Goal: Task Accomplishment & Management: Manage account settings

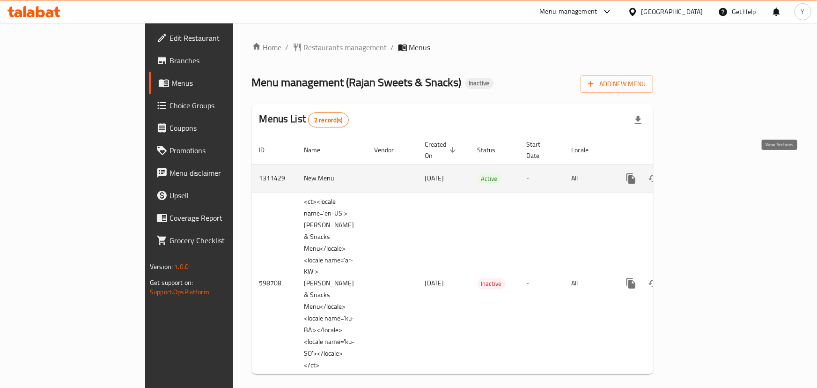
click at [704, 173] on icon "enhanced table" at bounding box center [698, 178] width 11 height 11
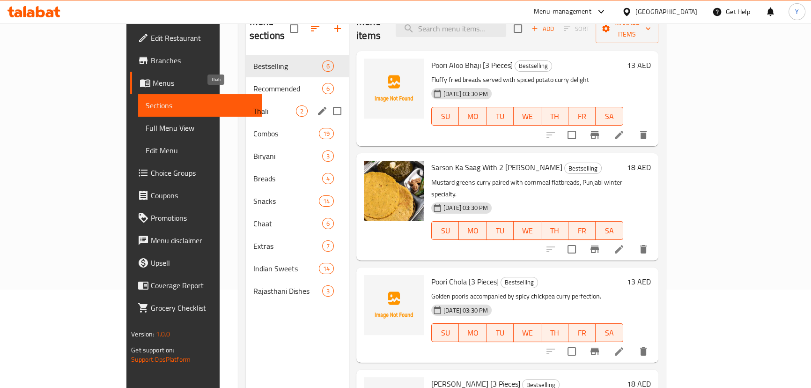
scroll to position [46, 0]
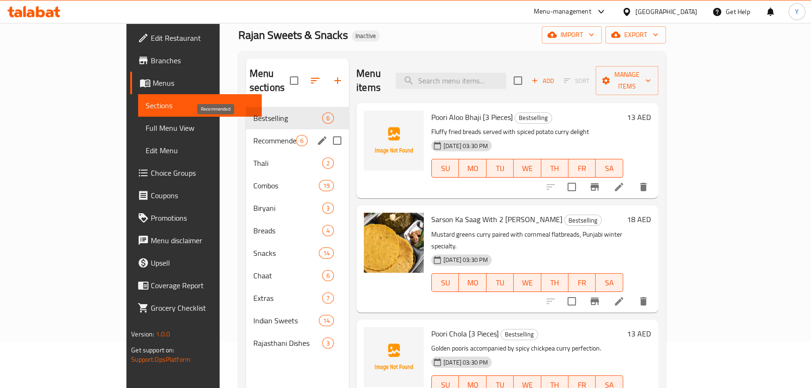
click at [253, 135] on span "Recommended" at bounding box center [274, 140] width 43 height 11
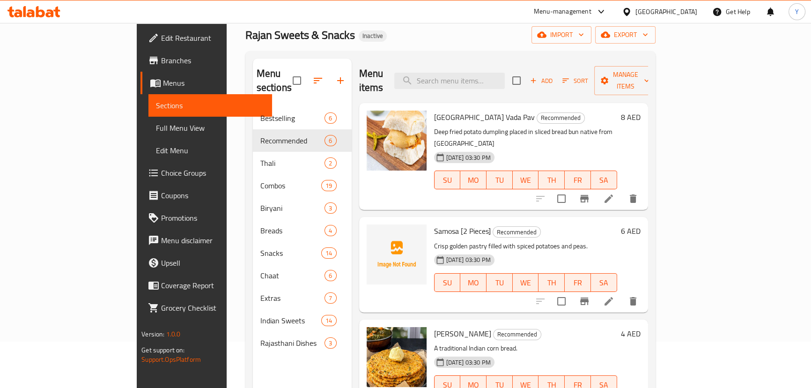
scroll to position [42, 0]
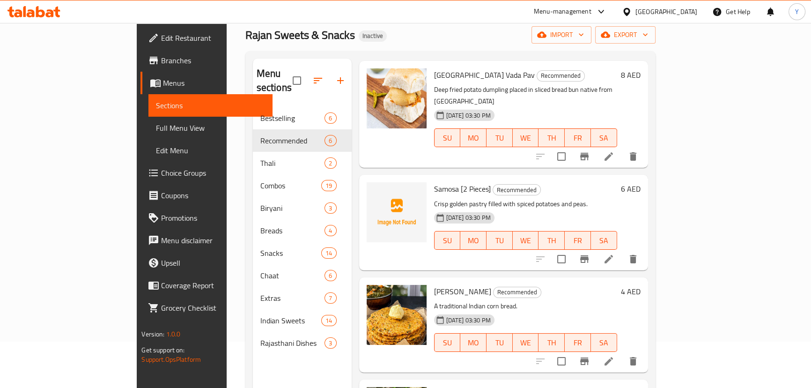
click at [622, 353] on li at bounding box center [609, 361] width 26 height 17
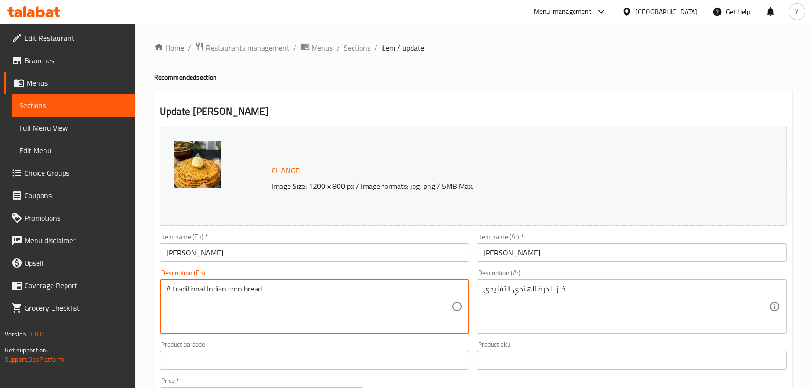
paste textarea "Rustic cornmeal flatbread, perfect with saag or curries."
click at [258, 290] on textarea "Rustic cornmeal flatbread, perfect with saag or curries." at bounding box center [309, 306] width 286 height 44
drag, startPoint x: 258, startPoint y: 290, endPoint x: 463, endPoint y: 296, distance: 205.2
click at [414, 295] on textarea "Rustic cornmeal flatbread, perfect with saag or curries." at bounding box center [309, 306] width 286 height 44
type textarea "Rustic cornmeal flatbread"
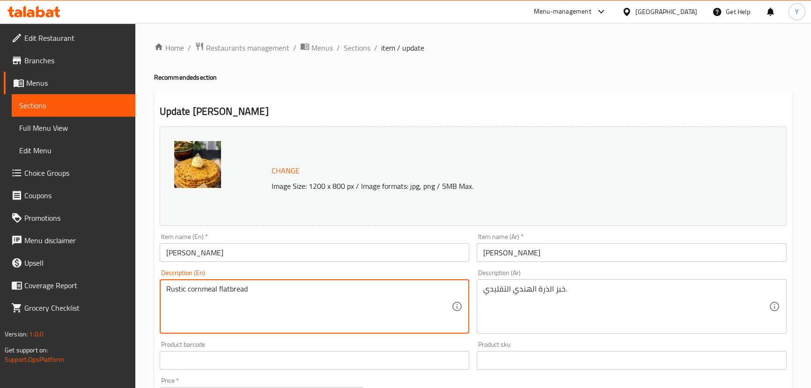
drag, startPoint x: 281, startPoint y: 315, endPoint x: 0, endPoint y: 265, distance: 286.0
click at [0, 268] on div "Edit Restaurant Branches Menus Sections Full Menu View Edit Menu Choice Groups …" at bounding box center [405, 345] width 811 height 645
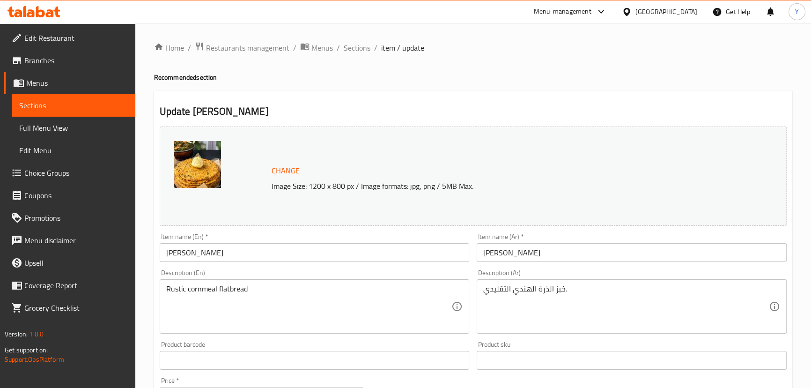
click at [508, 81] on h4 "Recommended section" at bounding box center [473, 77] width 638 height 9
drag, startPoint x: 592, startPoint y: 304, endPoint x: 487, endPoint y: 304, distance: 104.9
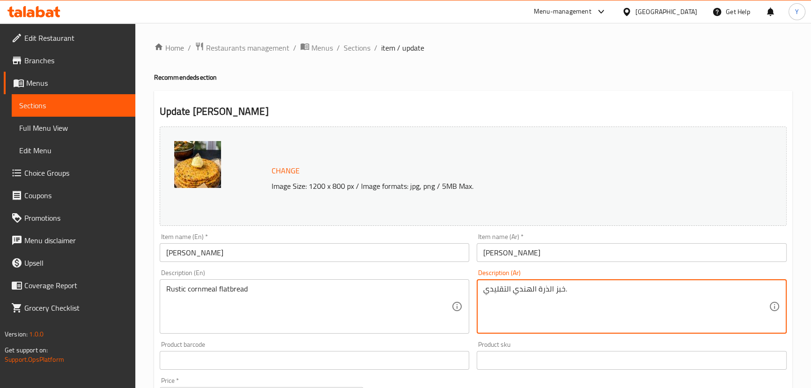
click at [579, 308] on textarea "خبز الذرة الهندي التقليدي." at bounding box center [626, 306] width 286 height 44
type textarea "o"
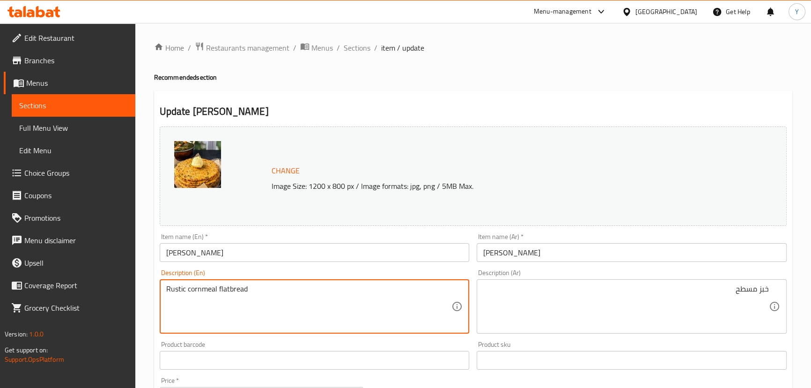
click at [204, 292] on textarea "Rustic cornmeal flatbread" at bounding box center [309, 306] width 286 height 44
click at [200, 287] on textarea "Rustic cornmeal flatbread" at bounding box center [309, 306] width 286 height 44
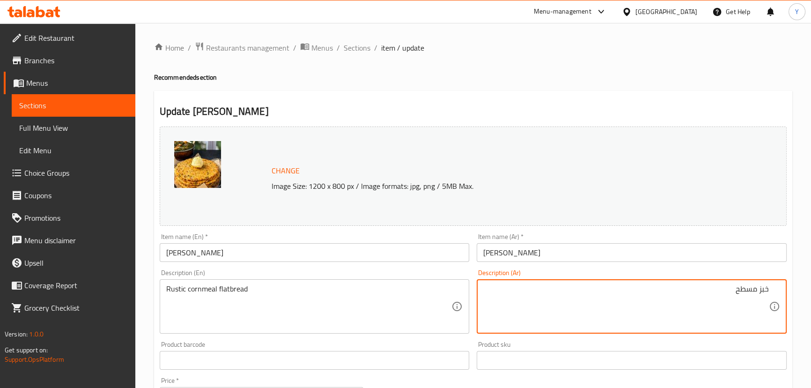
paste textarea "دقيق الذرة"
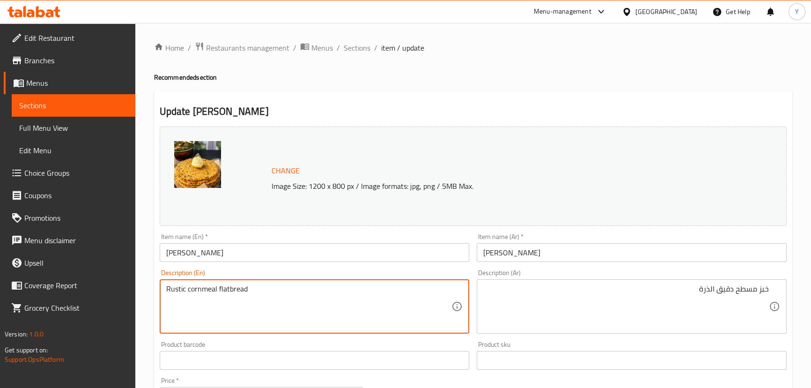
click at [178, 289] on textarea "Rustic cornmeal flatbread" at bounding box center [309, 306] width 286 height 44
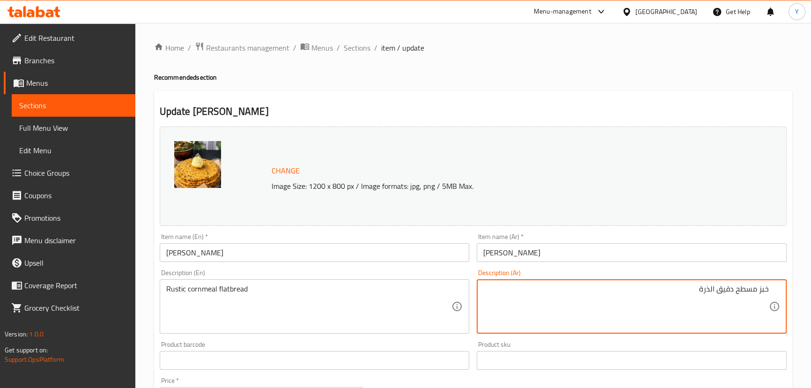
paste textarea "ريفي"
click at [699, 289] on textarea "خبز مسطح دقيق الذرةريفي" at bounding box center [626, 306] width 286 height 44
type textarea "خبز مسطح دقيق الذرة ريفي"
click at [702, 69] on div "Home / Restaurants management / Menus / Sections / item / update Recommended se…" at bounding box center [473, 345] width 638 height 607
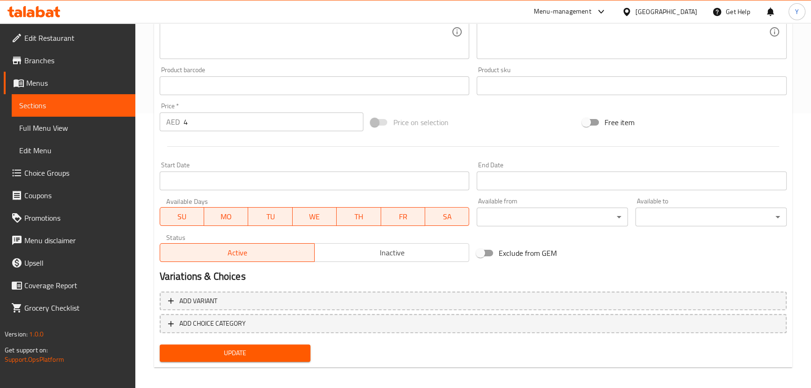
scroll to position [280, 0]
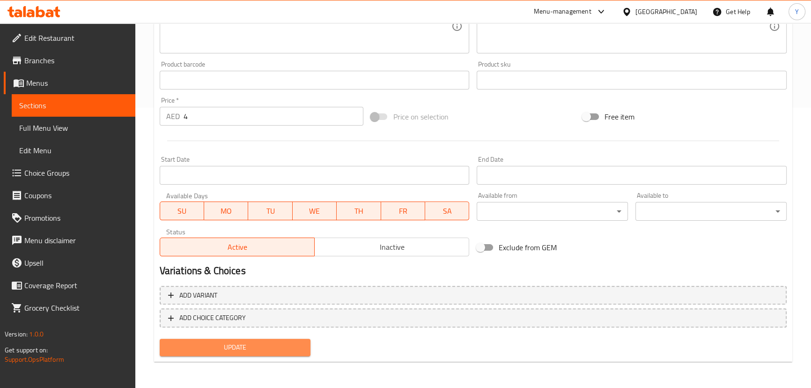
click at [258, 355] on button "Update" at bounding box center [235, 347] width 151 height 17
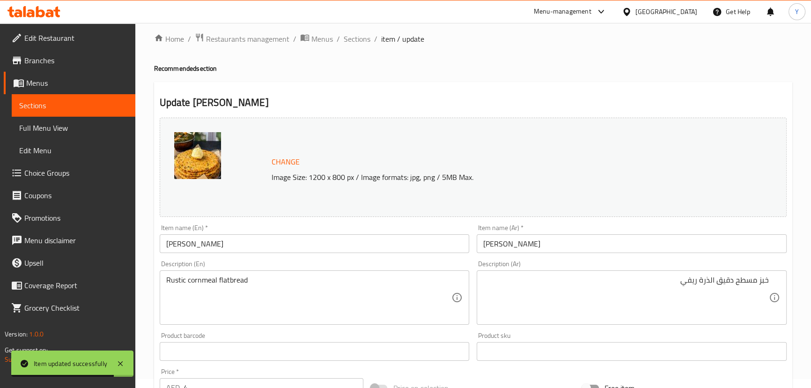
scroll to position [0, 0]
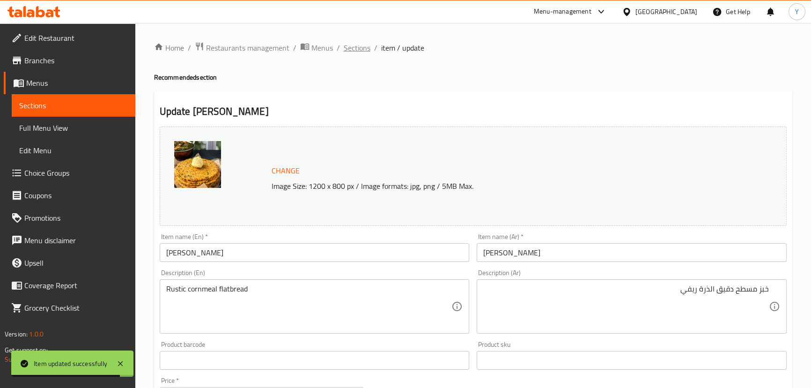
click at [361, 43] on span "Sections" at bounding box center [357, 47] width 27 height 11
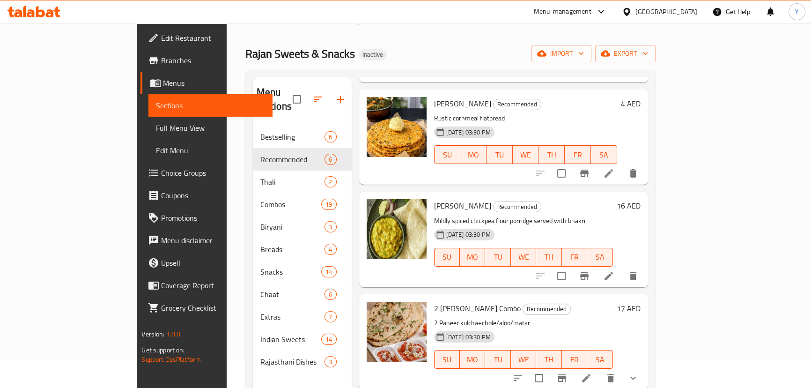
scroll to position [42, 0]
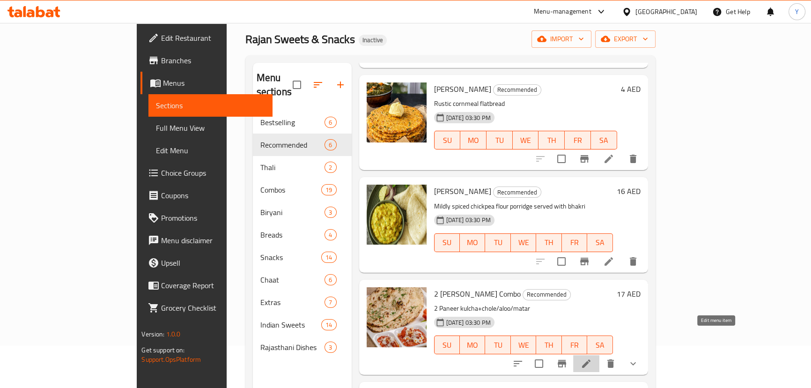
click at [591, 359] on icon at bounding box center [586, 363] width 8 height 8
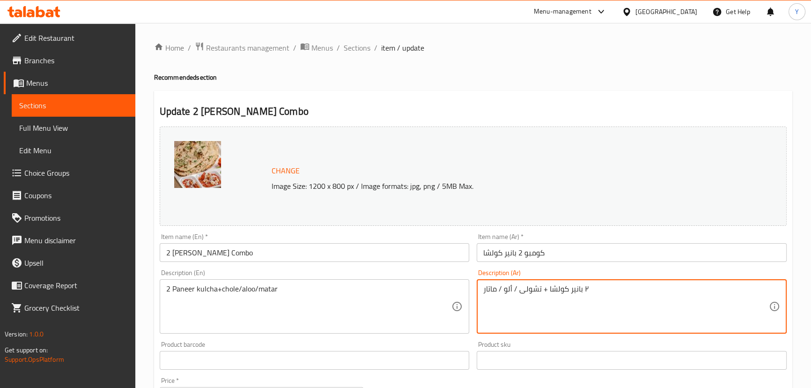
drag, startPoint x: 581, startPoint y: 289, endPoint x: 645, endPoint y: 283, distance: 64.9
click at [764, 290] on textarea "٢ بانير كولشا + تشولى / ألو / ماتار" at bounding box center [626, 306] width 286 height 44
drag, startPoint x: 765, startPoint y: 290, endPoint x: 817, endPoint y: 291, distance: 52.0
click at [811, 291] on html "​ Menu-management United Arab Emirates Get Help Y Edit Restaurant Branches Menu…" at bounding box center [405, 194] width 811 height 388
type textarea "2 بانير كولشا + تشولى / ألو / ماتار"
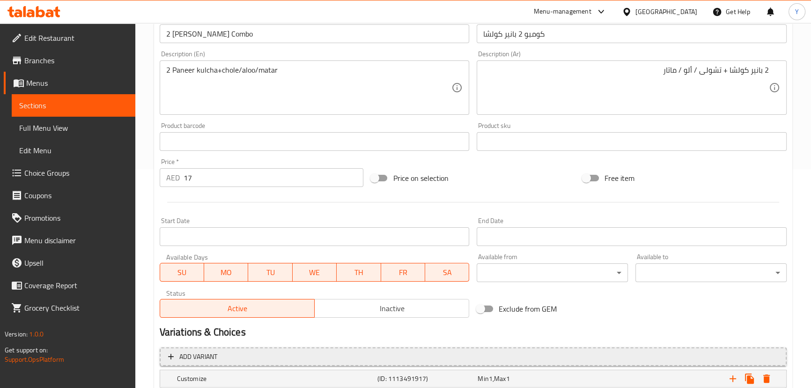
scroll to position [340, 0]
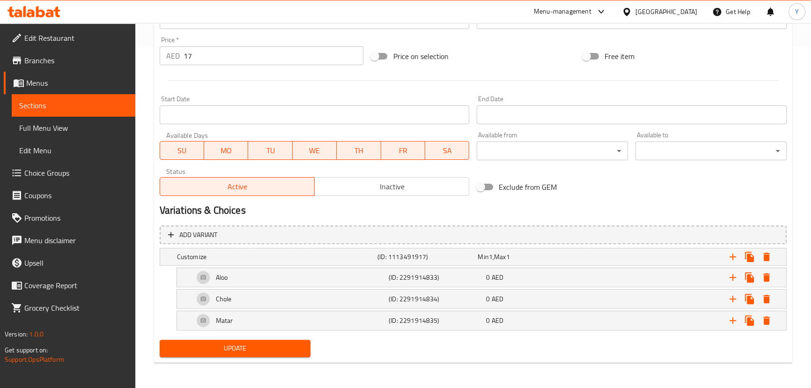
click at [268, 351] on span "Update" at bounding box center [235, 348] width 136 height 12
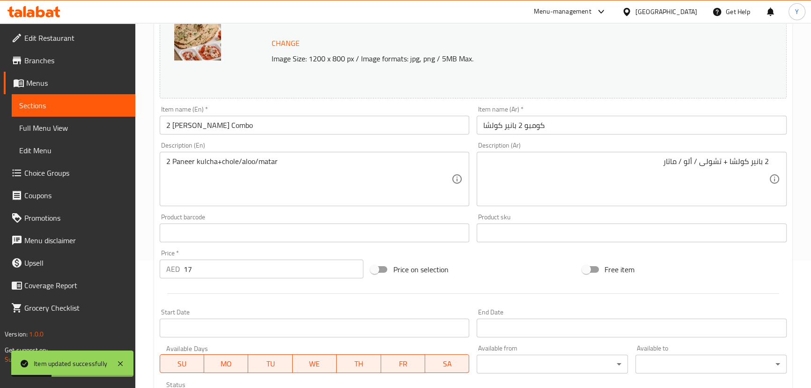
scroll to position [0, 0]
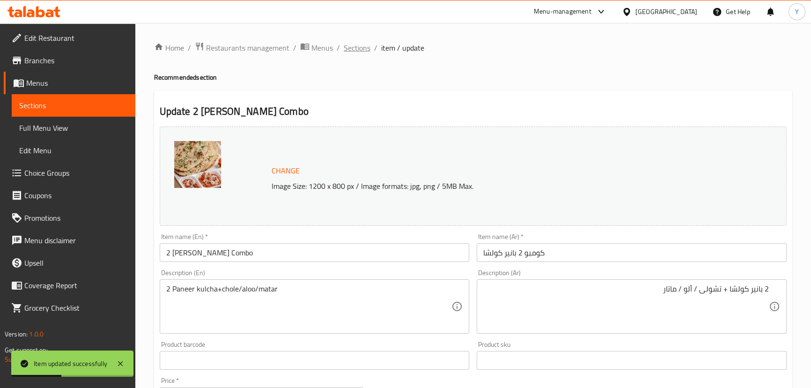
click at [358, 46] on span "Sections" at bounding box center [357, 47] width 27 height 11
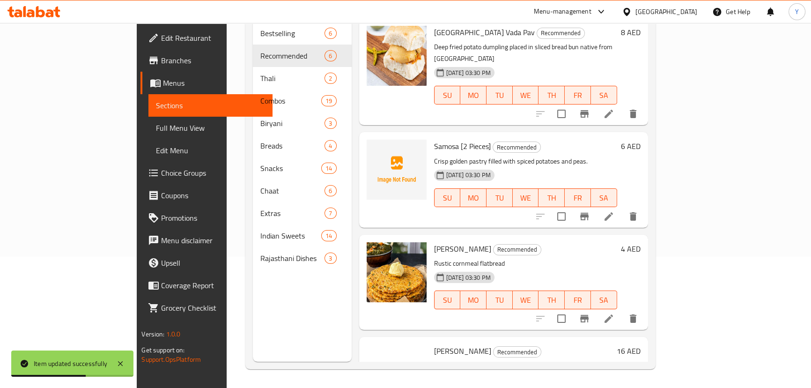
scroll to position [249, 0]
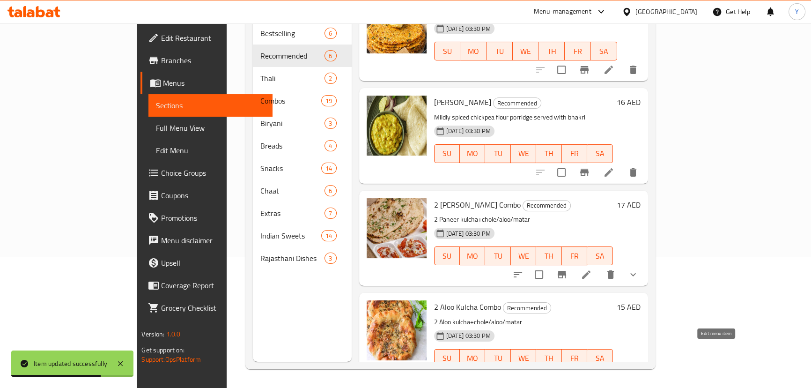
click at [592, 371] on icon at bounding box center [586, 376] width 11 height 11
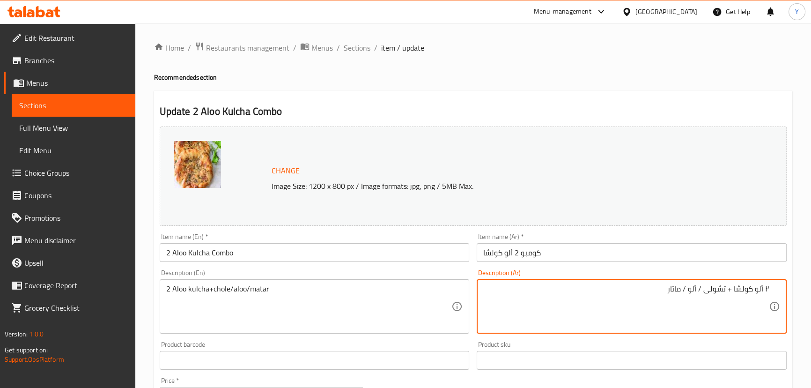
drag, startPoint x: 767, startPoint y: 289, endPoint x: 814, endPoint y: 289, distance: 47.3
click at [810, 289] on div "Home / Restaurants management / Menus / Sections / item / update Recommended se…" at bounding box center [473, 376] width 676 height 706
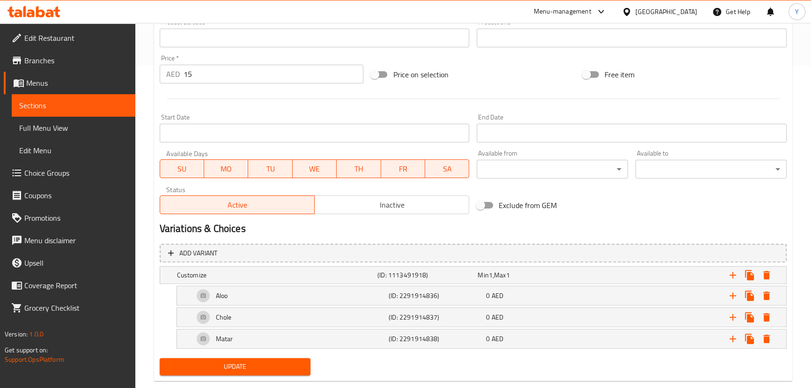
scroll to position [341, 0]
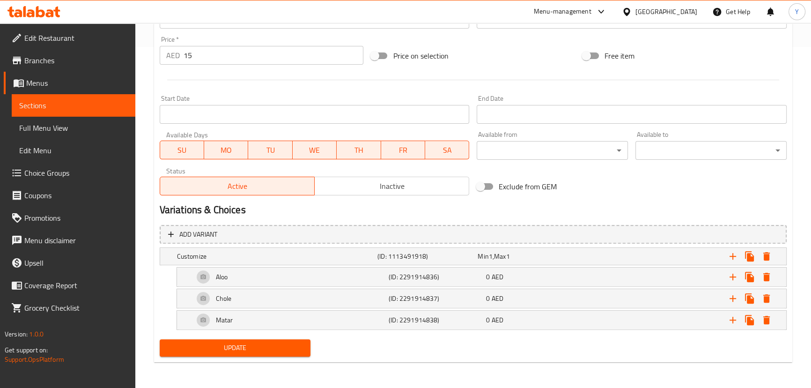
type textarea "2 ألو كولشا + تشولى / ألو / ماتار"
click at [252, 356] on button "Update" at bounding box center [235, 347] width 151 height 17
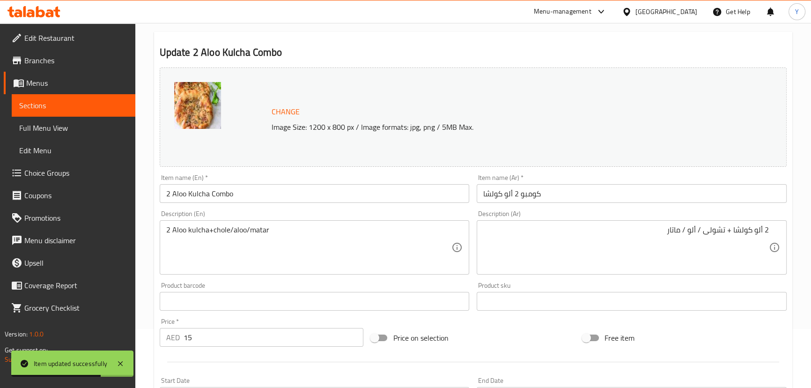
scroll to position [0, 0]
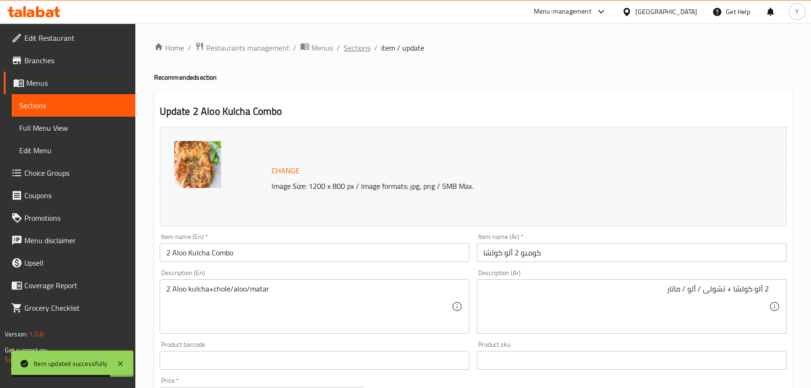
click at [350, 49] on span "Sections" at bounding box center [357, 47] width 27 height 11
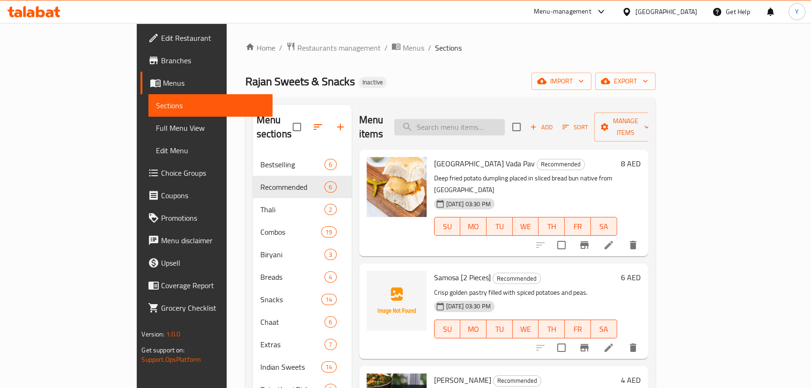
click at [488, 119] on input "search" at bounding box center [449, 127] width 111 height 16
paste input "Chole Kulche Combo [2 Pieces]"
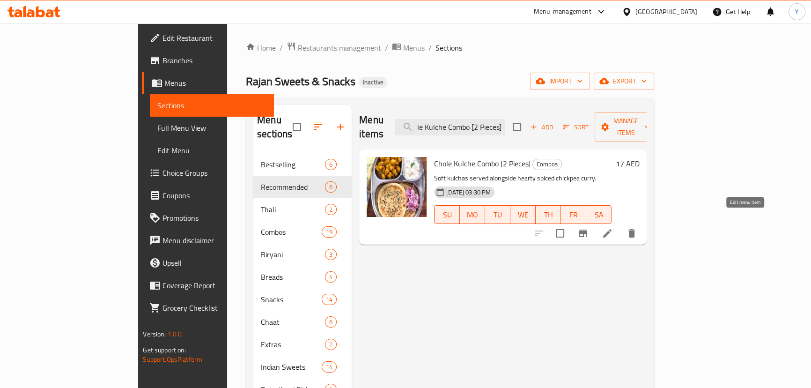
type input "Chole Kulche Combo [2 Pieces]"
click at [613, 228] on icon at bounding box center [607, 233] width 11 height 11
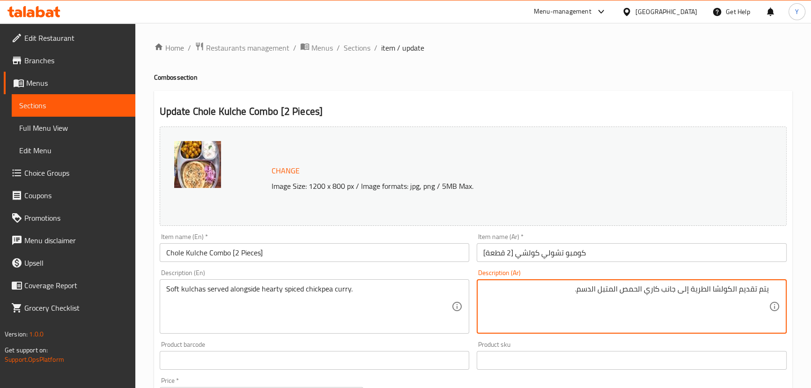
click at [590, 288] on textarea "يتم تقديم الكولشا الطرية إلى جانب كاري الحمص المتبل الدسم." at bounding box center [626, 306] width 286 height 44
type textarea "يتم تقديم الكولشا الطرية إلى جانب كاري الحمص المتبل هارتي."
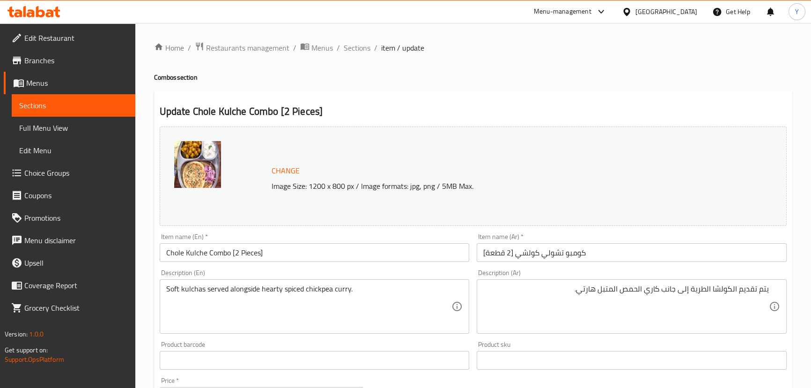
click at [613, 90] on div "Home / Restaurants management / Menus / Sections / item / update Combos section…" at bounding box center [473, 345] width 638 height 607
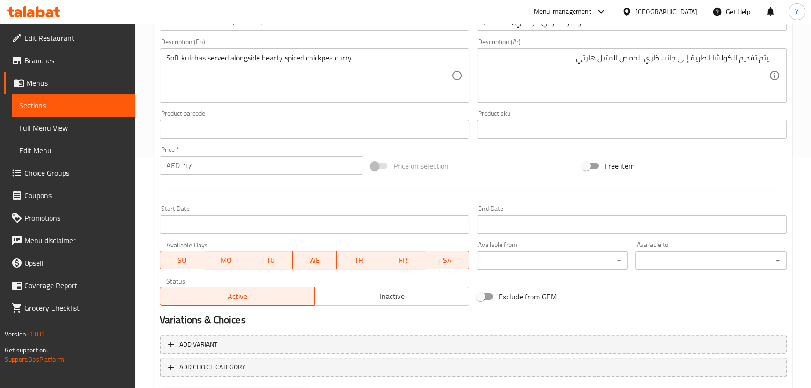
scroll to position [280, 0]
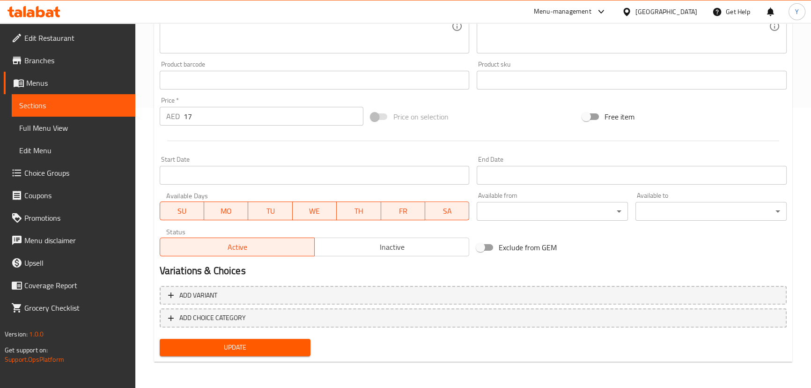
click at [215, 346] on span "Update" at bounding box center [235, 347] width 136 height 12
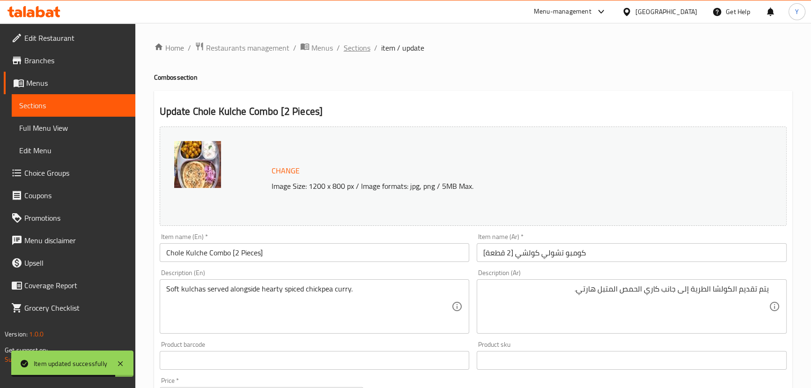
click at [347, 42] on span "Sections" at bounding box center [357, 47] width 27 height 11
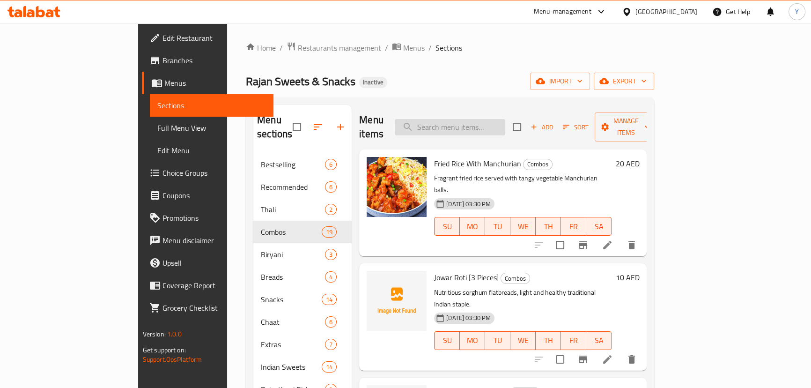
click at [500, 119] on input "search" at bounding box center [450, 127] width 111 height 16
paste input "Paneer Tikka Masala With Kulcha 2Pc"
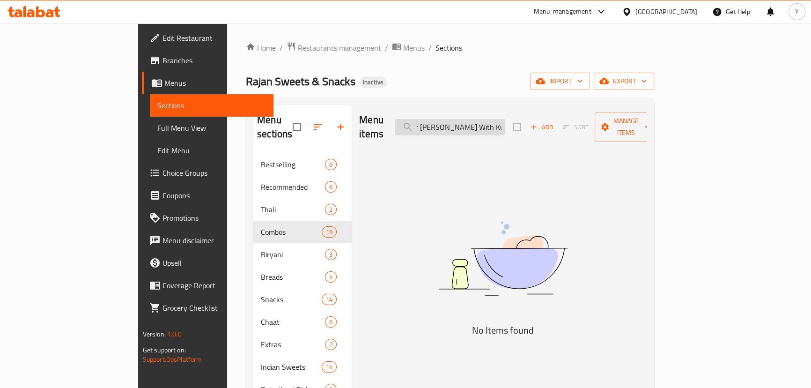
type input "Paneer Tikka Masala With Kulcha"
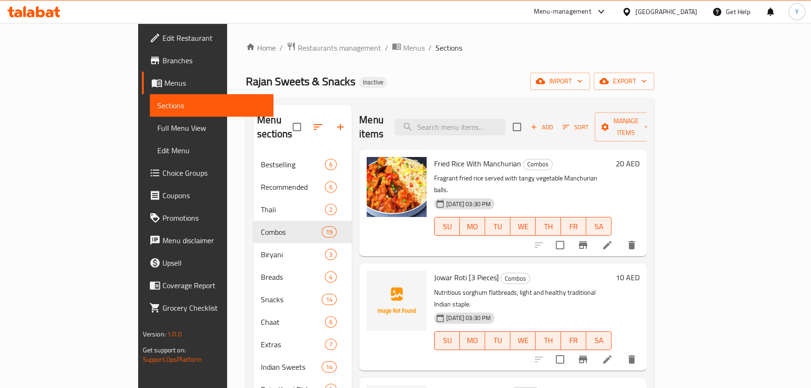
paste input "Rajasthani Sev Tamatar Subji"
type input "Rajasthani Sev Tamatar Subji"
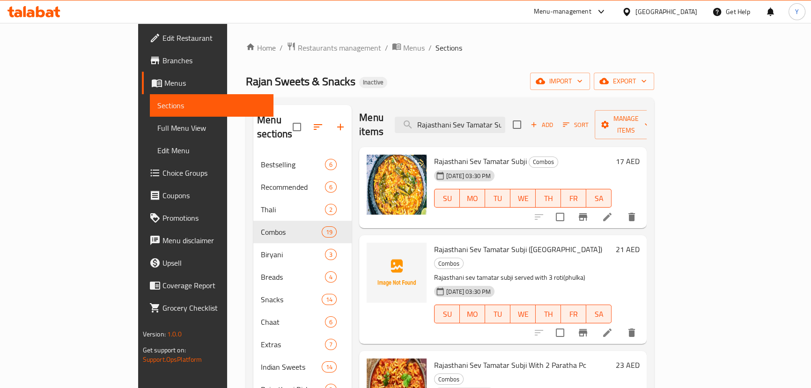
click at [643, 211] on div at bounding box center [585, 217] width 115 height 22
click at [613, 211] on icon at bounding box center [607, 216] width 11 height 11
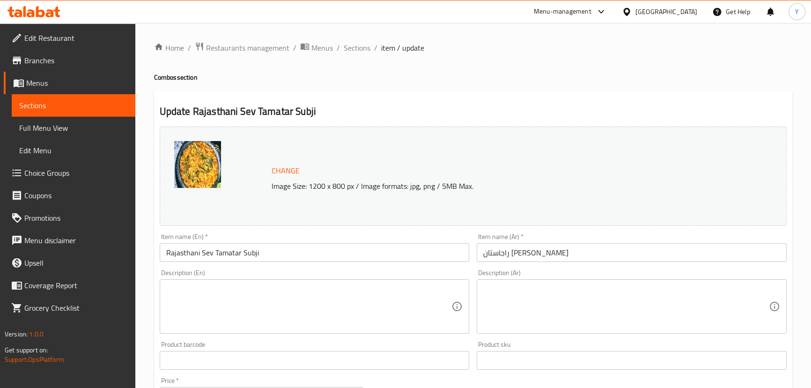
click at [578, 241] on div "Item name (Ar)   * راجاستان سيف تاماتار سوبجي Item name (Ar) *" at bounding box center [632, 247] width 310 height 29
click at [577, 245] on input "راجاستان [PERSON_NAME]" at bounding box center [632, 252] width 310 height 19
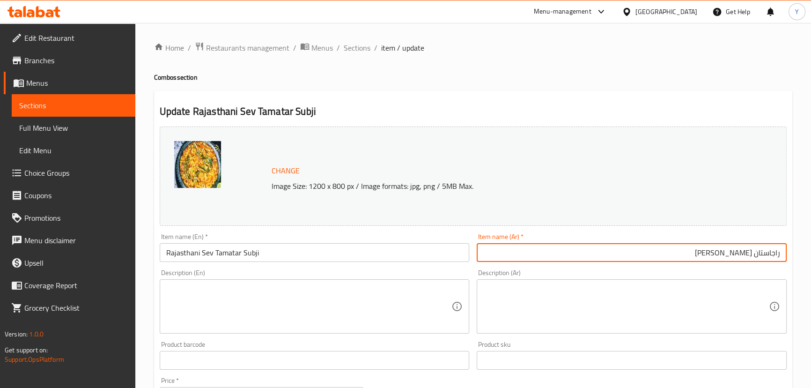
click at [718, 290] on textarea at bounding box center [626, 306] width 286 height 44
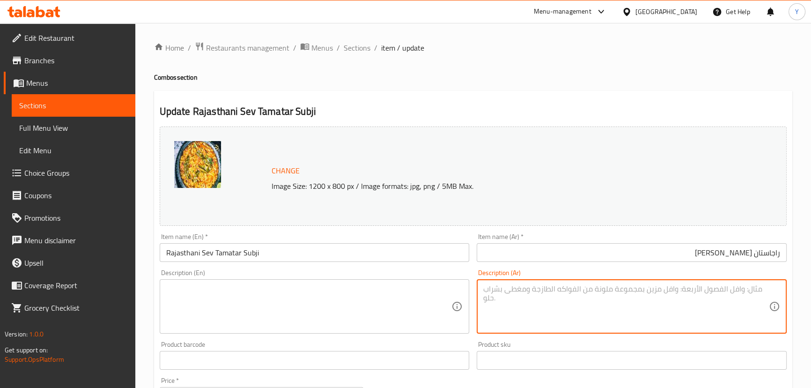
click at [704, 258] on input "راجاستان [PERSON_NAME]" at bounding box center [632, 252] width 310 height 19
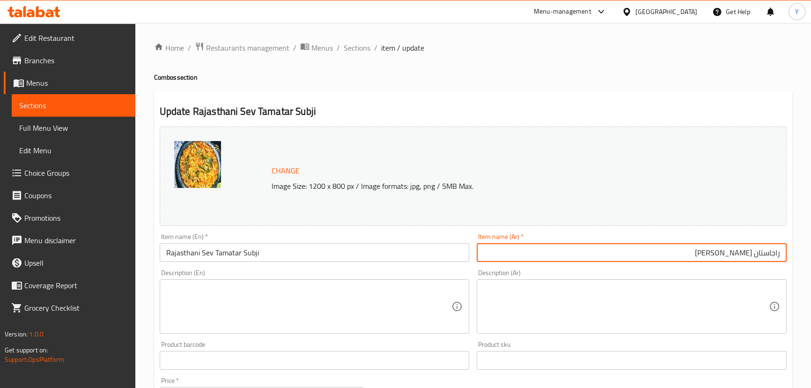
click at [706, 256] on input "راجاستان سيف تاماتار سابجي" at bounding box center [632, 252] width 310 height 19
click at [726, 255] on input "راجاستان سيف تاماتار سابجي" at bounding box center [632, 252] width 310 height 19
click at [687, 254] on input "راجاستان سيف سابجي" at bounding box center [632, 252] width 310 height 19
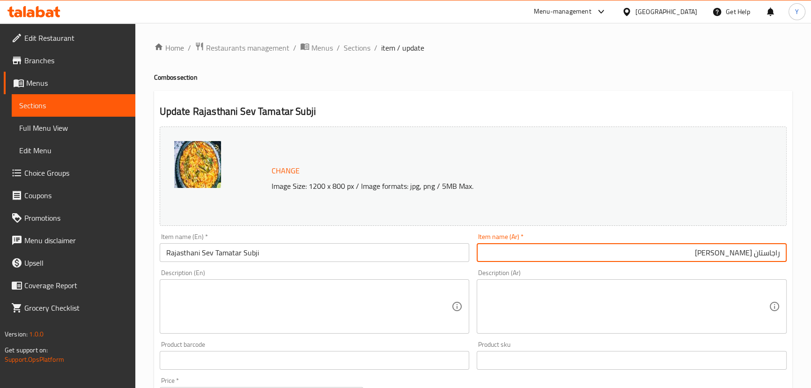
paste input "تاماتار"
click at [745, 255] on input "راجاستان سيف سابجي تاماتار" at bounding box center [632, 252] width 310 height 19
click at [690, 257] on input "راجاستان سابجي تاماتار" at bounding box center [632, 252] width 310 height 19
paste input "سيف"
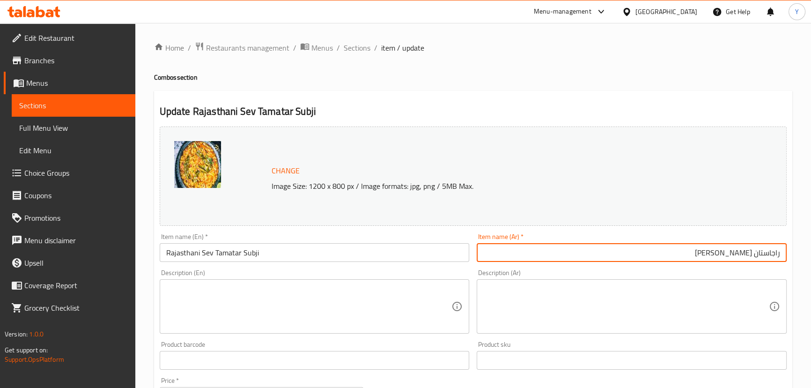
click at [774, 258] on input "راجاستان سابجي تاماتار سيف" at bounding box center [632, 252] width 310 height 19
click at [700, 256] on input "سابجي تاماتار سيف" at bounding box center [632, 252] width 310 height 19
paste input "راجاستان"
type input "سابجي تاماتار سيف راجاستاني"
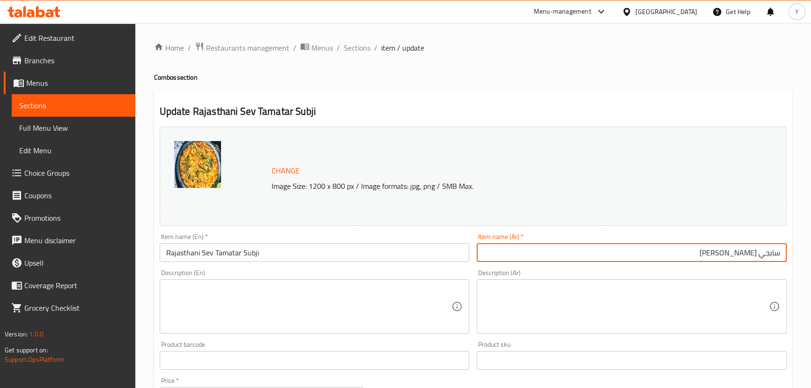
click at [718, 106] on h2 "Update Rajasthani Sev Tamatar Subji" at bounding box center [473, 111] width 627 height 14
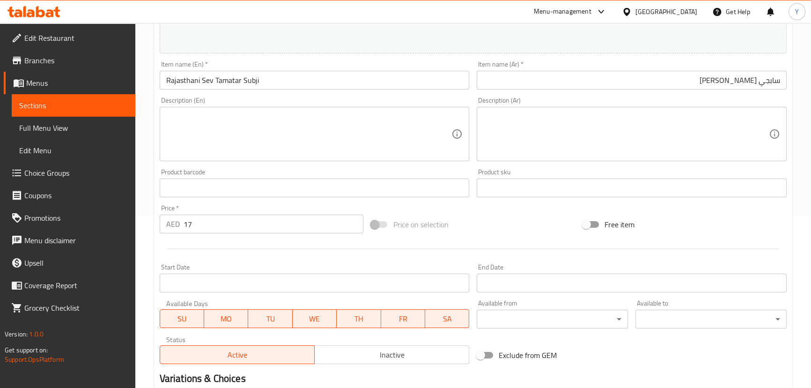
scroll to position [280, 0]
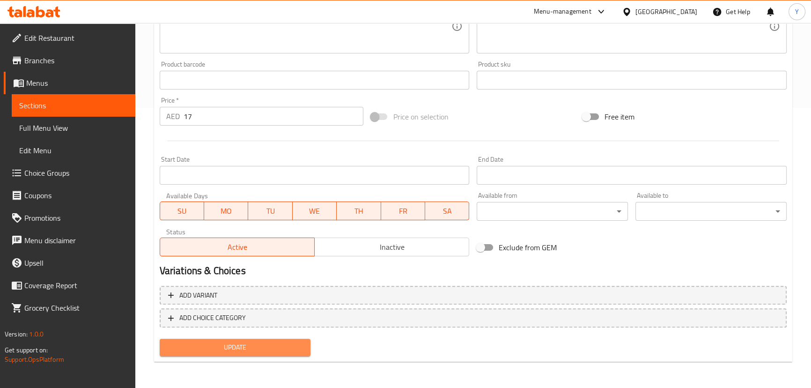
click at [279, 355] on button "Update" at bounding box center [235, 347] width 151 height 17
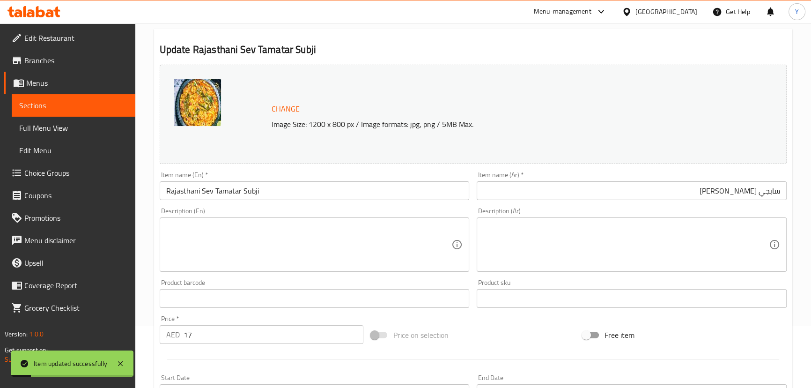
scroll to position [0, 0]
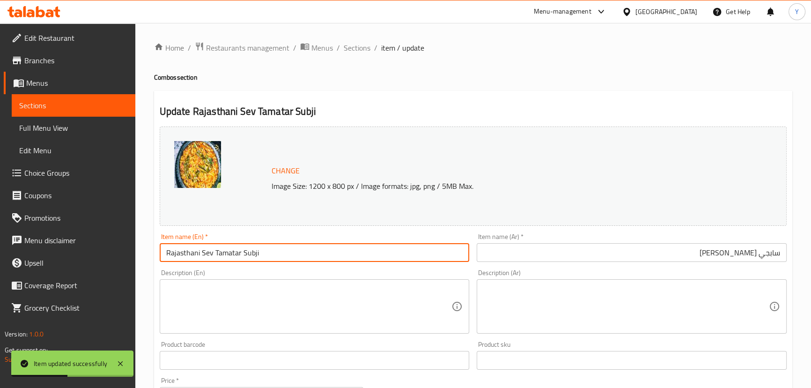
drag, startPoint x: 281, startPoint y: 257, endPoint x: 133, endPoint y: 244, distance: 148.1
click at [153, 248] on div "Home / Restaurants management / Menus / Sections / item / update Combos section…" at bounding box center [473, 345] width 676 height 645
click at [356, 45] on span "Sections" at bounding box center [357, 47] width 27 height 11
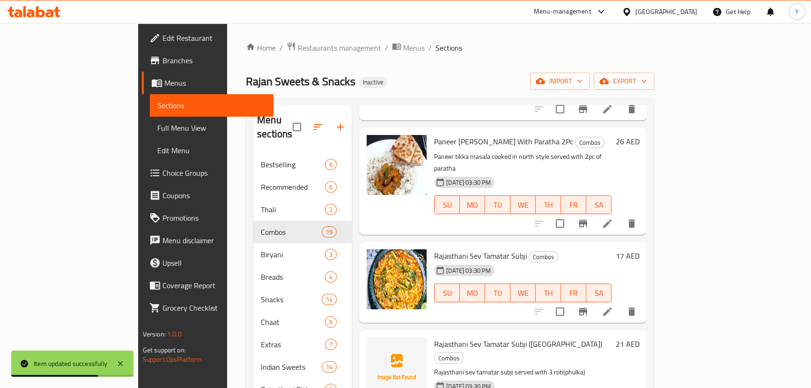
scroll to position [1523, 0]
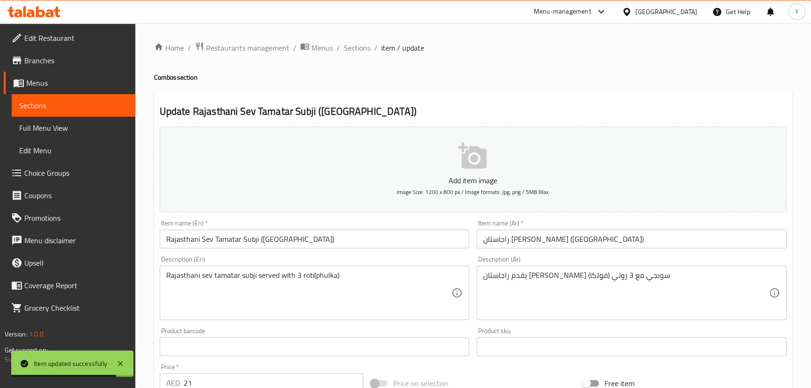
click at [611, 259] on div "Description (Ar) يقدم راجاستان سيف تاماتار سوبجي مع 3 روتي (فولكا) Description …" at bounding box center [632, 288] width 310 height 64
click at [604, 238] on input "راجاستان [PERSON_NAME] ([GEOGRAPHIC_DATA])" at bounding box center [632, 238] width 310 height 19
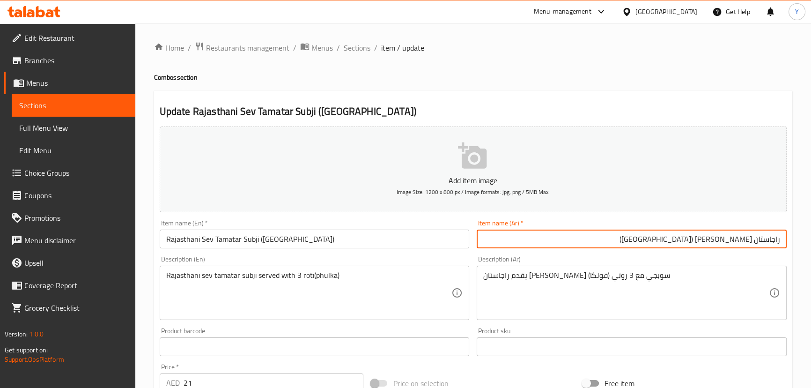
click at [706, 244] on input "راجاستان [PERSON_NAME] ([GEOGRAPHIC_DATA])" at bounding box center [632, 238] width 310 height 19
click at [704, 239] on input "راجاستان سيف تاماتار سابجي (فولكا)" at bounding box center [632, 238] width 310 height 19
click at [728, 241] on input "راجاستان سيف تاماتار سابجي (فولكا)" at bounding box center [632, 238] width 310 height 19
click at [714, 243] on input "راجاستان سيف سابجي (فولكا)" at bounding box center [632, 238] width 310 height 19
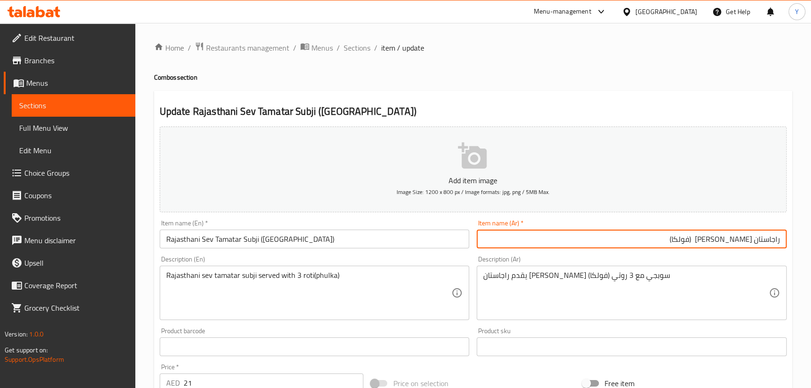
paste input "تاماتار"
click at [747, 239] on input "راجاستان سيف سابجي تاماتار (فولكا)" at bounding box center [632, 238] width 310 height 19
click at [712, 239] on input "راجاستان سابجي تاماتار (فولكا)" at bounding box center [632, 238] width 310 height 19
paste input "سيف"
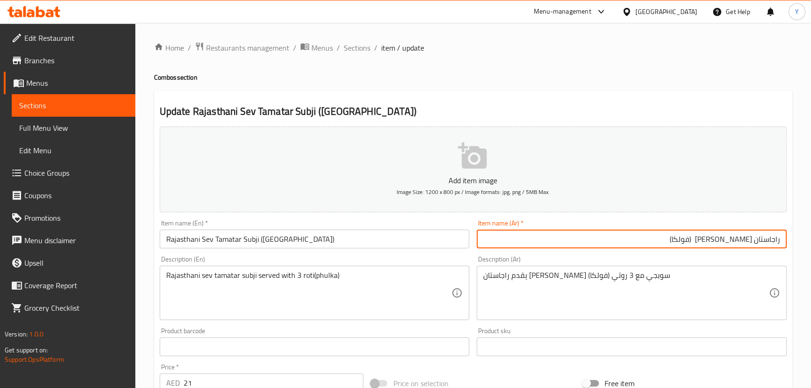
click at [775, 237] on input "راجاستان سابجي تاماتار سيف (فولكا)" at bounding box center [632, 238] width 310 height 19
paste input "راجاستان"
type input "سابجي تاماتار سيف راجاستاني (فولكا)"
click at [777, 233] on input "سابجي تاماتار سيف راجاستاني (فولكا)" at bounding box center [632, 238] width 310 height 19
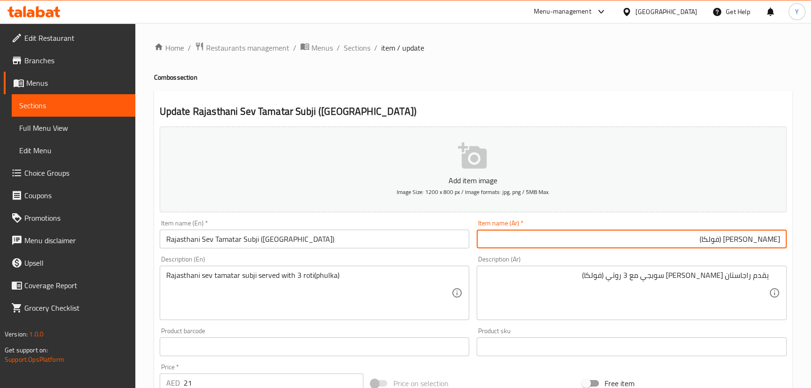
drag, startPoint x: 777, startPoint y: 233, endPoint x: 719, endPoint y: 238, distance: 58.7
click at [719, 238] on input "سابجي تاماتار سيف راجاستاني (فولكا)" at bounding box center [632, 238] width 310 height 19
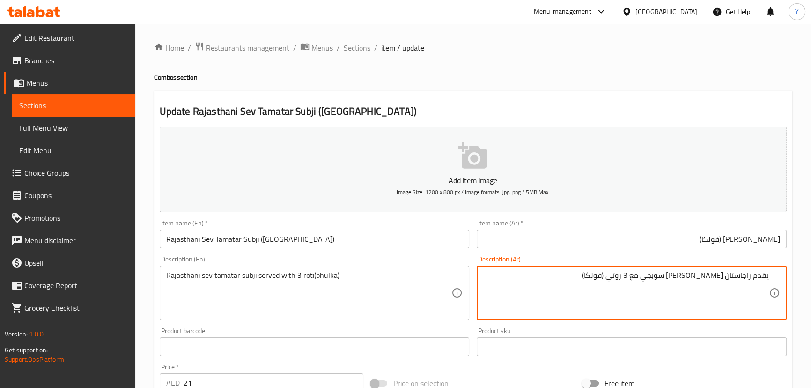
drag, startPoint x: 734, startPoint y: 279, endPoint x: 674, endPoint y: 274, distance: 60.6
click at [674, 274] on textarea "يقدم راجاستان [PERSON_NAME] سوبجي مع 3 روتي (فولكا)" at bounding box center [626, 293] width 286 height 44
paste textarea "ابجي تاماتار سيف راجاستان"
type textarea "يقدم سابجي تاماتار سيف راجاستاني مع 3 روتي (فولكا)"
click at [655, 66] on div "Home / Restaurants management / Menus / Sections / item / update Combos section…" at bounding box center [473, 339] width 638 height 594
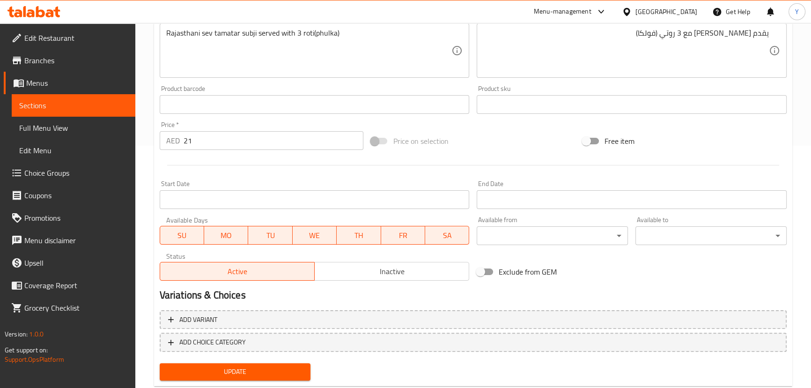
scroll to position [266, 0]
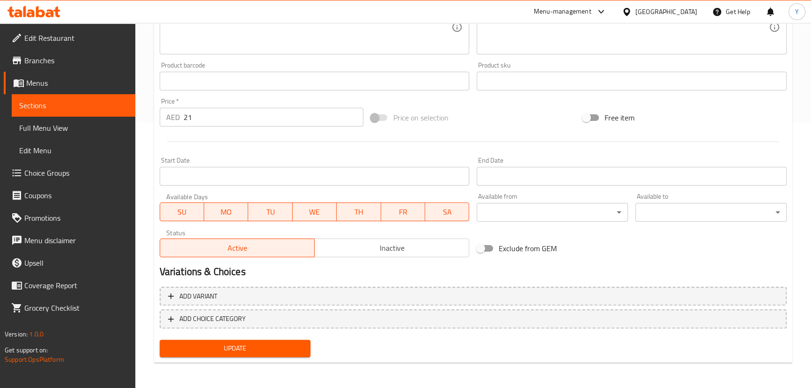
click at [240, 342] on span "Update" at bounding box center [235, 348] width 136 height 12
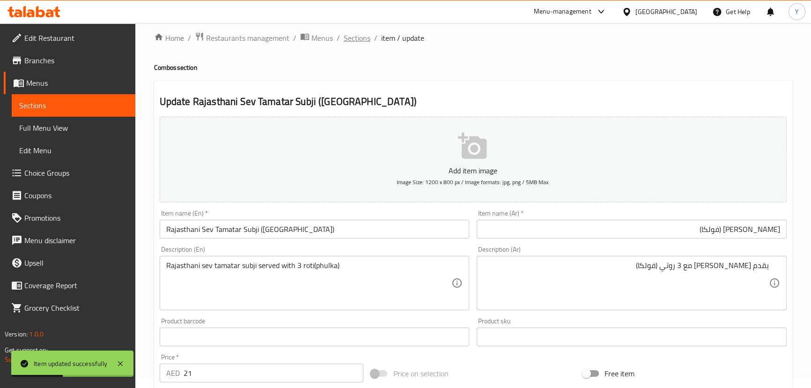
scroll to position [0, 0]
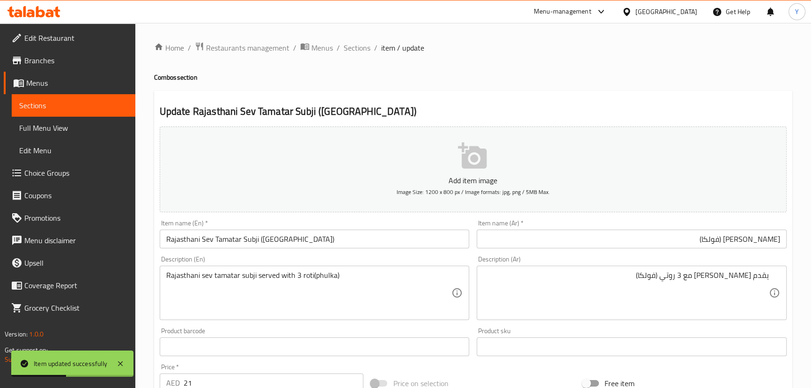
drag, startPoint x: 364, startPoint y: 50, endPoint x: 372, endPoint y: 63, distance: 15.3
click at [364, 50] on span "Sections" at bounding box center [357, 47] width 27 height 11
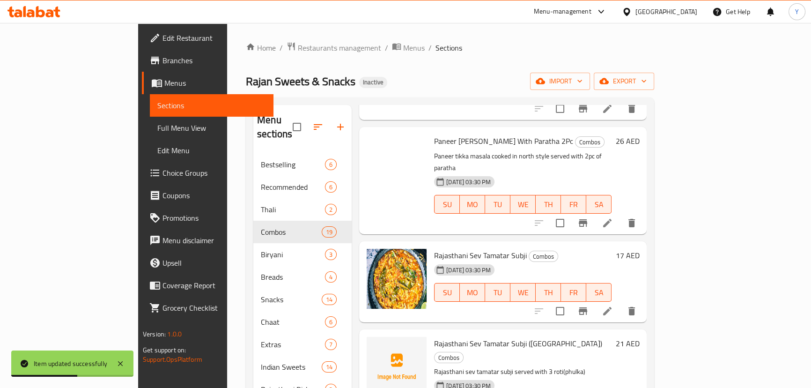
scroll to position [127, 0]
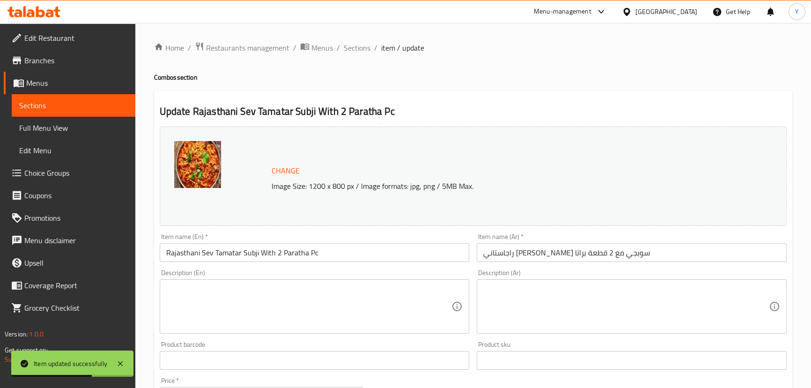
click at [654, 231] on div "Item name (Ar)   * راجاستاني سيف تاماتار سوبجي مع 2 قطعة براتا Item name (Ar) *" at bounding box center [632, 247] width 318 height 36
click at [641, 238] on div "Item name (Ar)   * راجاستاني سيف تاماتار سوبجي مع 2 قطعة براتا Item name (Ar) *" at bounding box center [632, 247] width 310 height 29
click at [632, 253] on input "راجاستاني [PERSON_NAME] سوبجي مع 2 قطعة براتا" at bounding box center [632, 252] width 310 height 19
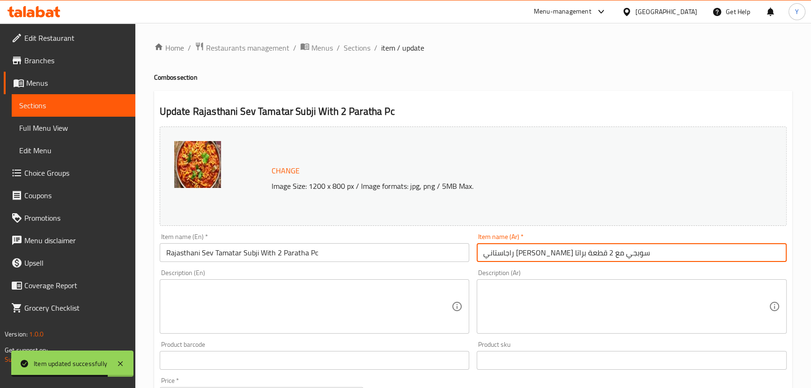
click at [632, 253] on input "راجاستاني [PERSON_NAME] سوبجي مع 2 قطعة براتا" at bounding box center [632, 252] width 310 height 19
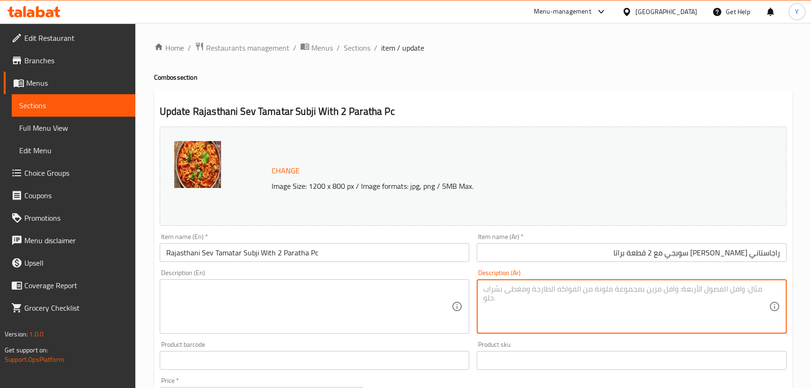
click at [614, 288] on textarea at bounding box center [626, 306] width 286 height 44
click at [722, 256] on input "راجاستاني [PERSON_NAME] سوبجي مع 2 قطعة براتا" at bounding box center [632, 252] width 310 height 19
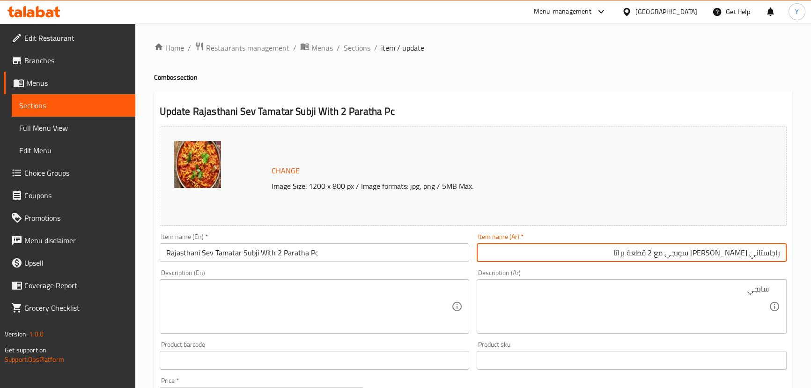
click at [722, 256] on input "راجاستاني [PERSON_NAME] سوبجي مع 2 قطعة براتا" at bounding box center [632, 252] width 310 height 19
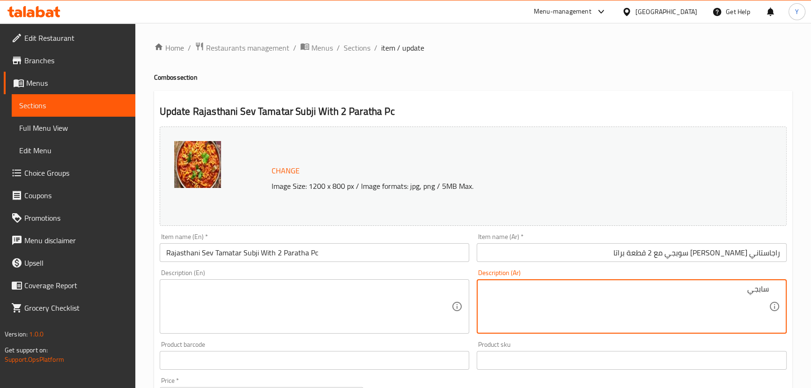
paste textarea "تاماتار"
click at [772, 258] on input "راجاستاني [PERSON_NAME] سوبجي مع 2 قطعة براتا" at bounding box center [632, 252] width 310 height 19
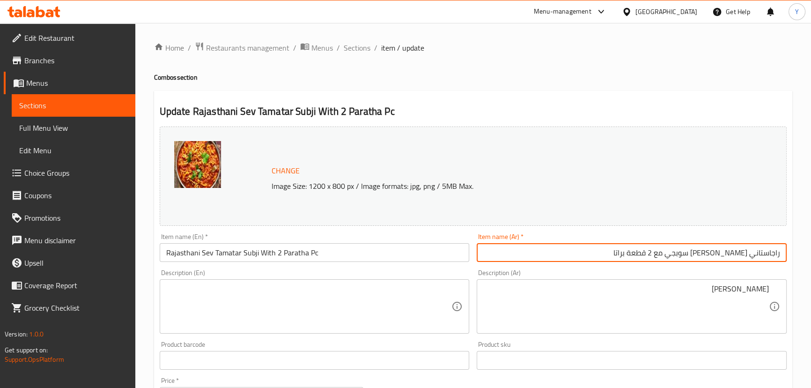
click at [772, 258] on input "راجاستاني [PERSON_NAME] سوبجي مع 2 قطعة براتا" at bounding box center [632, 252] width 310 height 19
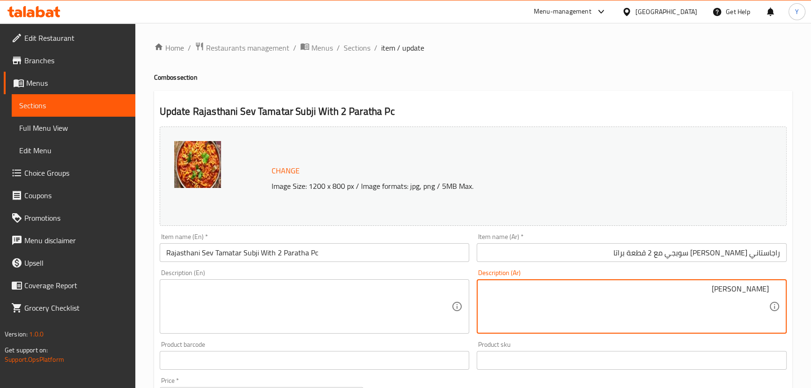
paste textarea "راجاستاني"
type textarea "سابجي تاماتار سيف راجاستاني"
click at [679, 291] on textarea "سابجي تاماتار سيف راجاستاني" at bounding box center [626, 306] width 286 height 44
drag, startPoint x: 679, startPoint y: 291, endPoint x: 817, endPoint y: 291, distance: 138.2
click at [811, 291] on html "​ Menu-management United Arab Emirates Get Help Y Edit Restaurant Branches Menu…" at bounding box center [405, 194] width 811 height 388
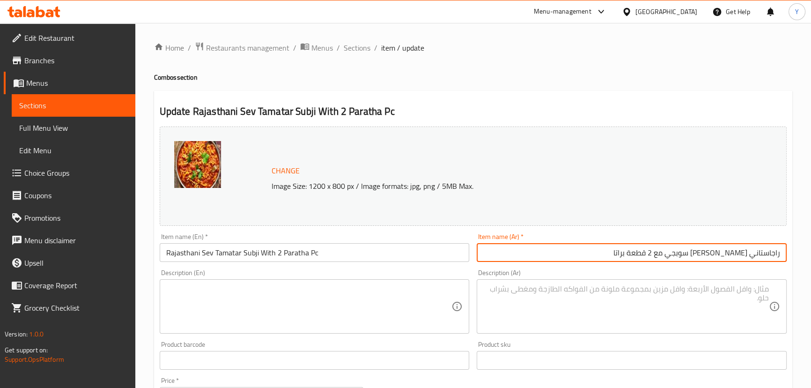
click at [702, 253] on input "راجاستاني [PERSON_NAME] سوبجي مع 2 قطعة براتا" at bounding box center [632, 252] width 310 height 19
drag, startPoint x: 702, startPoint y: 253, endPoint x: 817, endPoint y: 252, distance: 115.2
click at [811, 252] on html "​ Menu-management United Arab Emirates Get Help Y Edit Restaurant Branches Menu…" at bounding box center [405, 194] width 811 height 388
paste input "ابجي تاماتار سيف راجاستان"
type input "سابجي تاماتار سيف راجاستاني مع 2 قطعة براتا"
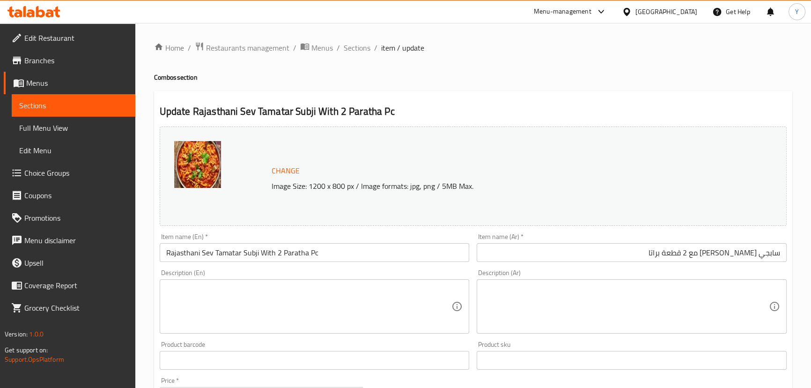
click at [630, 92] on div "Update Rajasthani Sev Tamatar Subji With 2 Paratha Pc Change Image Size: 1200 x…" at bounding box center [473, 366] width 638 height 551
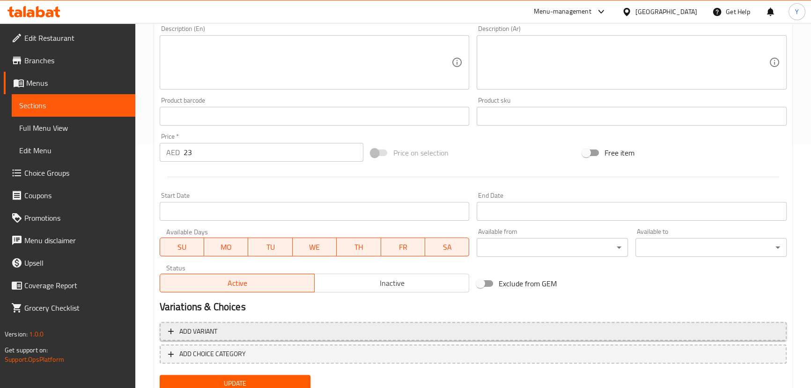
scroll to position [255, 0]
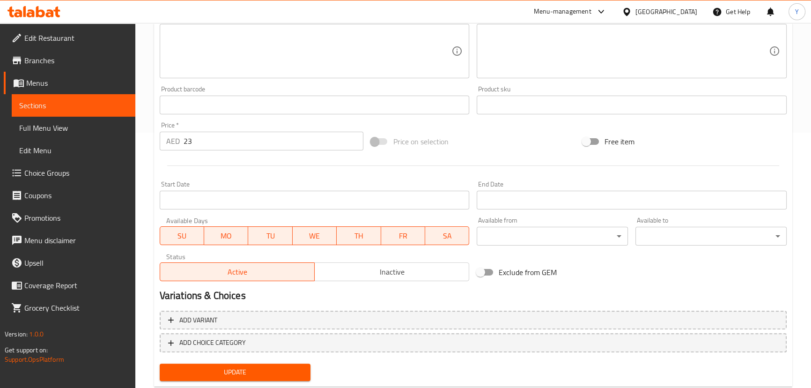
click at [248, 368] on span "Update" at bounding box center [235, 372] width 136 height 12
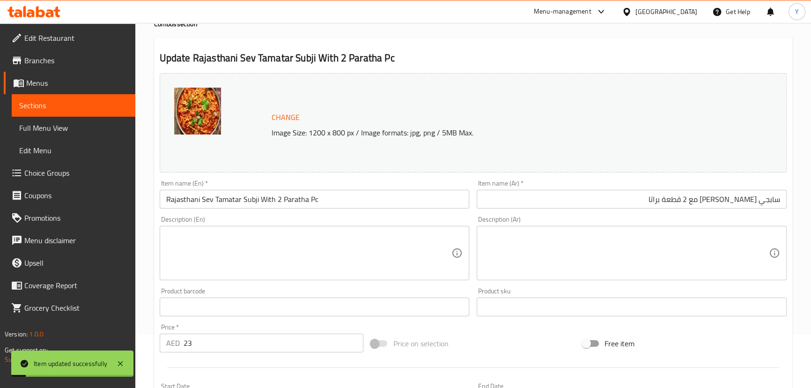
scroll to position [0, 0]
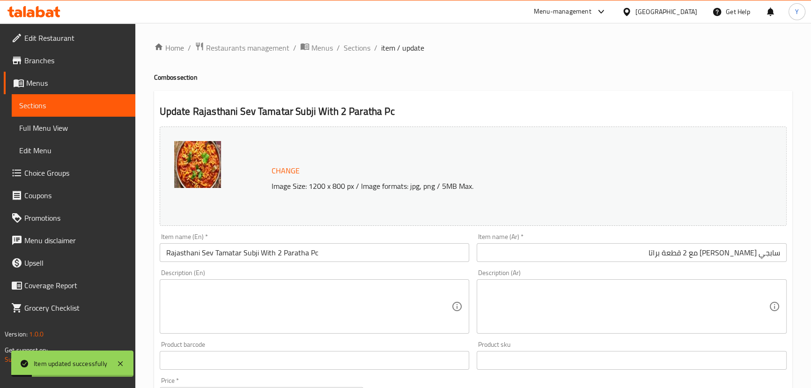
drag, startPoint x: 357, startPoint y: 51, endPoint x: 384, endPoint y: 70, distance: 33.3
click at [357, 51] on span "Sections" at bounding box center [357, 47] width 27 height 11
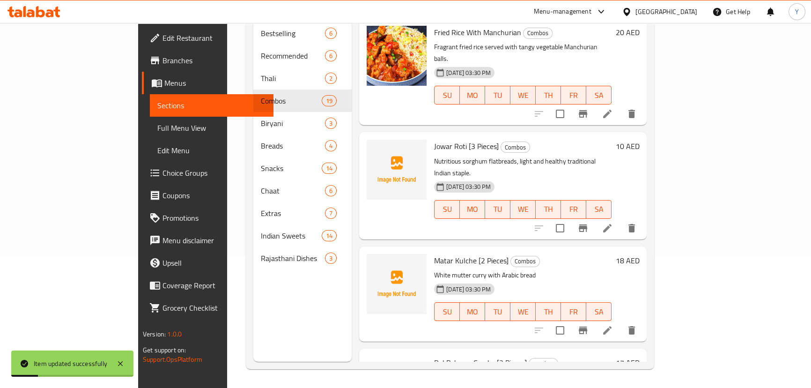
scroll to position [1523, 0]
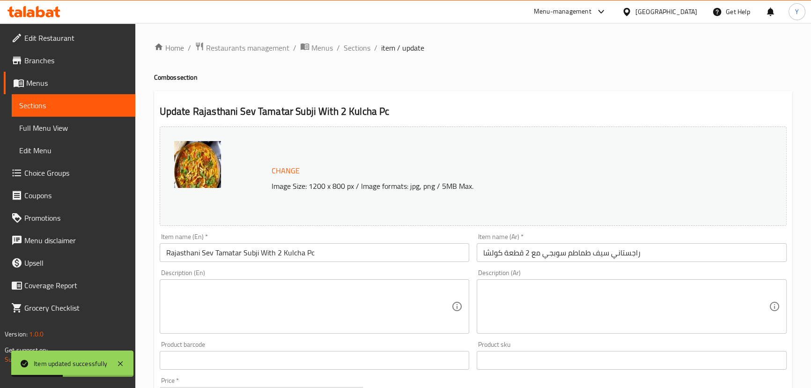
click at [670, 253] on input "راجستاني سيف طماطم سوبجي مع 2 قطعة كولشا" at bounding box center [632, 252] width 310 height 19
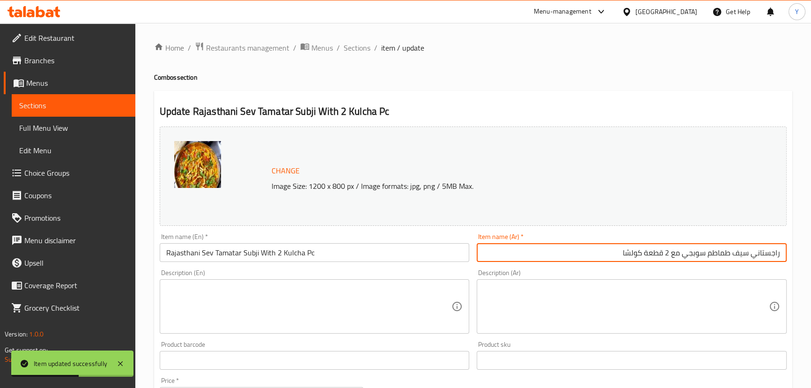
click at [666, 286] on textarea at bounding box center [626, 306] width 286 height 44
click at [695, 253] on input "راجستاني سيف طماطم سوبجي مع 2 قطعة كولشا" at bounding box center [632, 252] width 310 height 19
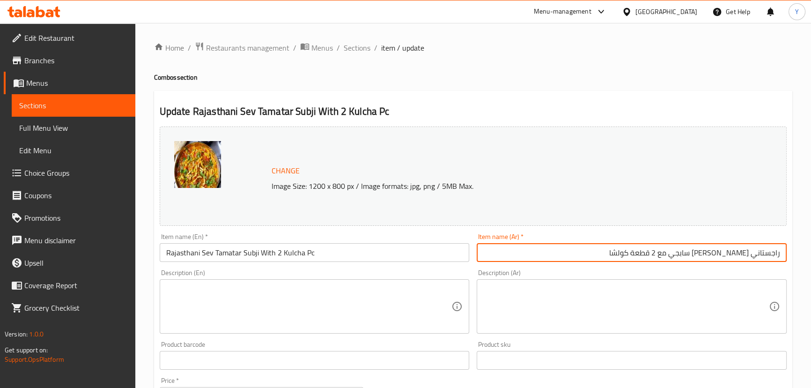
click at [699, 259] on input "راجستاني سيف طماطم سابجي مع 2 قطعة كولشا" at bounding box center [632, 252] width 310 height 19
type input "راجستاني سيف طماطم مع 2 قطعة كولشا"
click at [745, 296] on textarea at bounding box center [626, 306] width 286 height 44
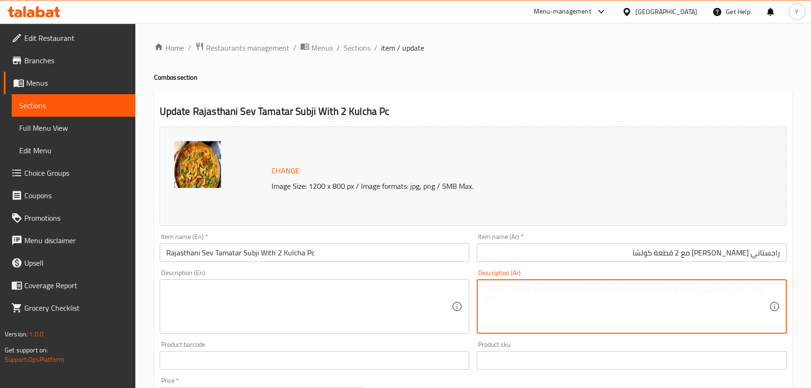
paste textarea "سابجي"
type textarea "سابجي"
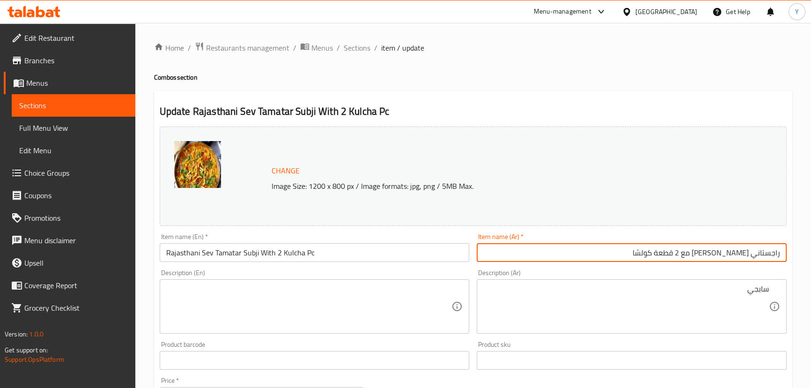
click at [719, 253] on input "راجستاني سيف طماطم مع 2 قطعة كولشا" at bounding box center [632, 252] width 310 height 19
type input "راجستاني سيف مع 2 قطعة كولشا"
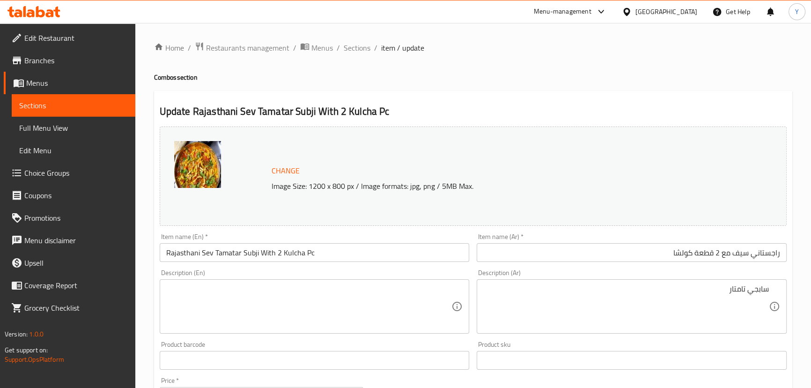
click at [738, 283] on div "سابجي تامتار Description (Ar)" at bounding box center [632, 306] width 310 height 54
paste textarea "تاماتار"
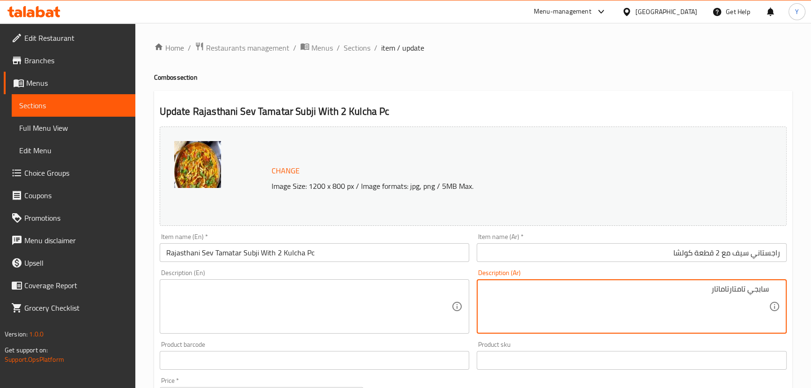
click at [735, 290] on textarea "سابجي تامتارتاماتار" at bounding box center [626, 306] width 286 height 44
paste textarea
type textarea "سابجي تاماتار"
click at [741, 254] on input "راجستاني سيف مع 2 قطعة كولشا" at bounding box center [632, 252] width 310 height 19
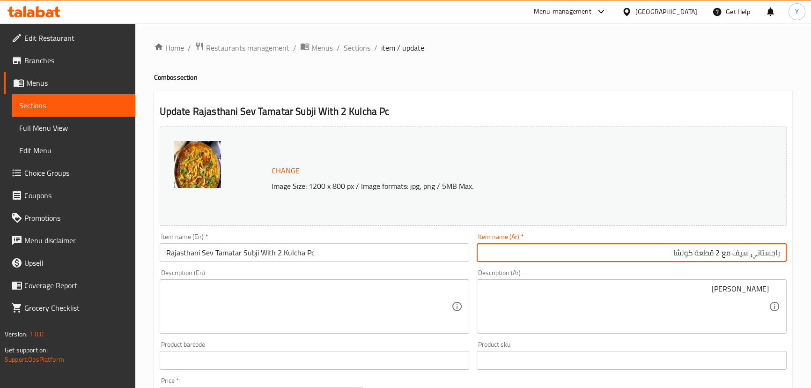
click at [741, 254] on input "راجستاني سيف مع 2 قطعة كولشا" at bounding box center [632, 252] width 310 height 19
type input "راجستاني مع 2 قطعة كولشا"
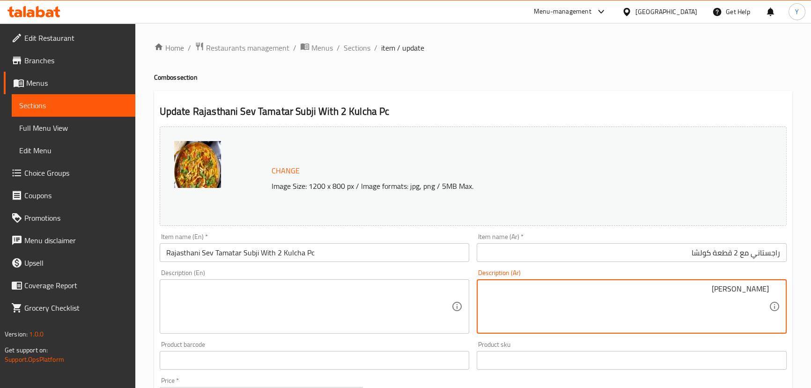
paste textarea "سيف"
type textarea "سابجي تاماتار سيف"
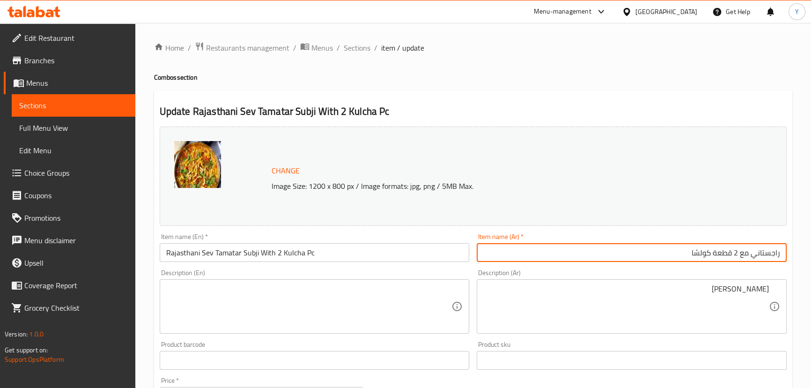
click at [765, 254] on input "راجستاني مع 2 قطعة كولشا" at bounding box center [632, 252] width 310 height 19
type input "مع 2 قطعة كولشا"
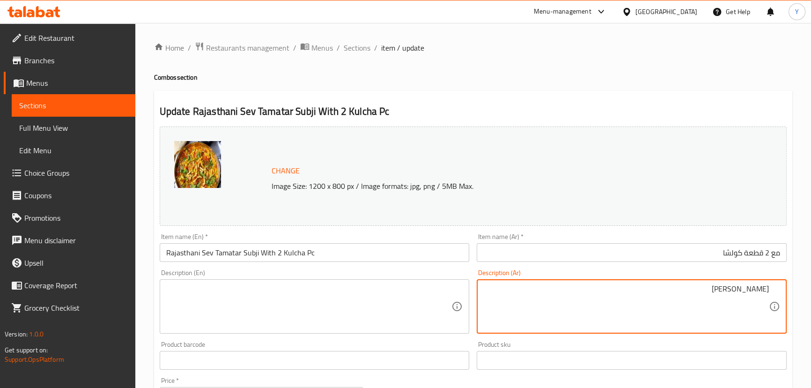
paste textarea "راجستاني"
type textarea "سابجي تاماتار سيف راجستاني"
click at [685, 289] on textarea "سابجي تاماتار سيف راجستاني" at bounding box center [626, 306] width 286 height 44
drag, startPoint x: 685, startPoint y: 289, endPoint x: 817, endPoint y: 289, distance: 131.6
click at [811, 289] on html "​ Menu-management United Arab Emirates Get Help Y Edit Restaurant Branches Menu…" at bounding box center [405, 194] width 811 height 388
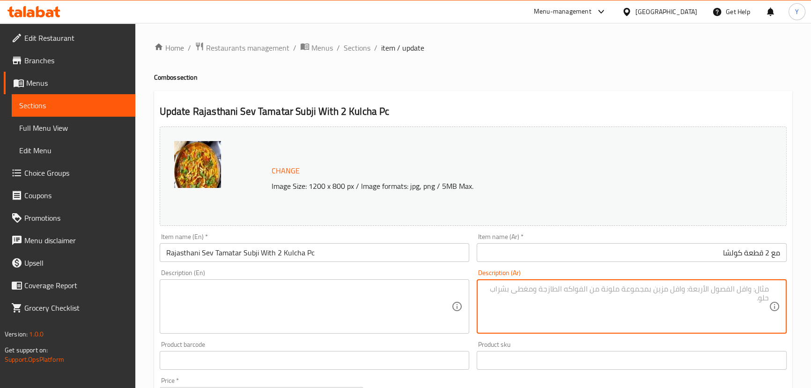
click at [778, 253] on input "مع 2 قطعة كولشا" at bounding box center [632, 252] width 310 height 19
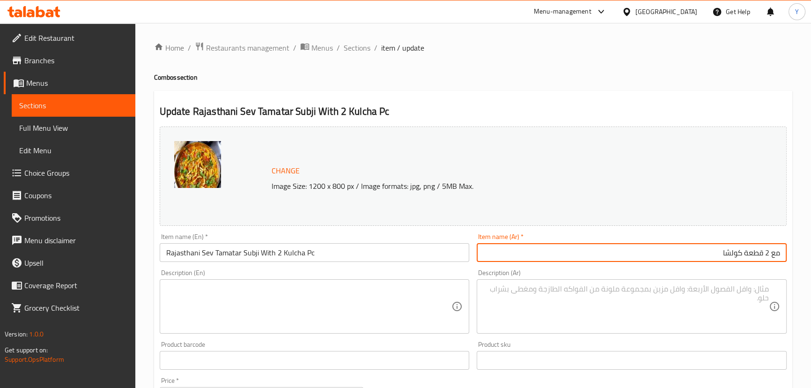
paste input "سابجي تاماتار سيف راجستاني"
type input "سابجي تاماتار سيف راجستاني مع 2 قطعة كولشا"
click at [686, 75] on h4 "Combos section" at bounding box center [473, 77] width 638 height 9
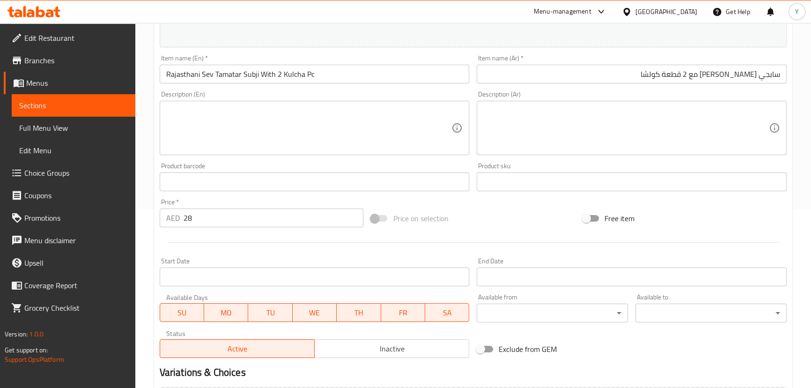
scroll to position [280, 0]
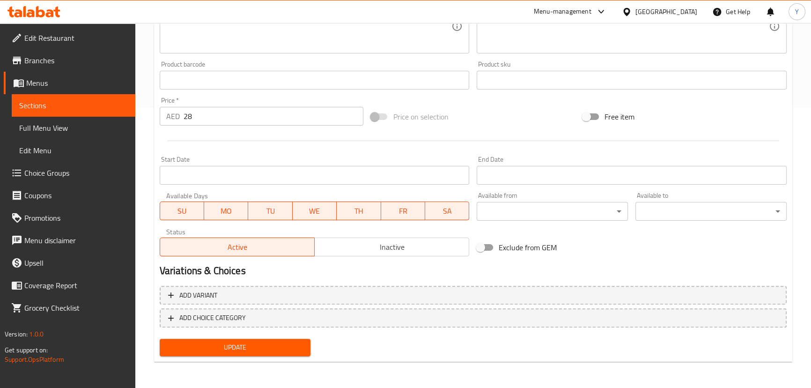
click at [290, 352] on span "Update" at bounding box center [235, 347] width 136 height 12
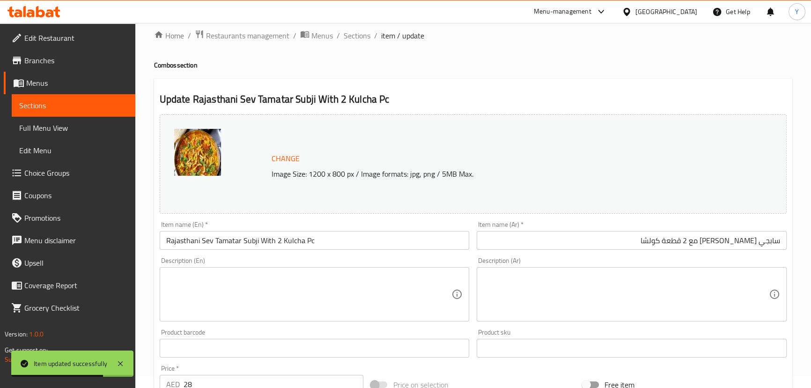
scroll to position [0, 0]
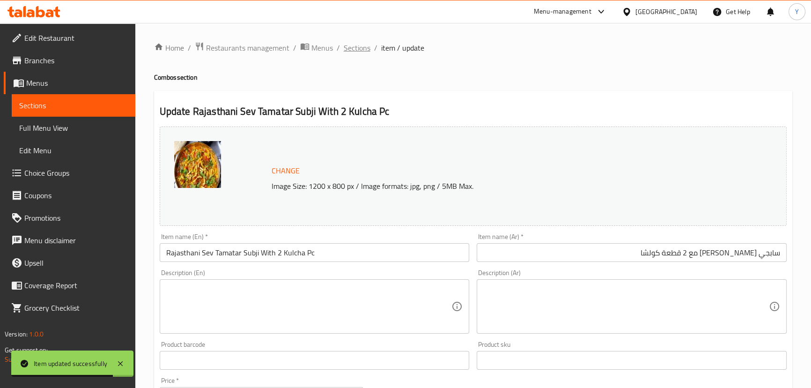
click at [367, 46] on span "Sections" at bounding box center [357, 47] width 27 height 11
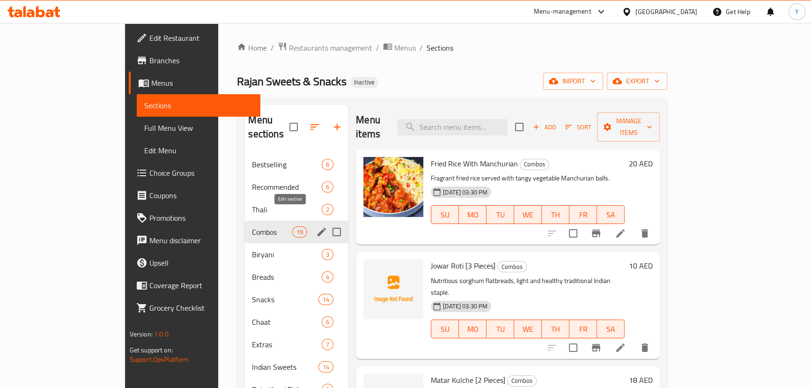
click at [315, 225] on button "edit" at bounding box center [322, 232] width 14 height 14
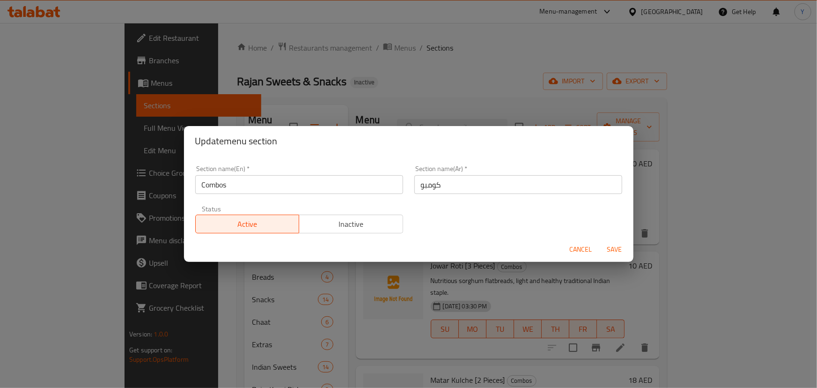
click at [495, 187] on input "كومبو" at bounding box center [518, 184] width 208 height 19
type input "الكومبو"
click at [600, 241] on button "Save" at bounding box center [615, 249] width 30 height 17
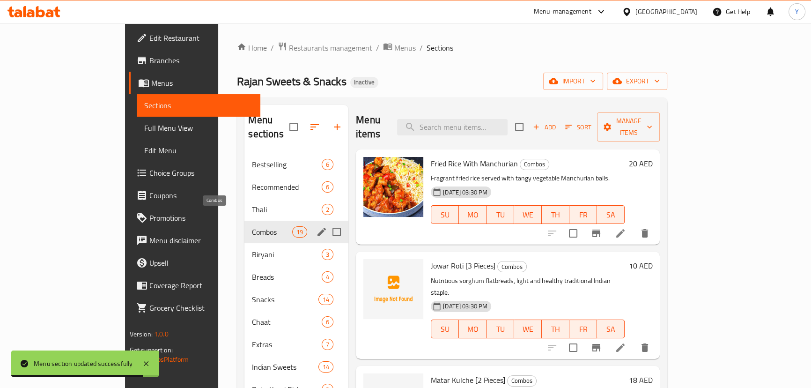
click at [252, 249] on span "Biryani" at bounding box center [287, 254] width 70 height 11
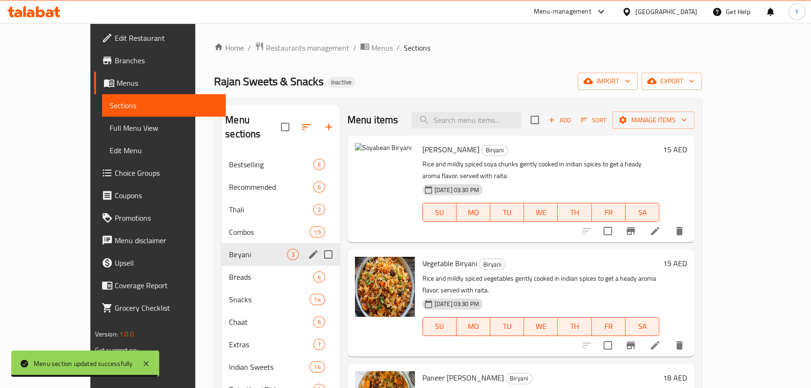
click at [225, 250] on div "Biryani 3" at bounding box center [281, 254] width 118 height 22
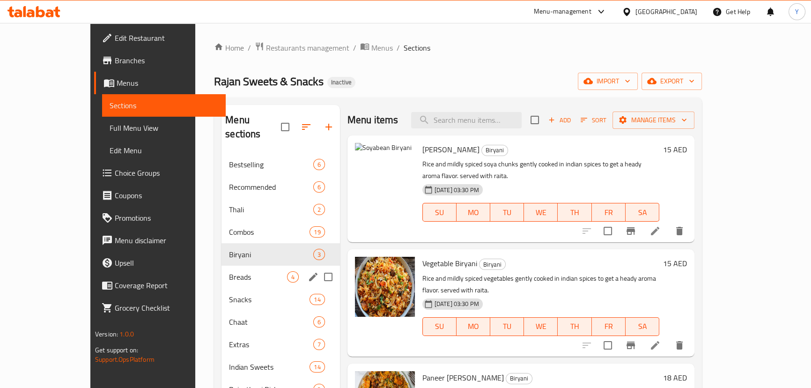
click at [222, 271] on div "Breads 4" at bounding box center [281, 277] width 118 height 22
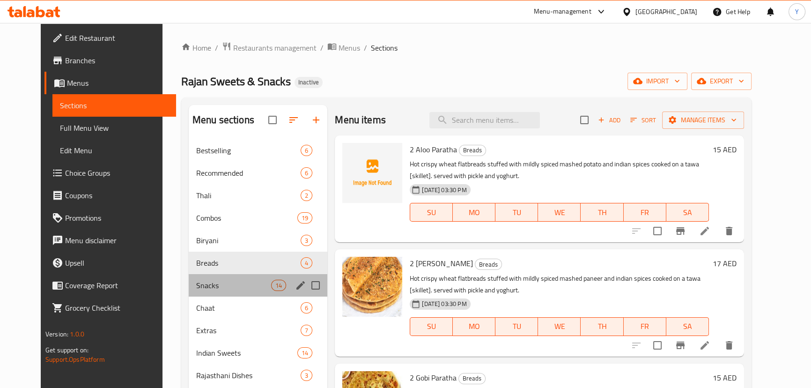
click at [209, 295] on div "Snacks 14" at bounding box center [258, 285] width 139 height 22
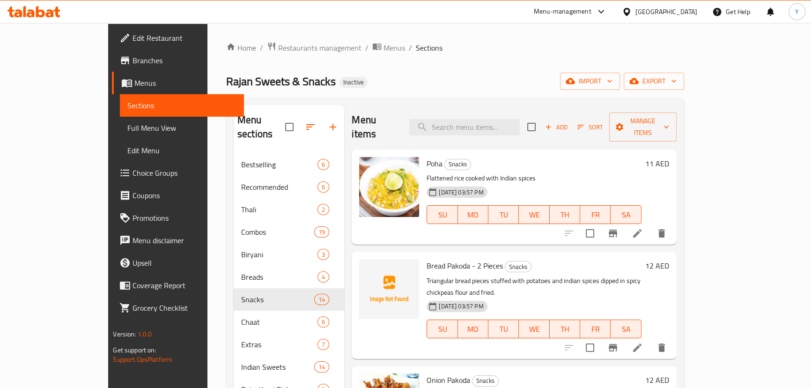
click at [651, 339] on li at bounding box center [637, 347] width 26 height 17
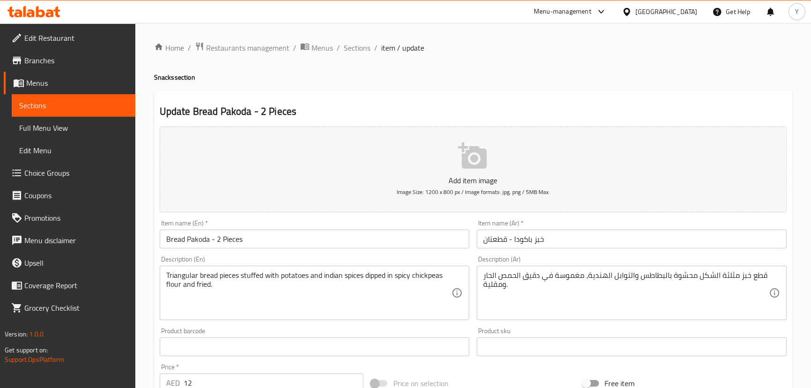
click at [496, 239] on input "خبز باكودا - قطعتان" at bounding box center [632, 238] width 310 height 19
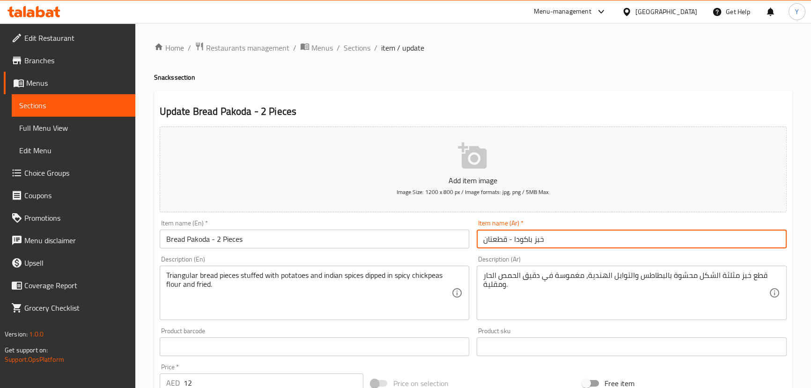
click at [496, 232] on input "خبز باكودا - قطعتان" at bounding box center [632, 238] width 310 height 19
type input "خبز باكودا - 2 قطعة"
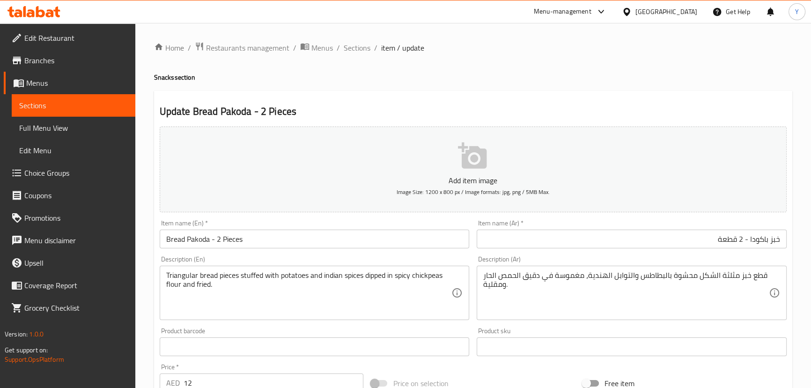
click at [583, 89] on div "Home / Restaurants management / Menus / Sections / item / update Snacks section…" at bounding box center [473, 339] width 638 height 594
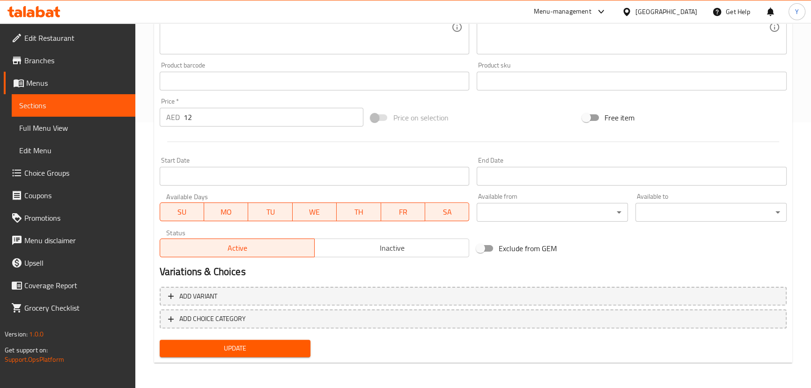
click at [234, 353] on span "Update" at bounding box center [235, 348] width 136 height 12
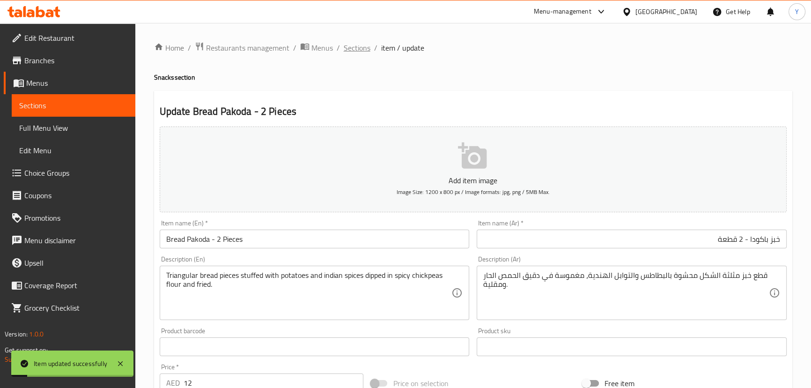
click at [366, 44] on span "Sections" at bounding box center [357, 47] width 27 height 11
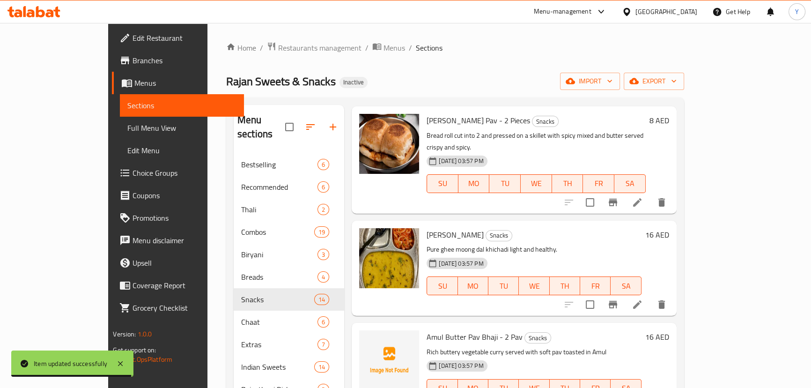
scroll to position [489, 0]
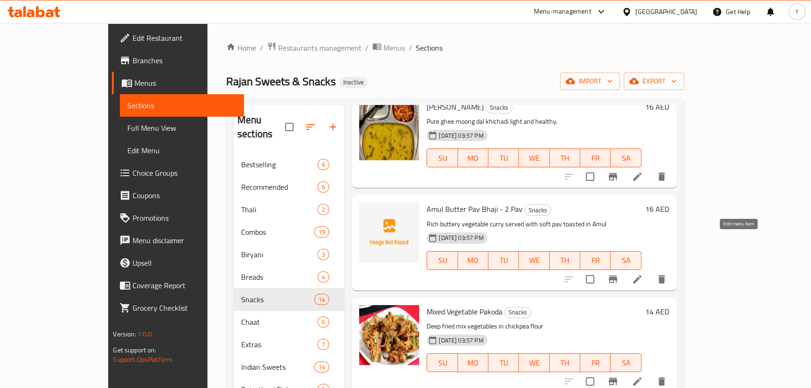
click at [643, 274] on icon at bounding box center [637, 279] width 11 height 11
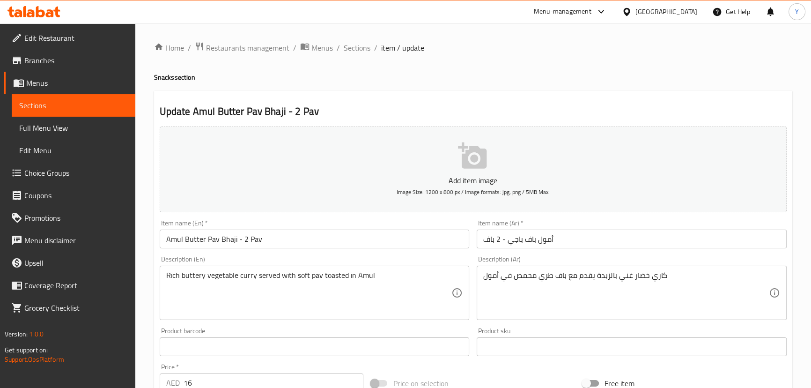
click at [166, 79] on h4 "Snacks section" at bounding box center [473, 77] width 638 height 9
copy h4 "Snacks section"
click at [457, 282] on div "Rich buttery vegetable curry served with soft pav toasted in Amul Description (…" at bounding box center [315, 293] width 310 height 54
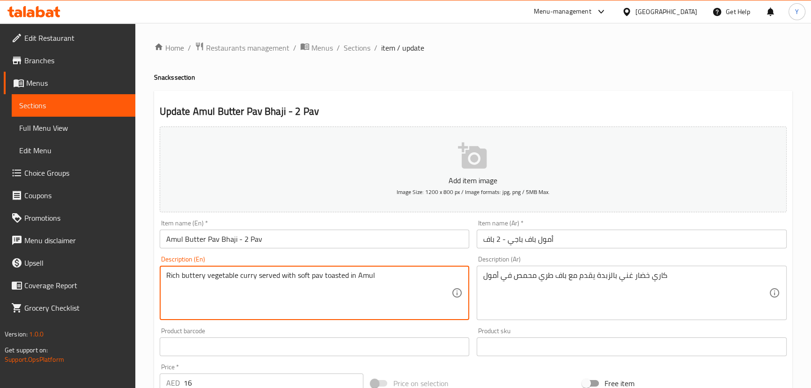
click at [554, 242] on input "أمول باف باجي - 2 باف" at bounding box center [632, 238] width 310 height 19
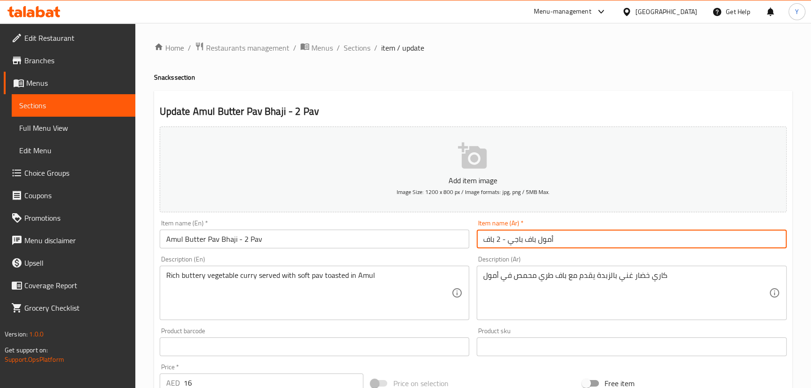
click at [628, 244] on input "أمول باف باجي - 2 باف" at bounding box center [632, 238] width 310 height 19
click at [760, 239] on input "أمول باف باجي - 2 باف" at bounding box center [632, 238] width 310 height 19
type input "أمول باتر باف باجي - 2 باف"
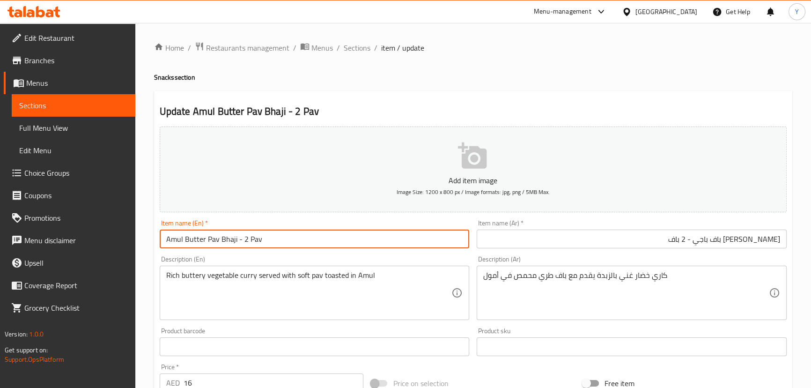
click at [197, 244] on input "Amul Butter Pav Bhaji - 2 Pav" at bounding box center [315, 238] width 310 height 19
click at [279, 240] on input "Amul Butter Pav Bhaji - 2 Pav" at bounding box center [315, 238] width 310 height 19
click at [594, 72] on div "Home / Restaurants management / Menus / Sections / item / update Snacks section…" at bounding box center [473, 339] width 638 height 594
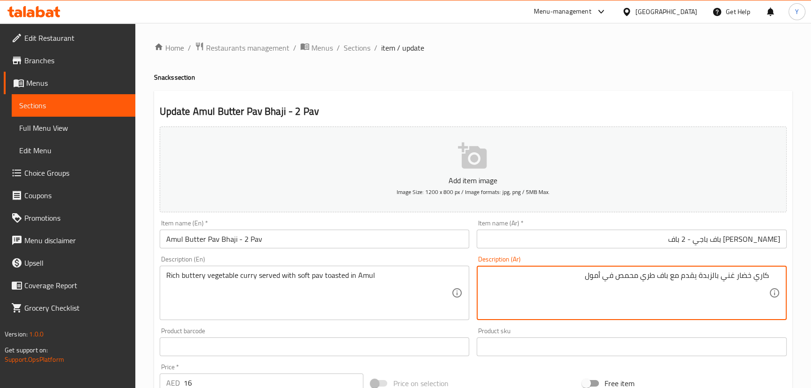
click at [545, 80] on h4 "Snacks section" at bounding box center [473, 77] width 638 height 9
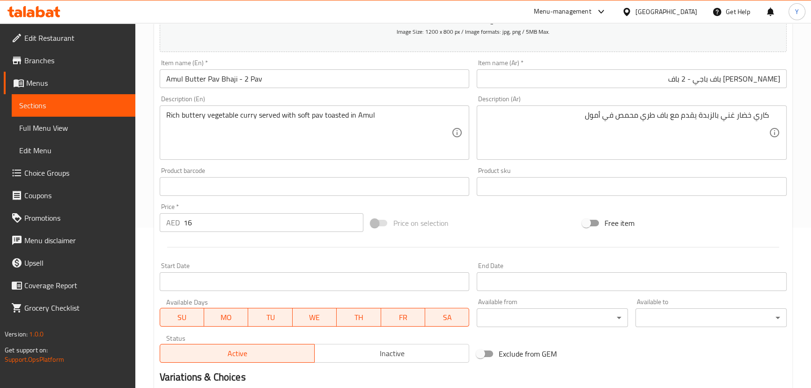
scroll to position [266, 0]
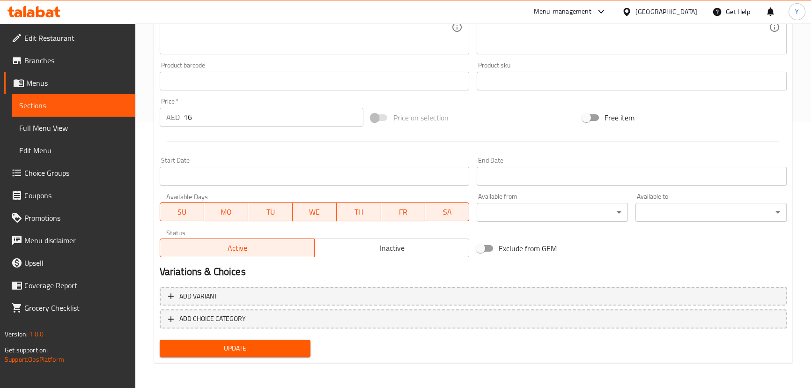
click at [228, 347] on span "Update" at bounding box center [235, 348] width 136 height 12
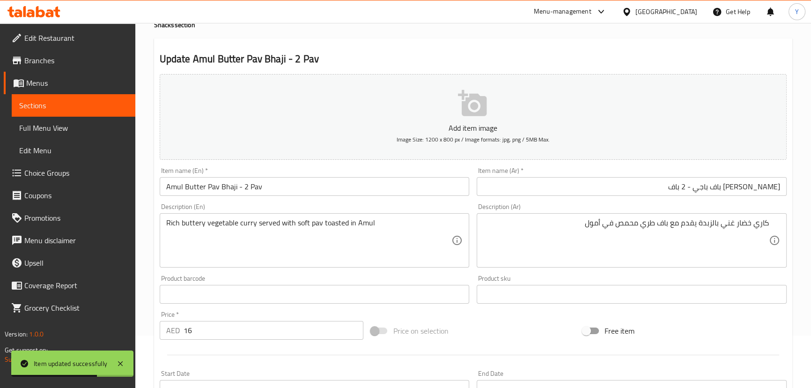
scroll to position [0, 0]
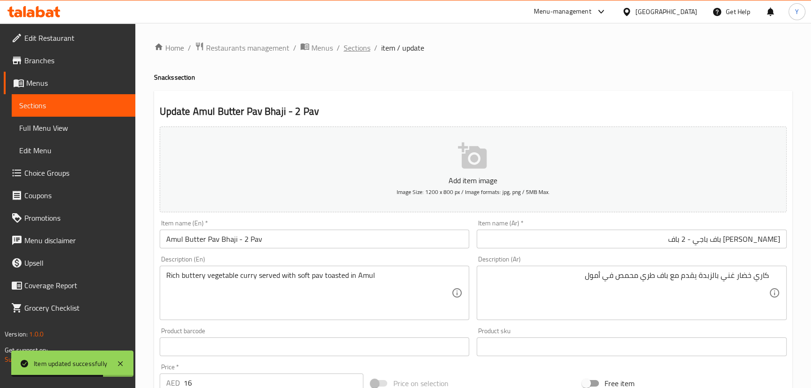
click at [360, 52] on span "Sections" at bounding box center [357, 47] width 27 height 11
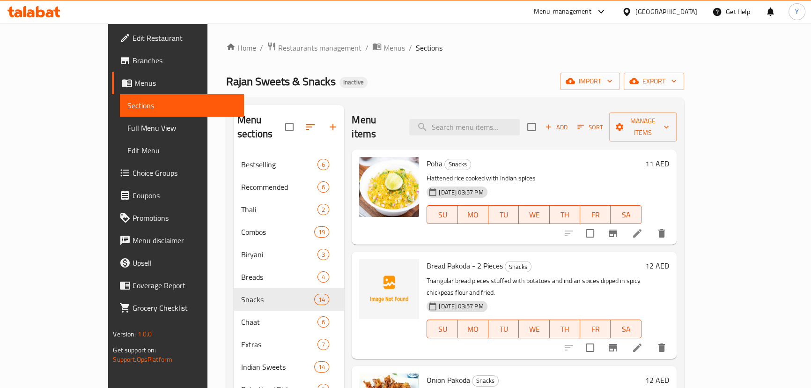
scroll to position [131, 0]
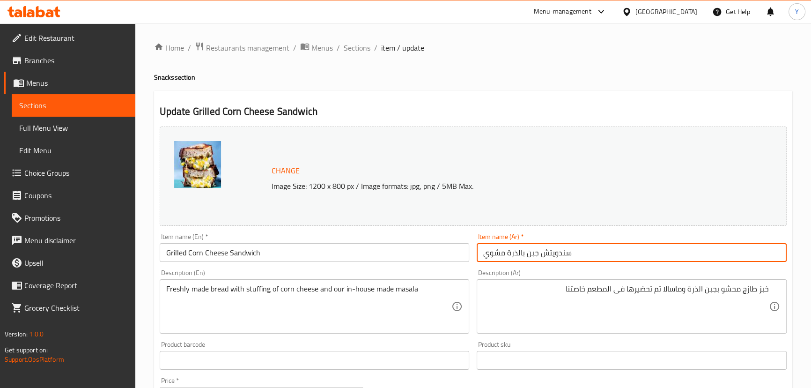
click at [670, 258] on input "سندويتش جبن بالذرة مشوي" at bounding box center [632, 252] width 310 height 19
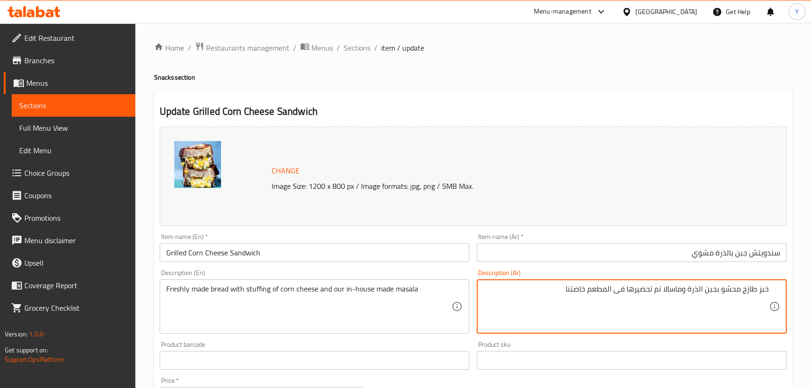
click at [737, 291] on textarea "خبز طازج محشو بجبن الذرة وماسالا تم تحضيرها فى المطعم خاصتنا" at bounding box center [626, 306] width 286 height 44
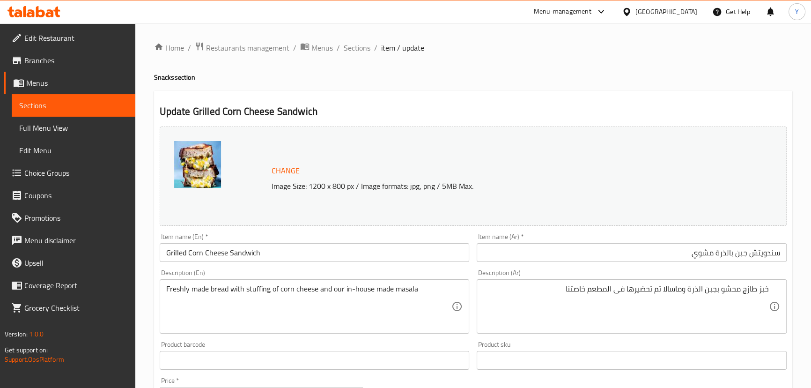
click at [552, 284] on div "خبز طازج محشو بجبن الذرة وماسالا تم تحضيرها فى المطعم خاصتنا Description (Ar)" at bounding box center [632, 306] width 310 height 54
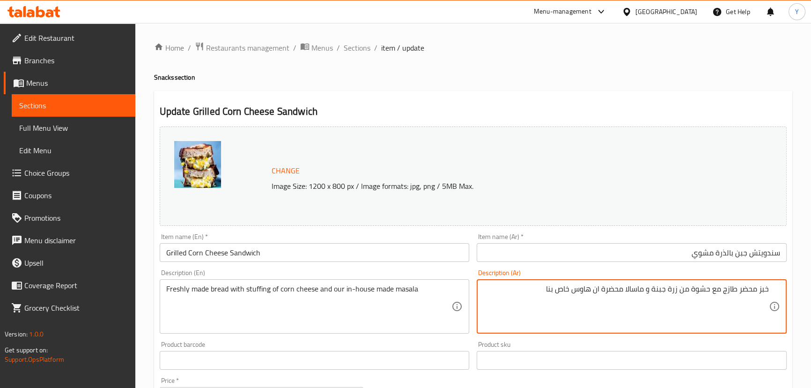
type textarea "خبز محضر طازج مع حشوة من زرة جبنة و ماسالا محضرة ان هاوس خاص بنا"
click at [545, 52] on ol "Home / Restaurants management / Menus / Sections / item / update" at bounding box center [473, 48] width 638 height 12
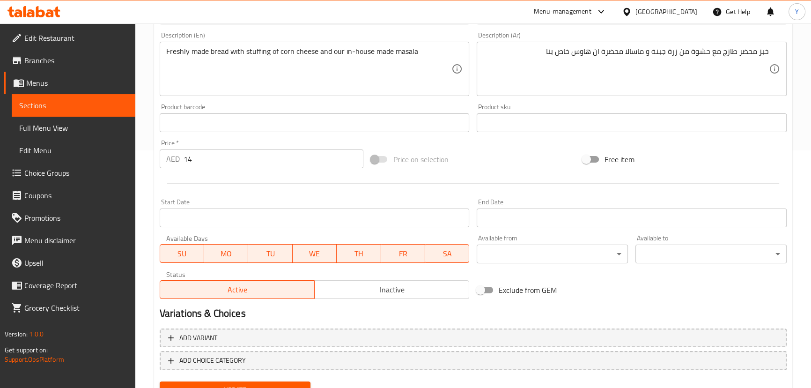
scroll to position [280, 0]
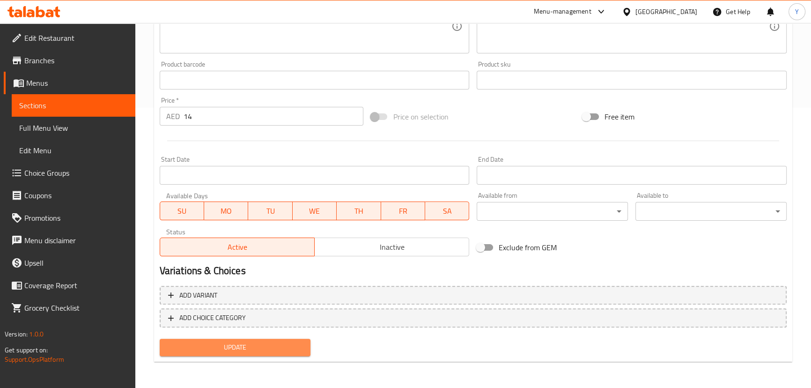
click at [270, 341] on span "Update" at bounding box center [235, 347] width 136 height 12
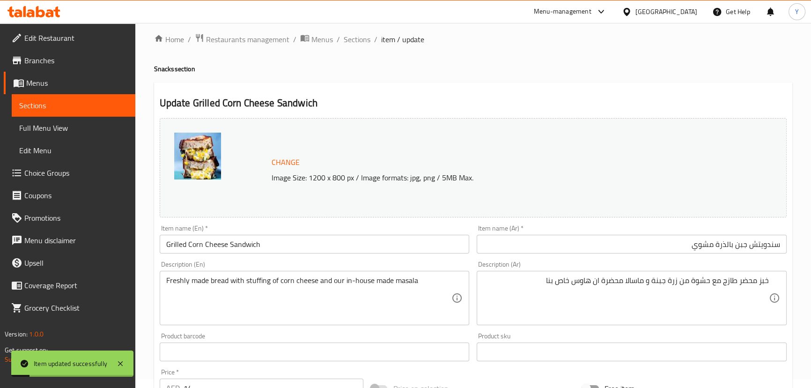
scroll to position [0, 0]
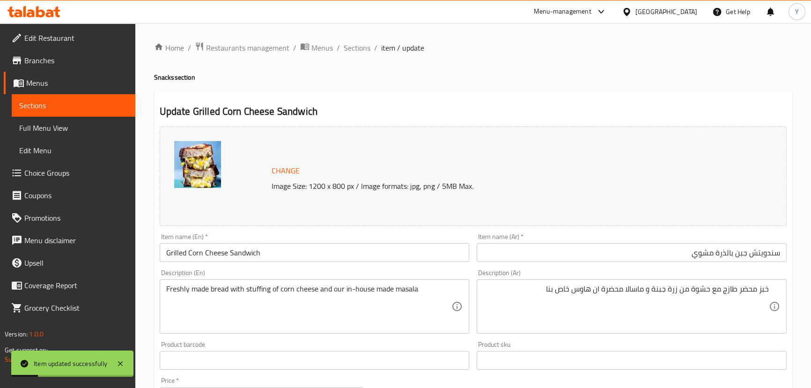
drag, startPoint x: 358, startPoint y: 40, endPoint x: 356, endPoint y: 29, distance: 11.4
click at [358, 42] on span "Sections" at bounding box center [357, 47] width 27 height 11
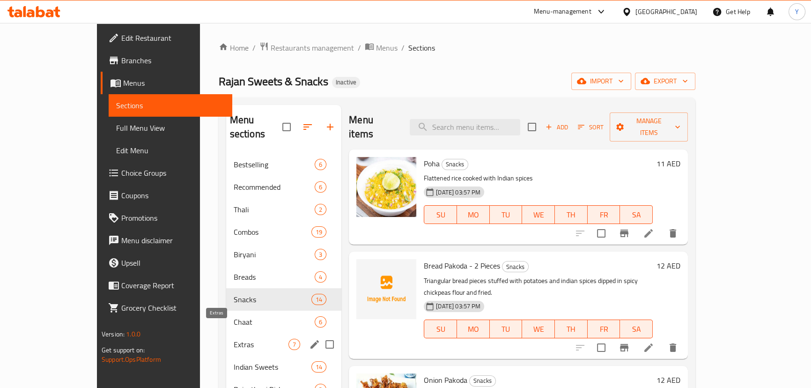
drag, startPoint x: 199, startPoint y: 305, endPoint x: 207, endPoint y: 305, distance: 8.0
click at [234, 316] on span "Chaat" at bounding box center [274, 321] width 81 height 11
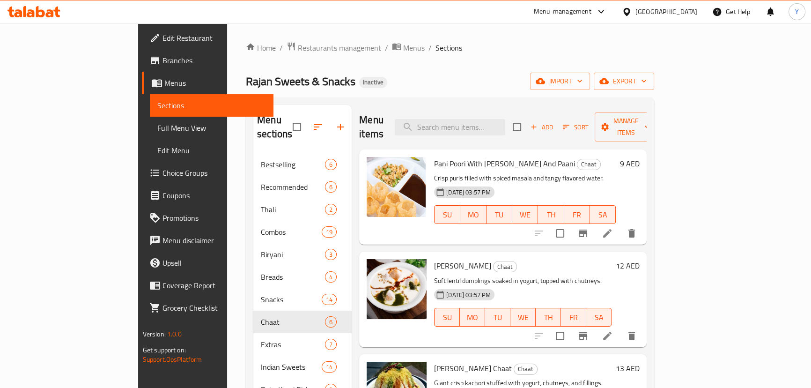
click at [612, 229] on icon at bounding box center [607, 233] width 8 height 8
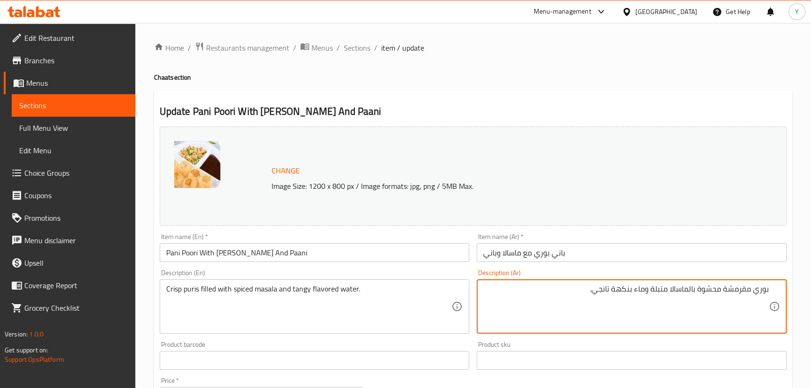
type textarea "بوري مقرمشة محشوة بالماسالا متبلة وماء بنكهة تانجي."
click at [592, 93] on div "Update Pani Poori With Masala And Paani Change Image Size: 1200 x 800 px / Imag…" at bounding box center [473, 366] width 638 height 551
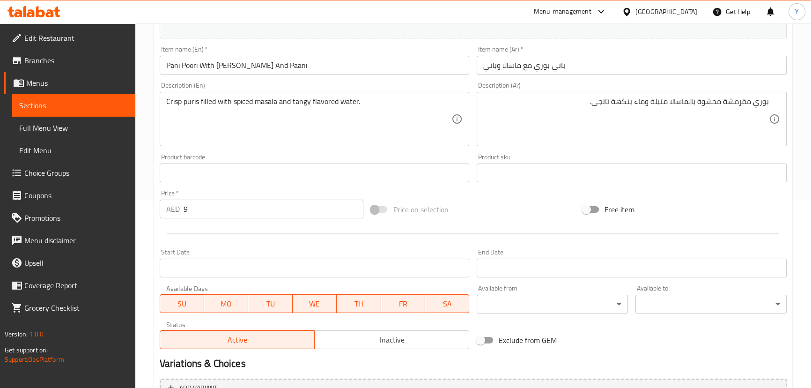
scroll to position [280, 0]
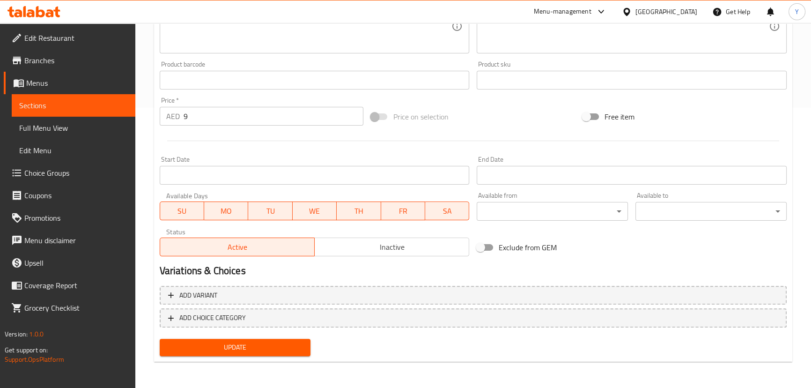
click at [278, 340] on button "Update" at bounding box center [235, 347] width 151 height 17
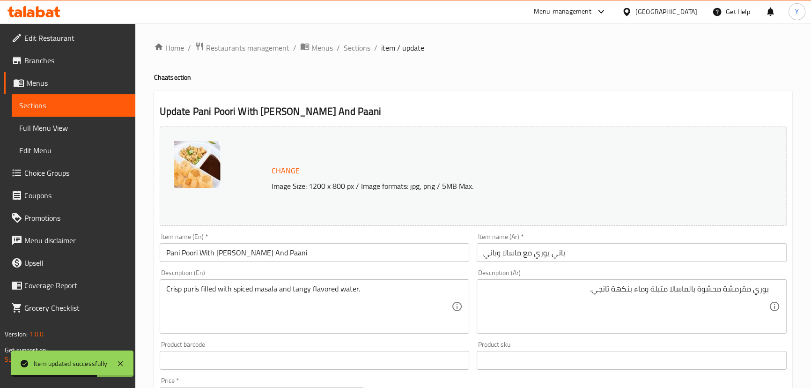
drag, startPoint x: 358, startPoint y: 51, endPoint x: 364, endPoint y: 59, distance: 10.3
click at [358, 51] on span "Sections" at bounding box center [357, 47] width 27 height 11
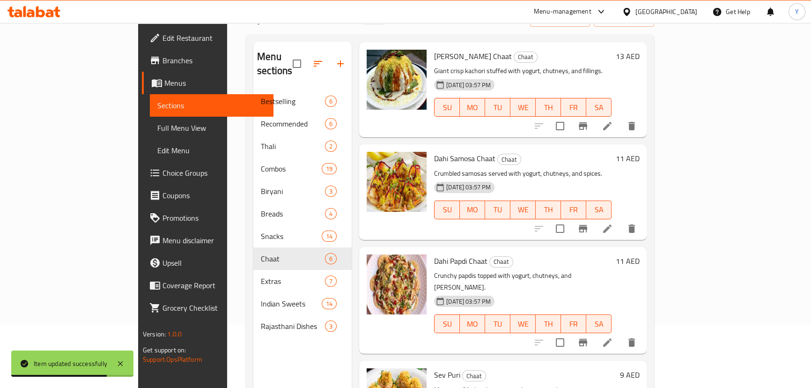
scroll to position [131, 0]
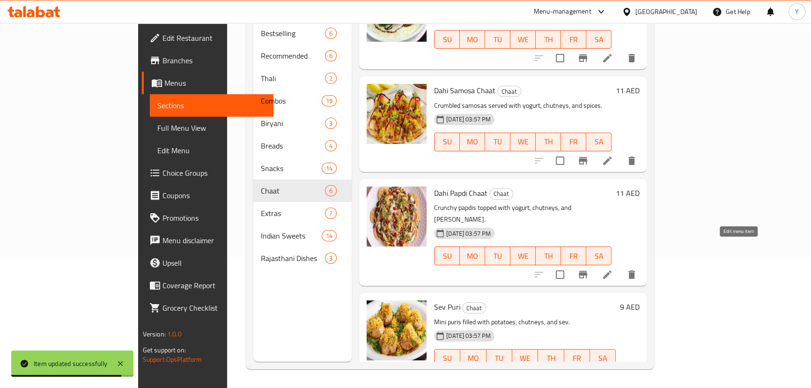
click at [613, 269] on icon at bounding box center [607, 274] width 11 height 11
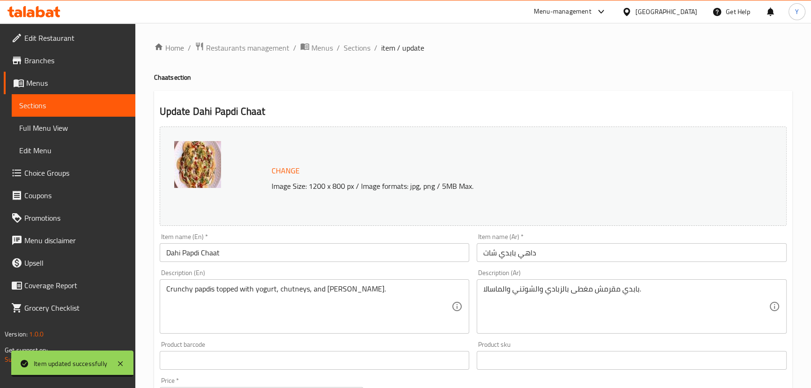
click at [528, 262] on div "Item name (Ar)   * داهي بابدي شات Item name (Ar) *" at bounding box center [632, 247] width 318 height 36
click at [528, 253] on input "داهي بابدي شات" at bounding box center [632, 252] width 310 height 19
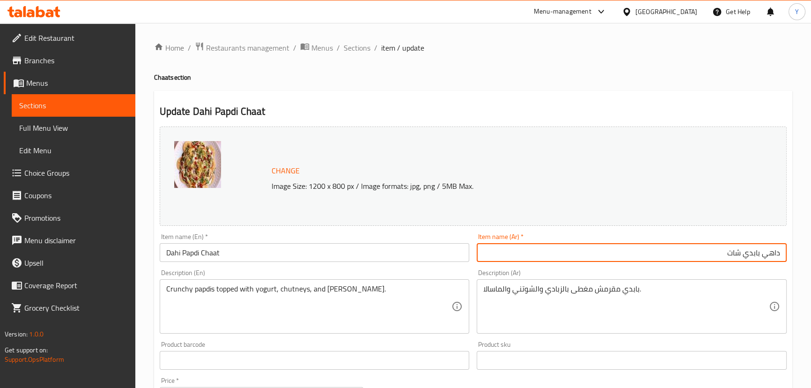
click at [611, 284] on div "بابدي مقرمش مغطى بالزبادي والشوتني والماسالا. Description (Ar)" at bounding box center [632, 306] width 310 height 54
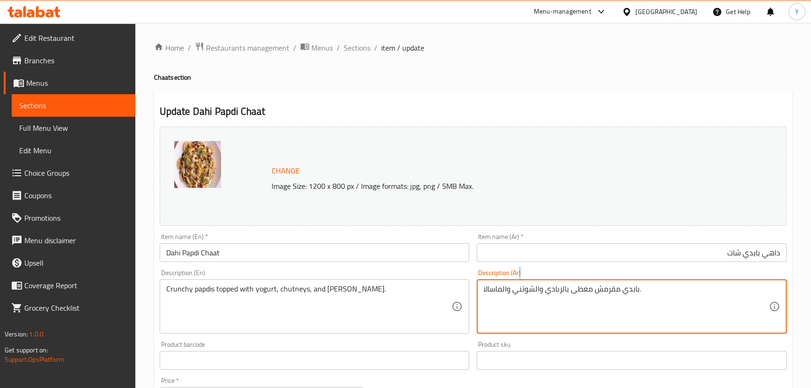
click at [611, 284] on div "بابدي مقرمش مغطى بالزبادي والشوتني والماسالا. Description (Ar)" at bounding box center [632, 306] width 310 height 54
click at [612, 289] on textarea "بابدي مقرمش مغطى بالزبادي والشوتني والماسالا." at bounding box center [626, 306] width 286 height 44
type textarea "بابدي كرانشي مغطى بالزبادي والشوتني والماسالا."
click at [639, 104] on h2 "Update Dahi Papdi Chaat" at bounding box center [473, 111] width 627 height 14
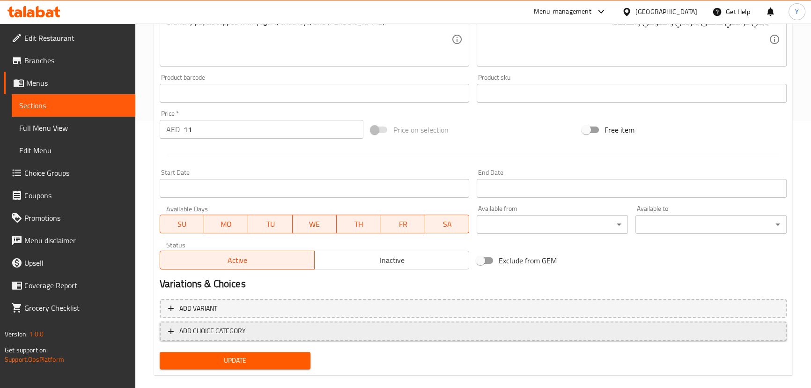
scroll to position [280, 0]
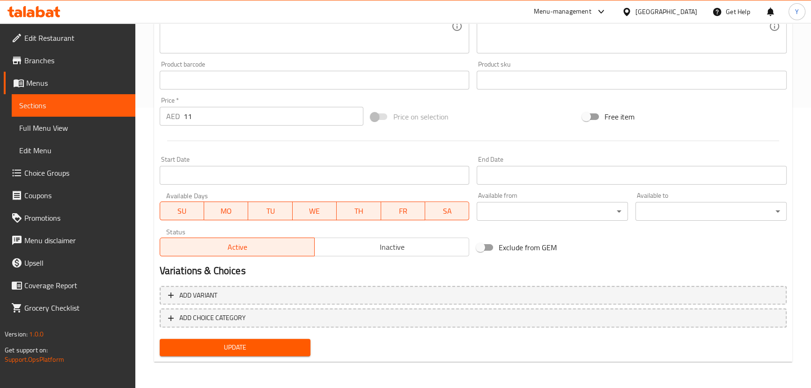
click at [270, 355] on button "Update" at bounding box center [235, 347] width 151 height 17
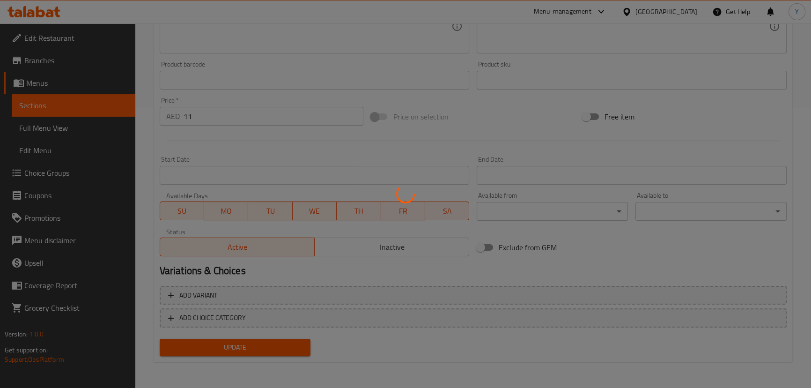
click at [274, 347] on div at bounding box center [405, 194] width 811 height 388
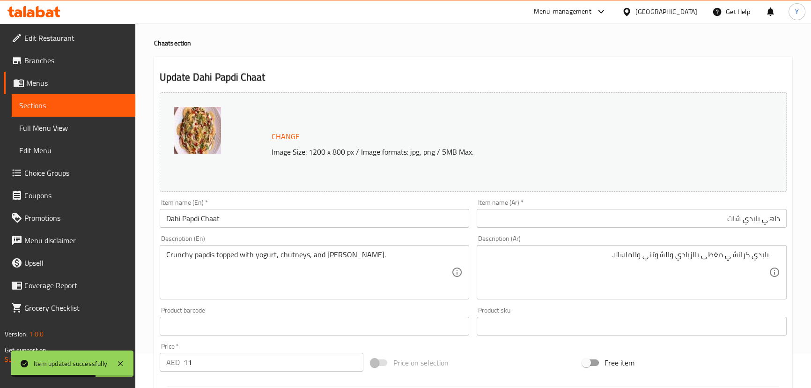
scroll to position [0, 0]
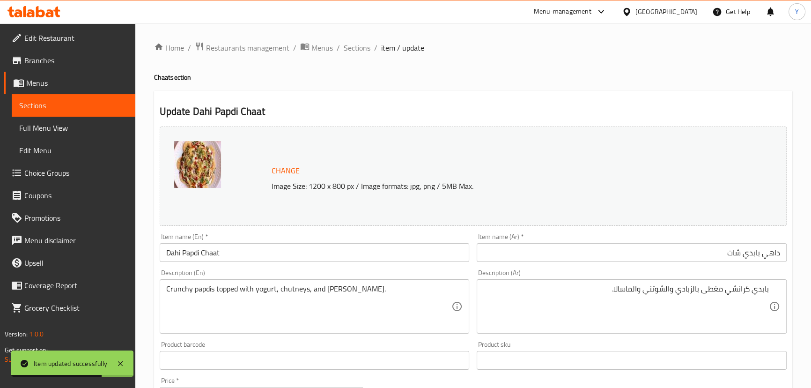
click at [355, 56] on div "Home / Restaurants management / Menus / Sections / item / update Chaat section …" at bounding box center [473, 345] width 638 height 607
click at [354, 52] on span "Sections" at bounding box center [357, 47] width 27 height 11
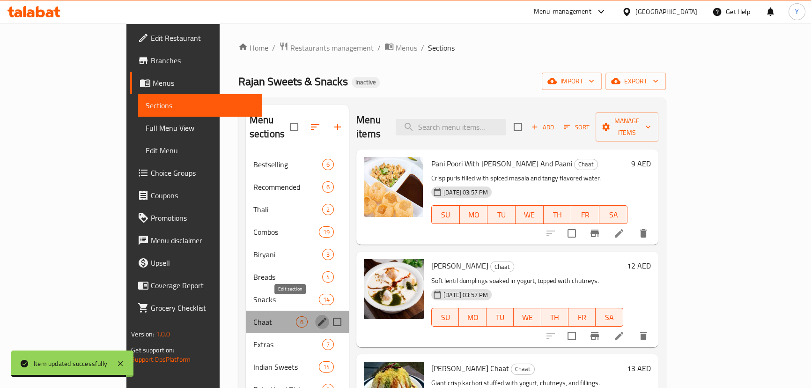
click at [318, 318] on icon "edit" at bounding box center [322, 322] width 8 height 8
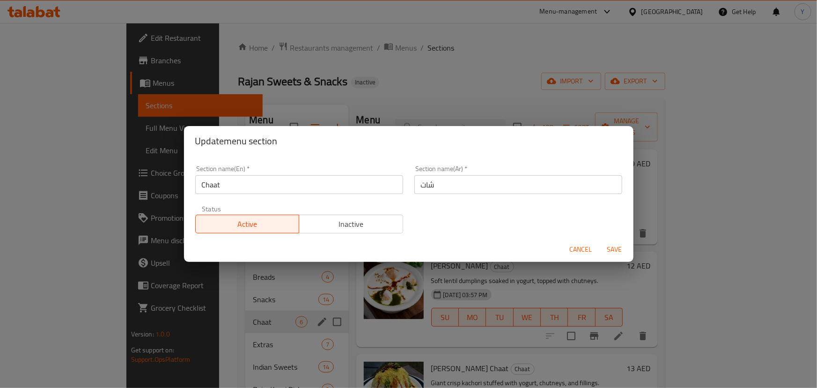
click at [479, 176] on input "شات" at bounding box center [518, 184] width 208 height 19
type input "الشات"
click at [600, 241] on button "Save" at bounding box center [615, 249] width 30 height 17
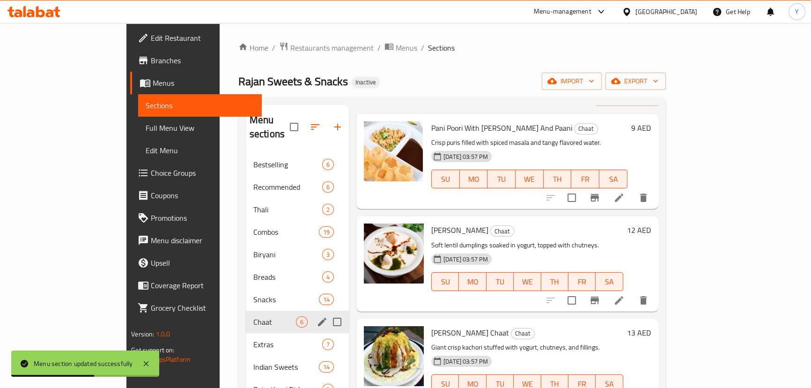
scroll to position [85, 0]
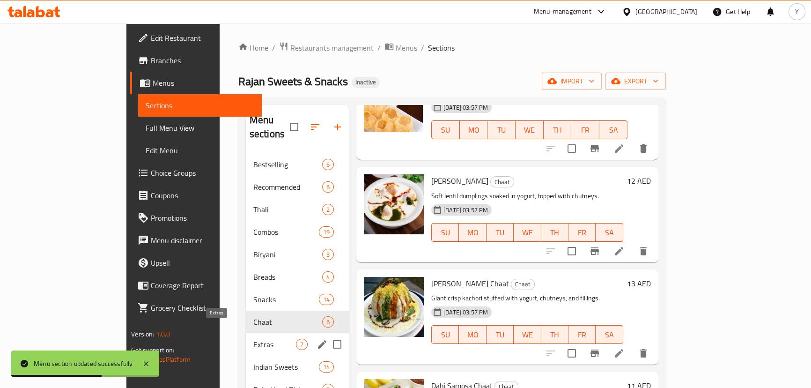
click at [253, 339] on span "Extras" at bounding box center [274, 344] width 43 height 11
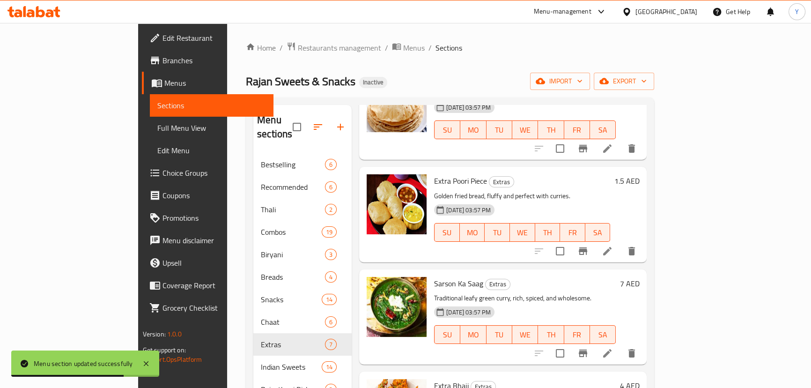
click at [621, 243] on li at bounding box center [607, 251] width 26 height 17
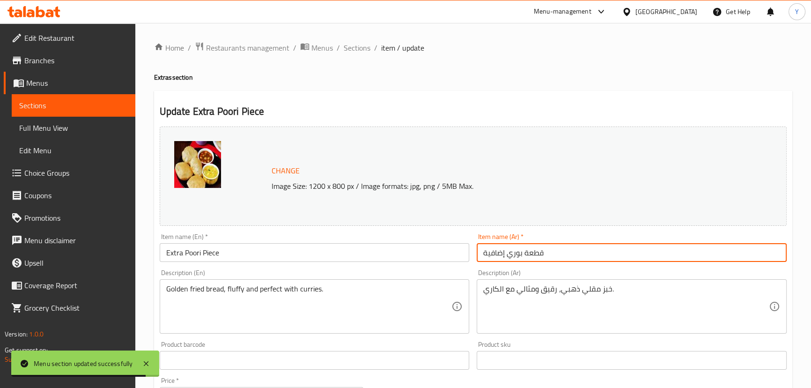
click at [477, 246] on input "قطعة بوري إضافية" at bounding box center [632, 252] width 310 height 19
drag, startPoint x: 503, startPoint y: 253, endPoint x: 433, endPoint y: 248, distance: 69.9
click at [433, 248] on div "Change Image Size: 1200 x 800 px / Image formats: jpg, png / 5MB Max. Item name…" at bounding box center [473, 331] width 635 height 417
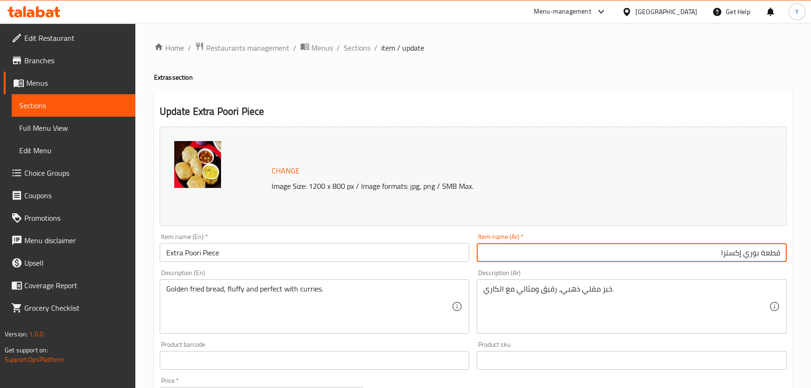
type input "قطعة بوري إكسترا"
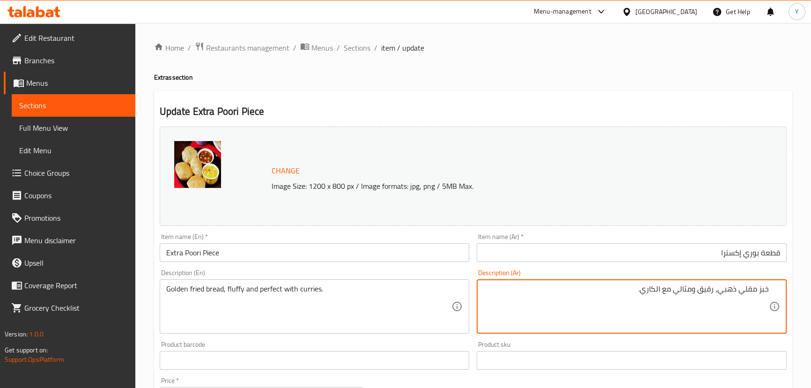
click at [703, 286] on textarea "خبز مقلي ذهبي، رقيق ومثالي مع الكاري." at bounding box center [626, 306] width 286 height 44
type textarea "خبز مقلي ذهبي، فلافي ومثالي مع الكاري."
click at [651, 64] on div "Home / Restaurants management / Menus / Sections / item / update Extras section…" at bounding box center [473, 345] width 638 height 607
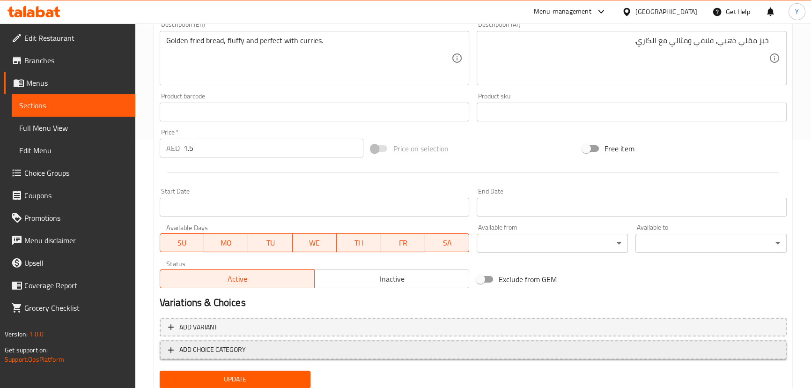
scroll to position [280, 0]
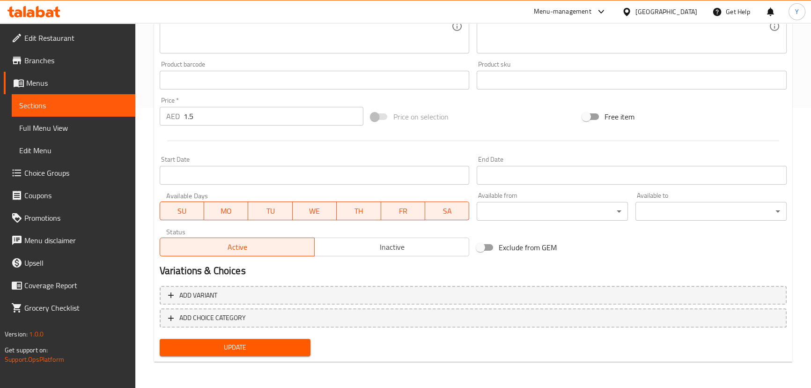
click at [251, 351] on span "Update" at bounding box center [235, 347] width 136 height 12
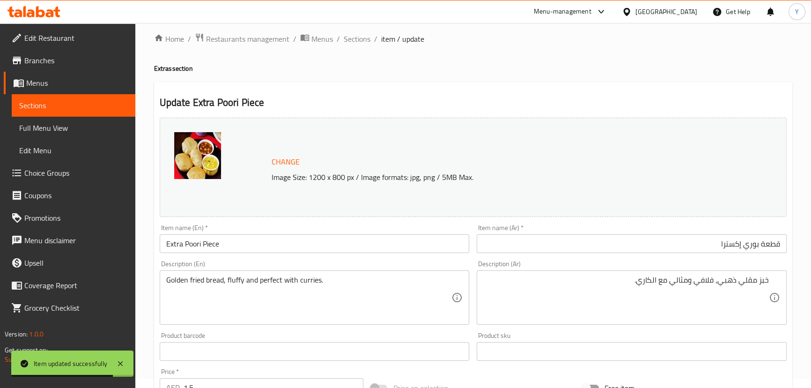
scroll to position [0, 0]
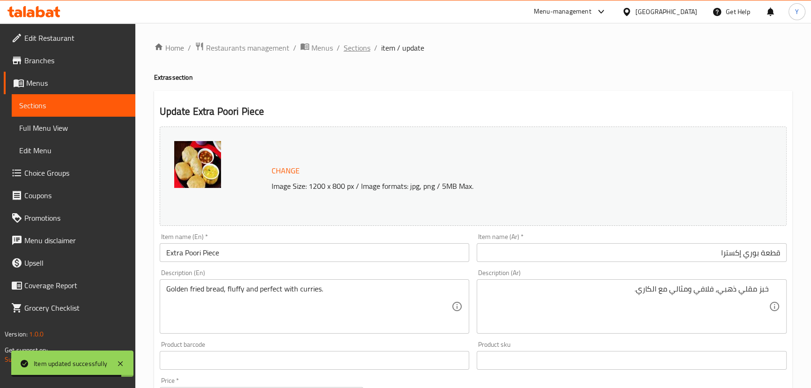
click at [358, 46] on span "Sections" at bounding box center [357, 47] width 27 height 11
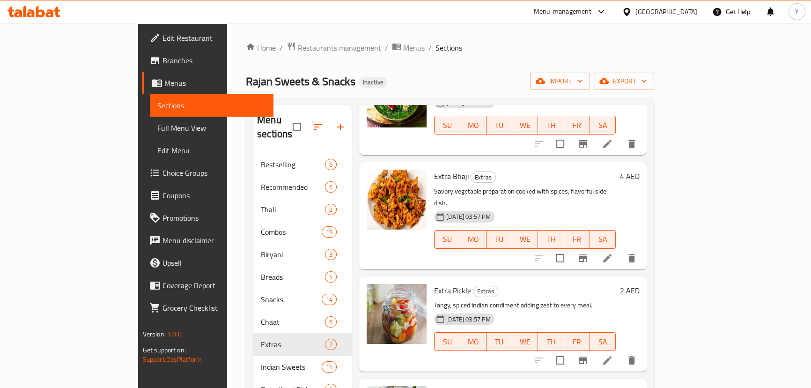
scroll to position [351, 0]
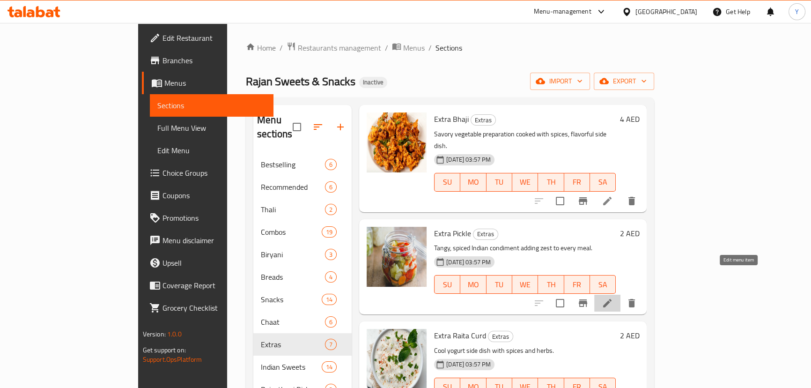
click at [613, 297] on icon at bounding box center [607, 302] width 11 height 11
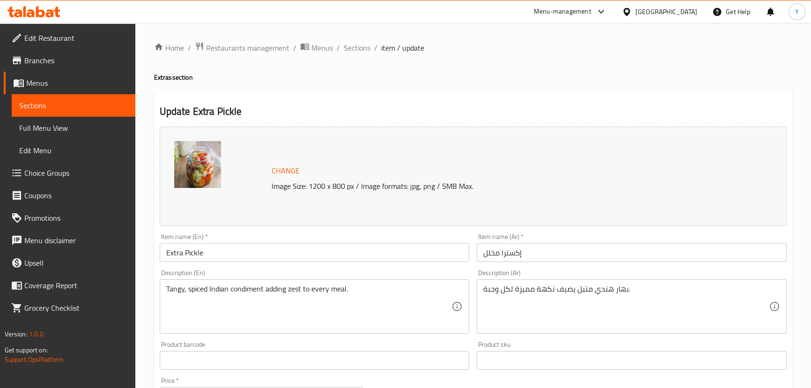
click at [611, 280] on div "بهار هندي متبل يضيف نكهة مميزة لكل وجبة. Description (Ar)" at bounding box center [632, 306] width 310 height 54
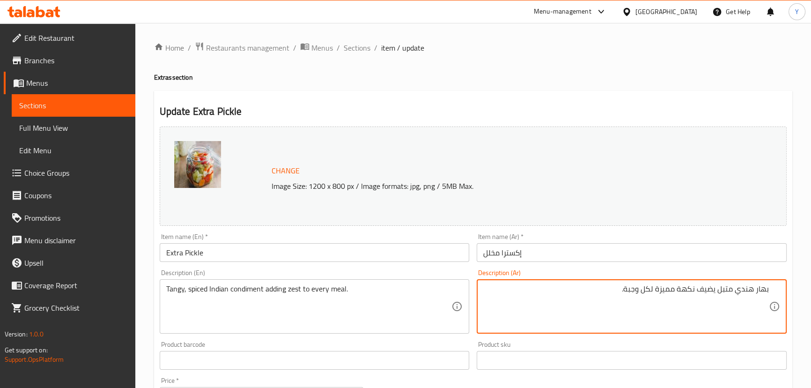
click at [561, 251] on input "إكسترا مخلل" at bounding box center [632, 252] width 310 height 19
type textarea "بهار هندي متبل، تانجي يضيف زيست لكل وجبة."
click at [553, 102] on div "Update Extra Pickle Change Image Size: 1200 x 800 px / Image formats: jpg, png …" at bounding box center [473, 366] width 638 height 551
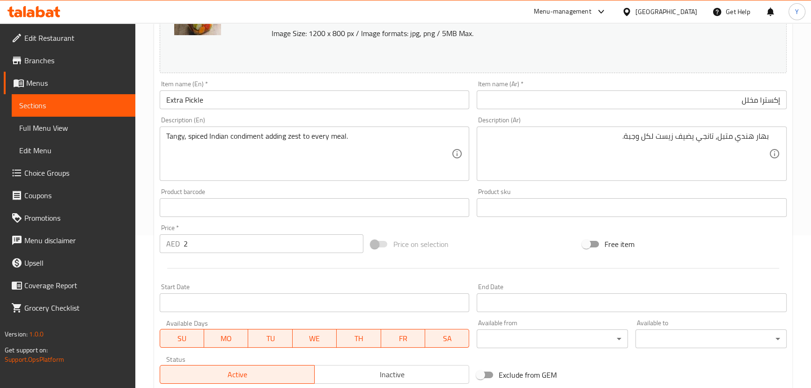
scroll to position [280, 0]
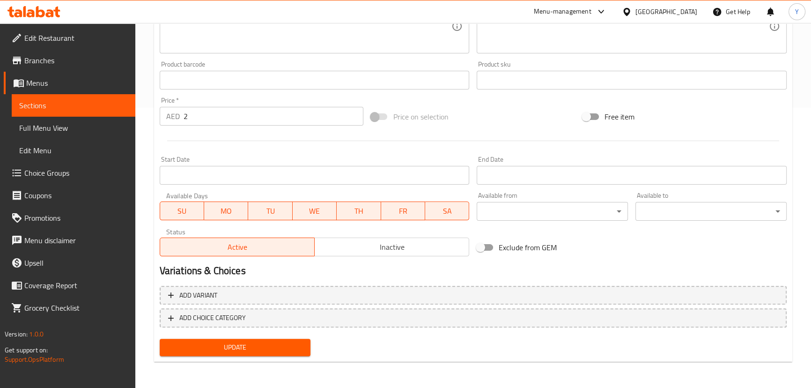
click at [259, 352] on span "Update" at bounding box center [235, 347] width 136 height 12
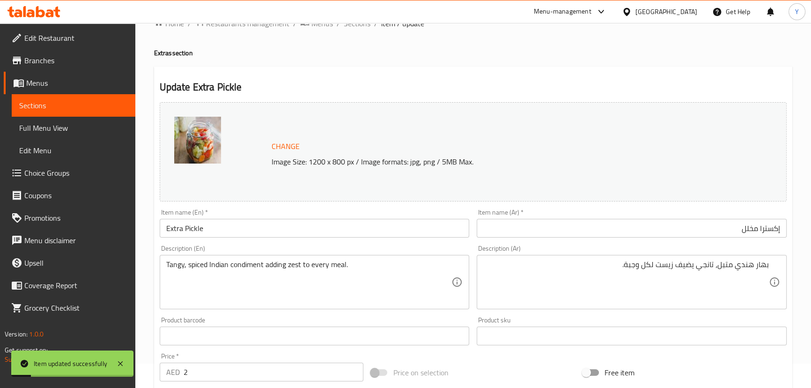
scroll to position [0, 0]
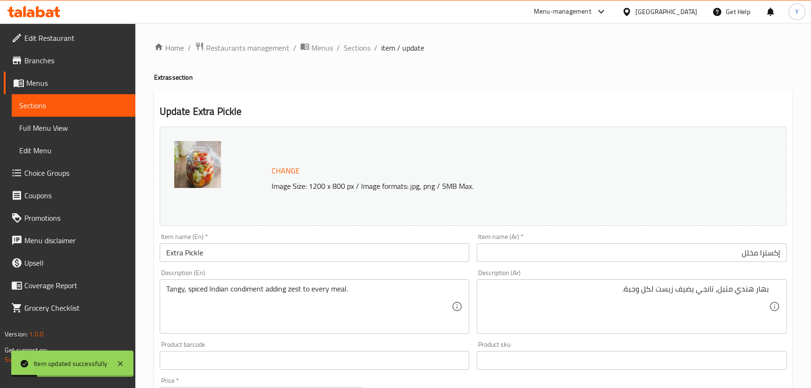
click at [370, 45] on ol "Home / Restaurants management / Menus / Sections / item / update" at bounding box center [473, 48] width 638 height 12
click at [358, 44] on span "Sections" at bounding box center [357, 47] width 27 height 11
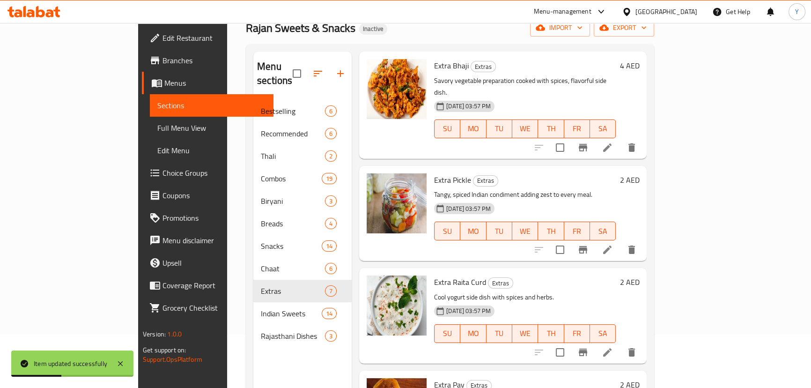
scroll to position [85, 0]
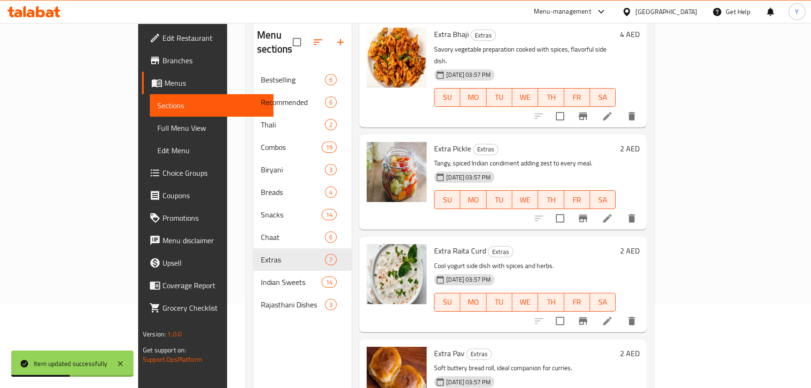
click at [621, 312] on li at bounding box center [607, 320] width 26 height 17
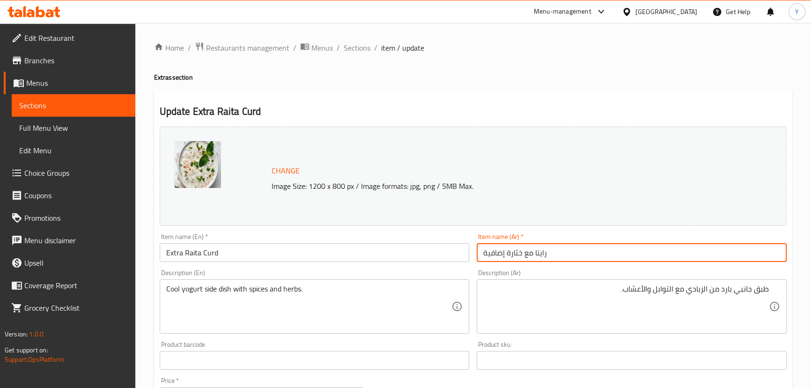
click at [520, 251] on input "رايتا مع خثارة إضافية" at bounding box center [632, 252] width 310 height 19
click at [218, 251] on input "Extra Raita Curd" at bounding box center [315, 252] width 310 height 19
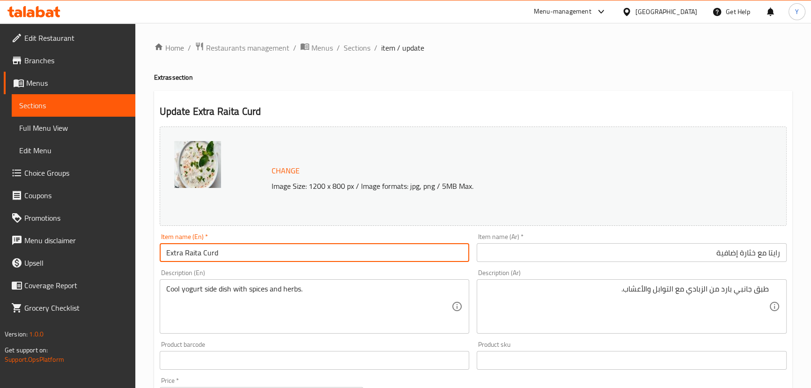
click at [210, 248] on input "Extra Raita Curd" at bounding box center [315, 252] width 310 height 19
click at [751, 253] on input "رايتا مع خثارة إضافية" at bounding box center [632, 252] width 310 height 19
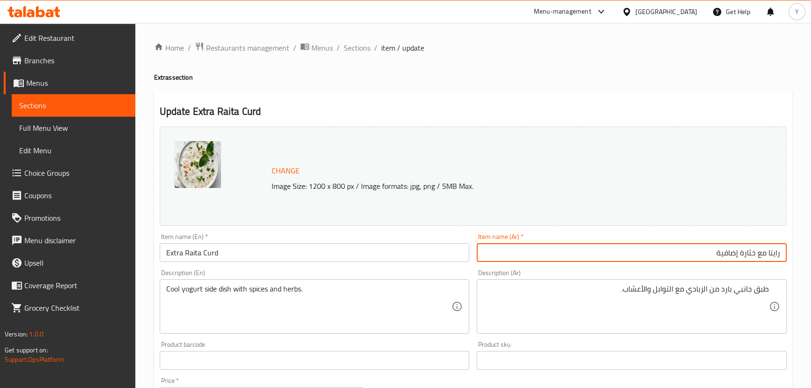
click at [751, 253] on input "رايتا مع خثارة إضافية" at bounding box center [632, 252] width 310 height 19
paste input "خثارة"
type input "خثارة رايتا إكسترا"
click at [672, 72] on div "Home / Restaurants management / Menus / Sections / item / update Extras section…" at bounding box center [473, 345] width 638 height 607
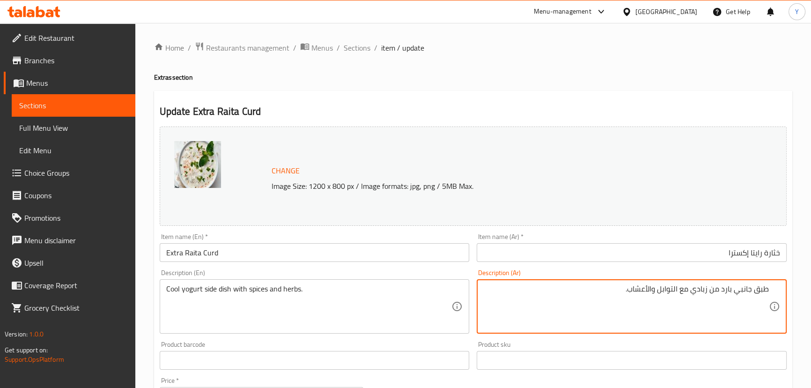
click at [707, 290] on textarea "طبق جانبي بارد من زبادي مع التوابل والأعشاب." at bounding box center [626, 306] width 286 height 44
paste textarea "بادي"
type textarea "طبق جانبي زبادي بارد مع توابل وأعشاب."
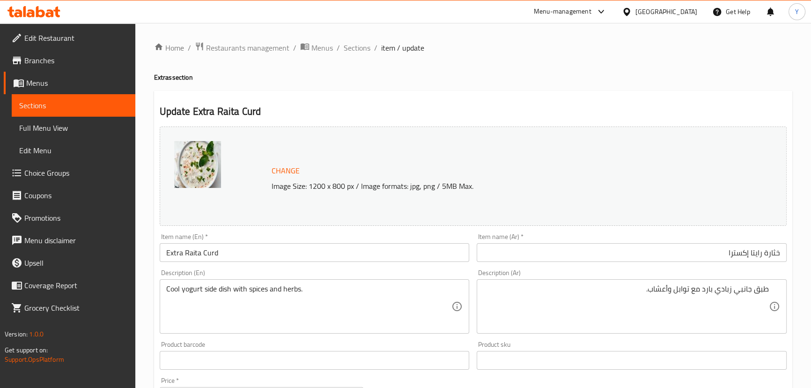
click at [637, 89] on div "Home / Restaurants management / Menus / Sections / item / update Extras section…" at bounding box center [473, 345] width 638 height 607
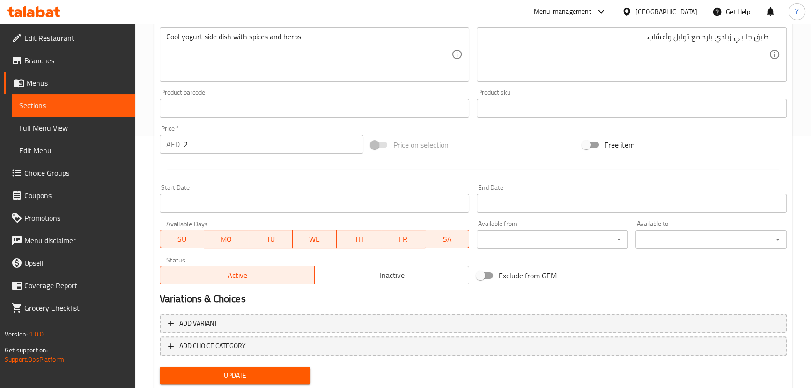
scroll to position [280, 0]
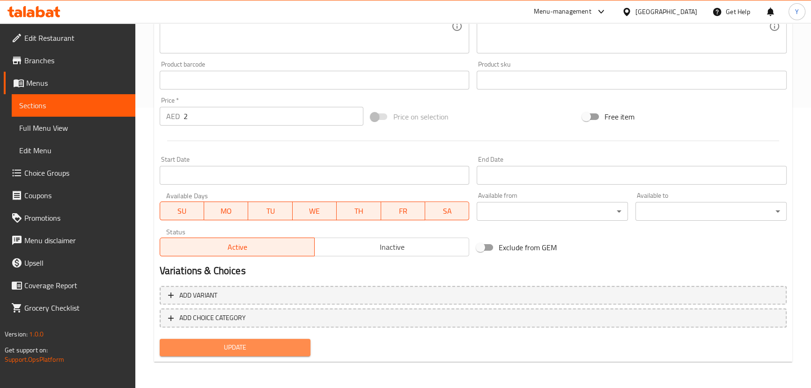
click at [262, 349] on span "Update" at bounding box center [235, 347] width 136 height 12
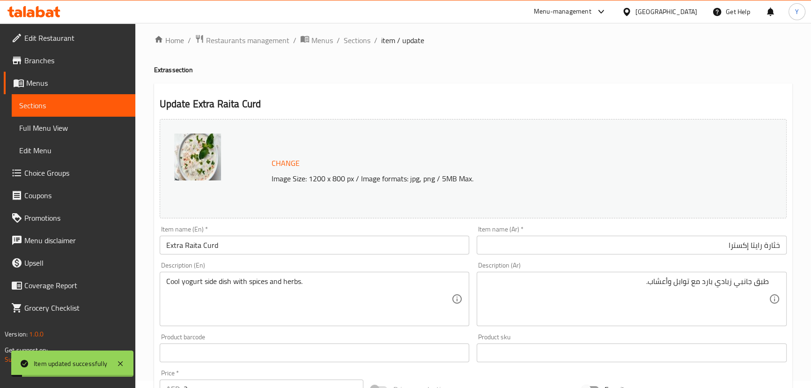
scroll to position [0, 0]
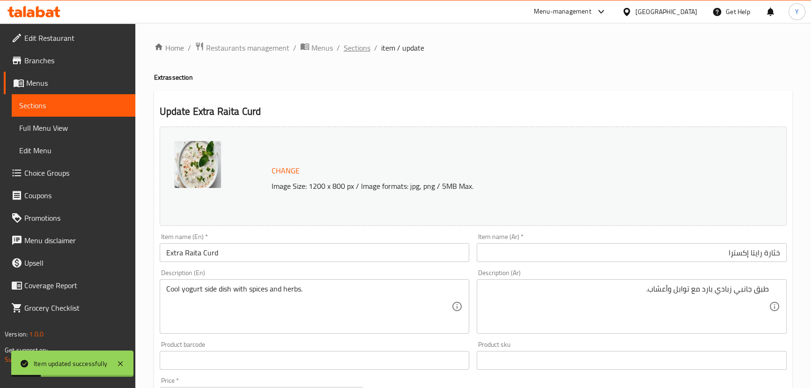
click at [364, 46] on span "Sections" at bounding box center [357, 47] width 27 height 11
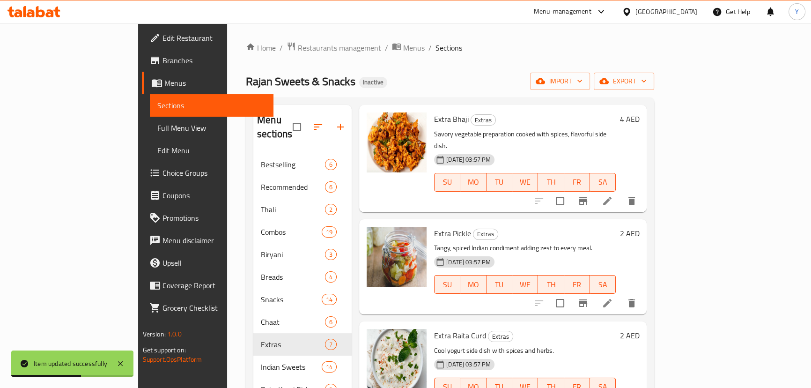
scroll to position [131, 0]
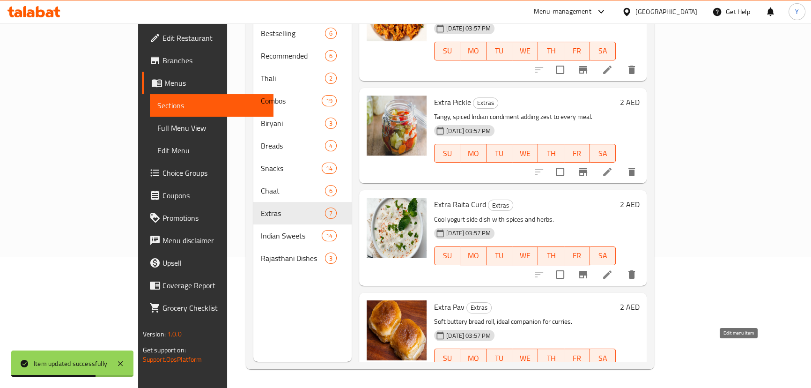
click at [613, 371] on icon at bounding box center [607, 376] width 11 height 11
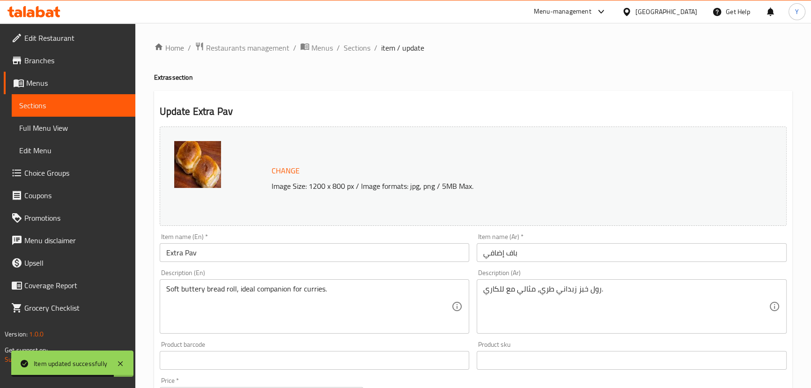
click at [621, 278] on div "Description (Ar) رول خبز زبداني طري، مثالي مع للكاري. Description (Ar)" at bounding box center [632, 301] width 310 height 64
click at [591, 249] on input "باف إضافي" at bounding box center [632, 252] width 310 height 19
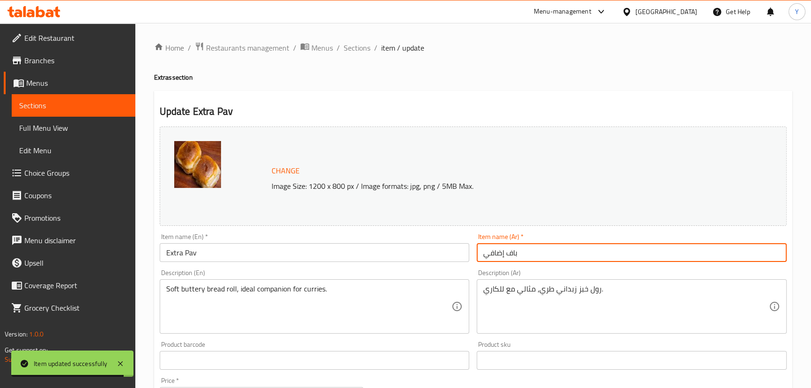
click at [587, 268] on div "Description (Ar) رول خبز زبداني طري، مثالي مع للكاري. Description (Ar)" at bounding box center [632, 302] width 318 height 72
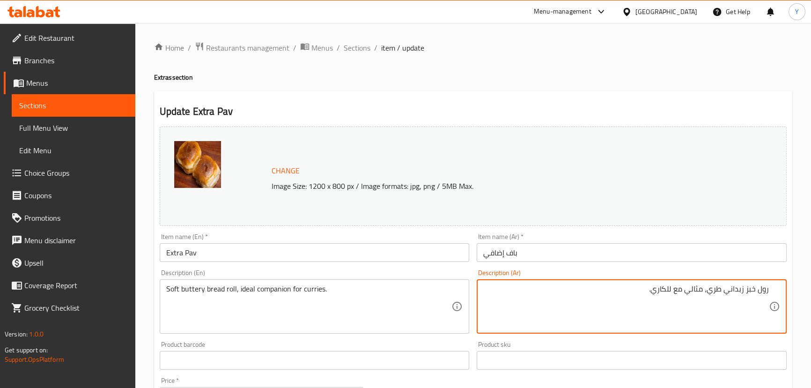
click at [574, 264] on div "Item name (Ar)   * باف إضافي Item name (Ar) *" at bounding box center [632, 247] width 318 height 36
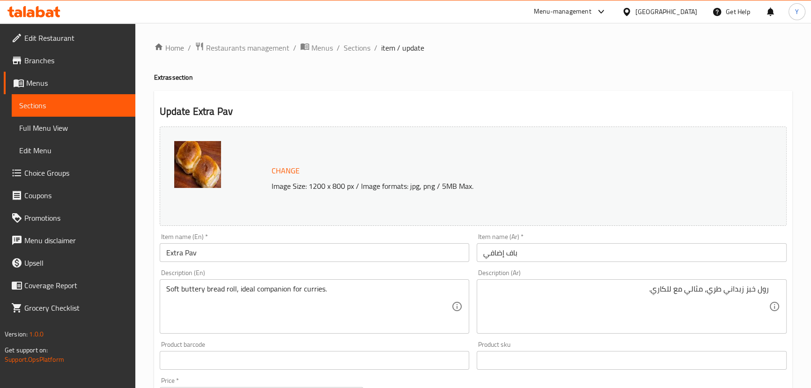
click at [595, 252] on input "باف إضافي" at bounding box center [632, 252] width 310 height 19
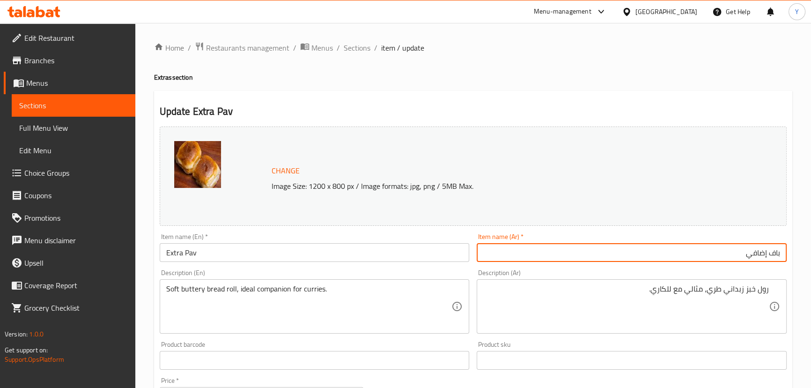
click at [763, 248] on input "باف إضافي" at bounding box center [632, 252] width 310 height 19
click at [758, 251] on input "باف إضافي" at bounding box center [632, 252] width 310 height 19
drag, startPoint x: 761, startPoint y: 253, endPoint x: 654, endPoint y: 242, distance: 106.9
click at [685, 248] on input "باف إضافي" at bounding box center [632, 252] width 310 height 19
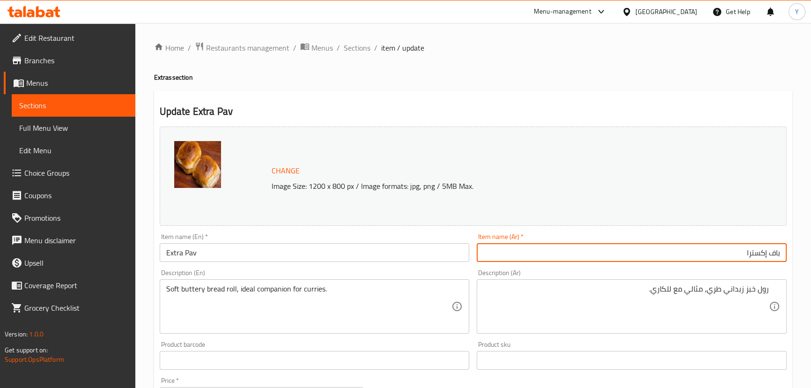
type input "باف إكسترا"
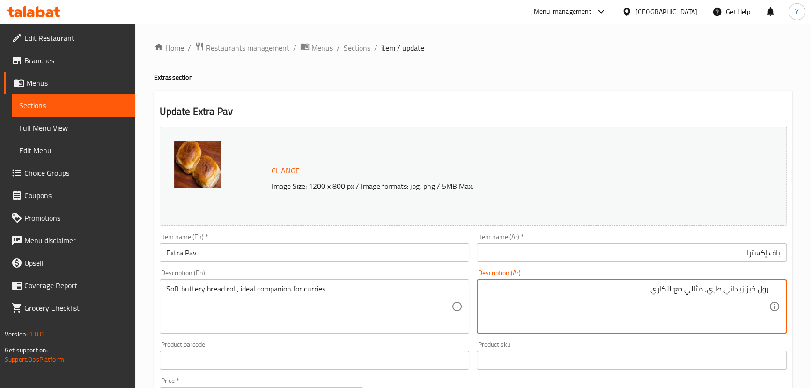
click at [684, 289] on textarea "رول خبز زبداني طري، مثالي مع للكاري." at bounding box center [626, 306] width 286 height 44
type textarea "رول خبز زبداني طري، مصاحب مثالي مع للكاري."
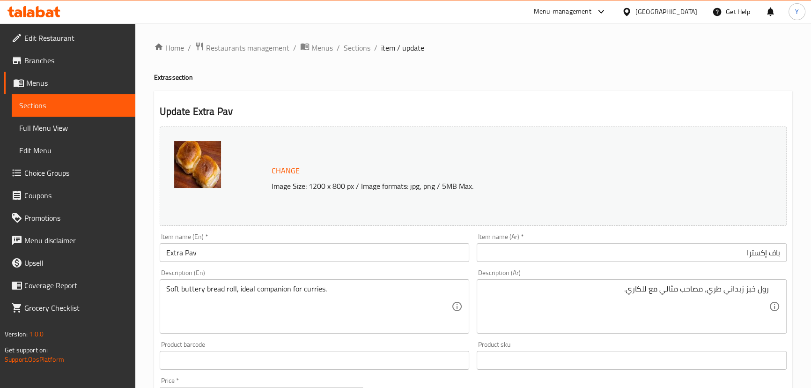
click at [588, 107] on h2 "Update Extra Pav" at bounding box center [473, 111] width 627 height 14
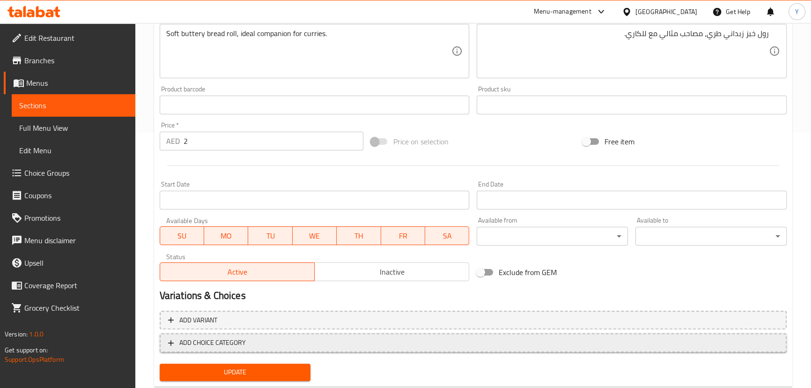
scroll to position [280, 0]
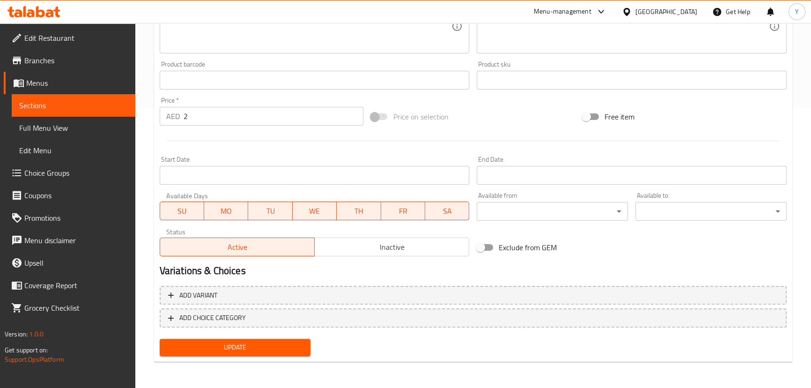
click at [279, 351] on span "Update" at bounding box center [235, 347] width 136 height 12
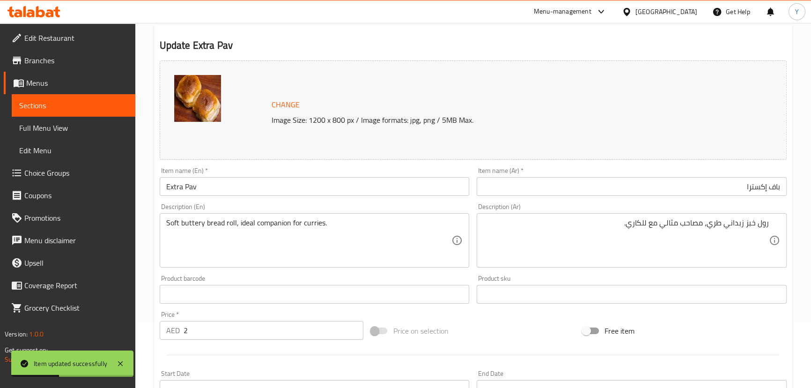
scroll to position [0, 0]
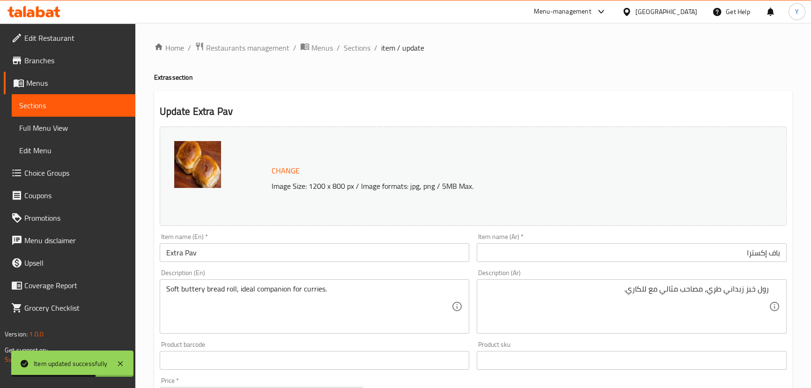
drag, startPoint x: 348, startPoint y: 45, endPoint x: 345, endPoint y: 39, distance: 6.9
click at [348, 45] on span "Sections" at bounding box center [357, 47] width 27 height 11
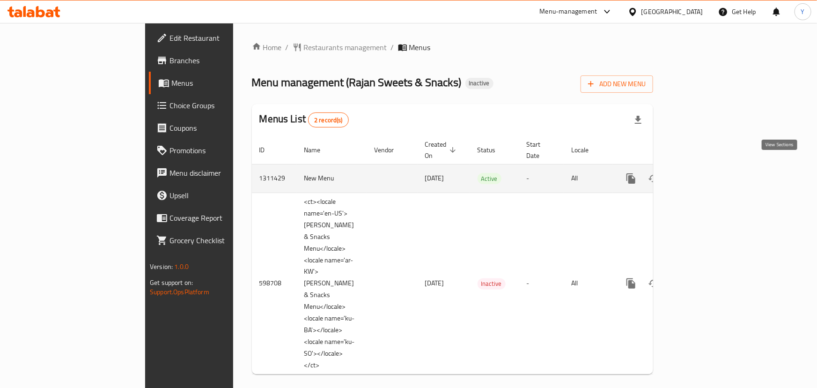
click at [704, 173] on icon "enhanced table" at bounding box center [698, 178] width 11 height 11
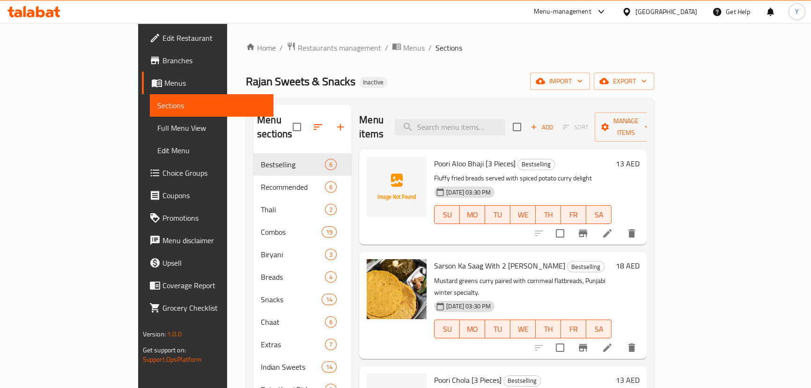
click at [150, 120] on link "Full Menu View" at bounding box center [212, 128] width 124 height 22
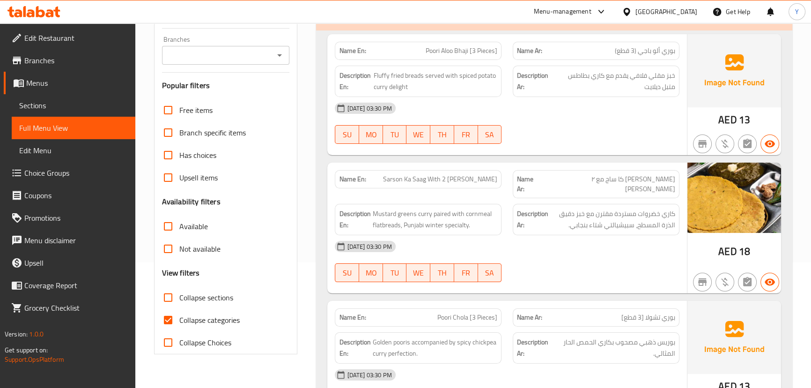
scroll to position [127, 0]
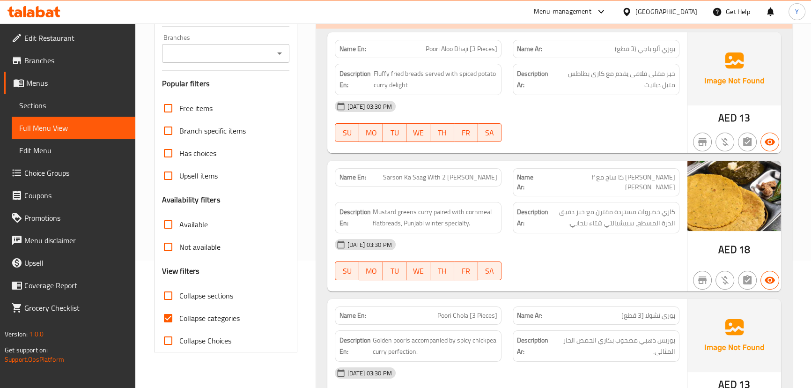
click at [208, 299] on span "Collapse sections" at bounding box center [206, 295] width 54 height 11
click at [179, 299] on input "Collapse sections" at bounding box center [168, 295] width 22 height 22
checkbox input "true"
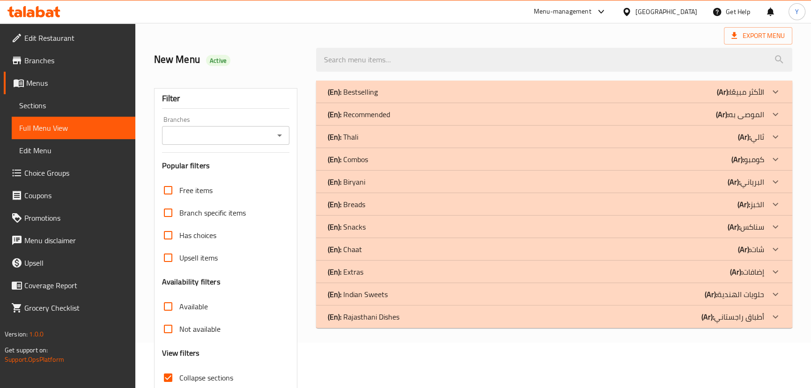
scroll to position [0, 0]
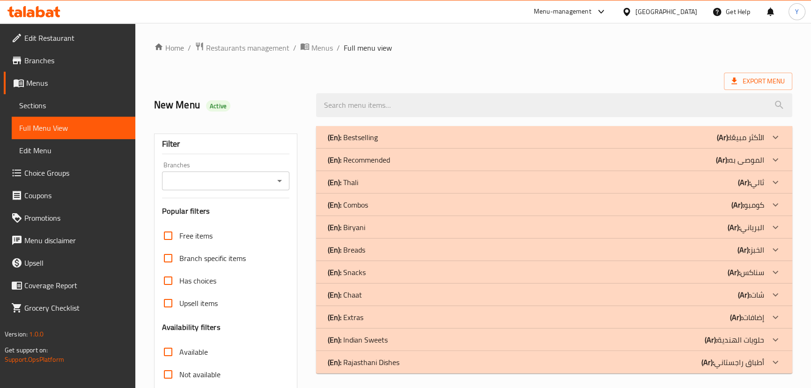
click at [411, 160] on div "(En): Recommended (Ar): الموصى به" at bounding box center [545, 159] width 436 height 11
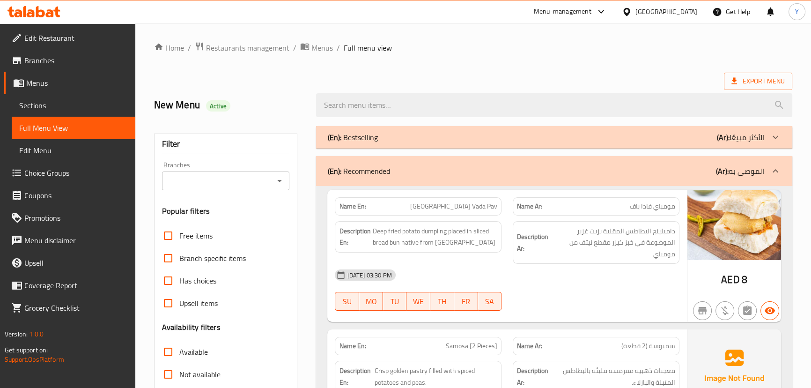
click at [452, 197] on div "Name En: Mumbai Vada Pav" at bounding box center [418, 206] width 167 height 18
copy span "[GEOGRAPHIC_DATA] Vada Pav"
click at [452, 197] on div "Name En: Mumbai Vada Pav" at bounding box center [418, 206] width 167 height 18
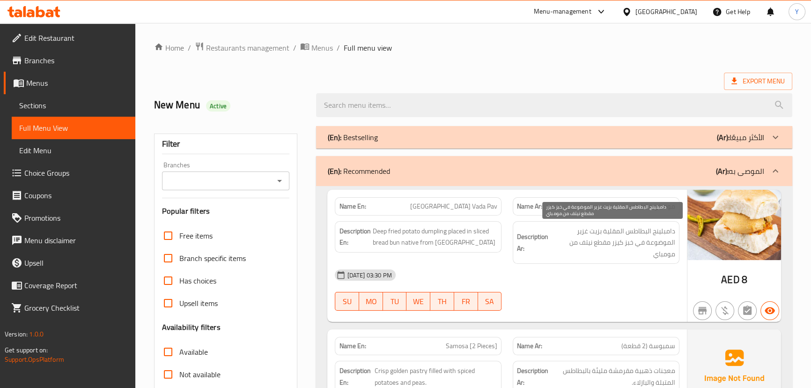
click at [606, 239] on span "دامبلينج البطاطس المقلية بزيت غزير الموضوعة في خبز كيزر مقطع نيتف من مومباي" at bounding box center [612, 242] width 125 height 35
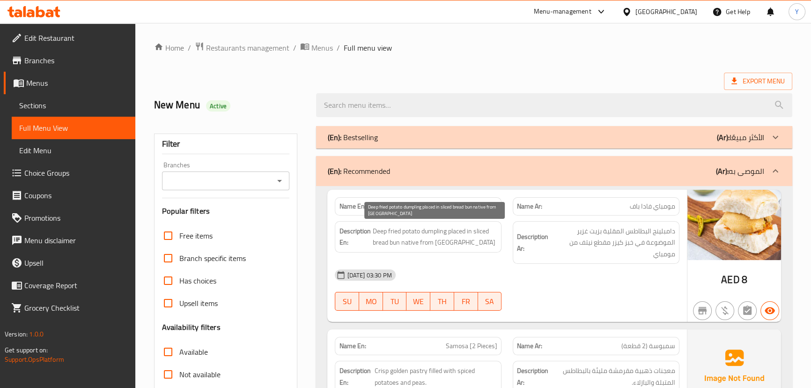
click at [430, 237] on span "Deep fried potato dumpling placed in sliced bread bun native from [GEOGRAPHIC_D…" at bounding box center [434, 236] width 125 height 23
copy span "Deep fried potato dumpling placed in sliced bread bun native from [GEOGRAPHIC_D…"
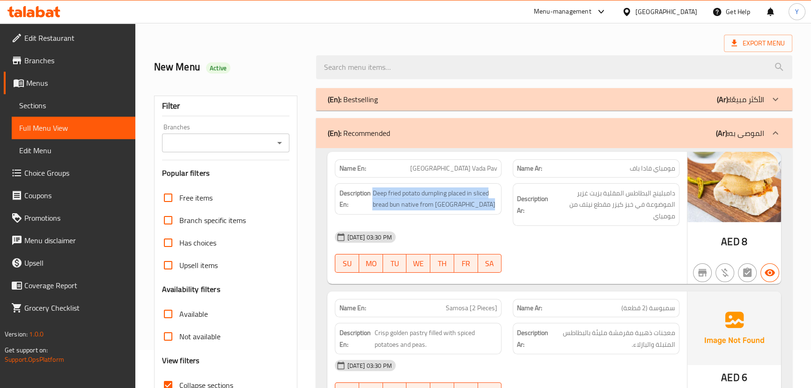
scroll to position [127, 0]
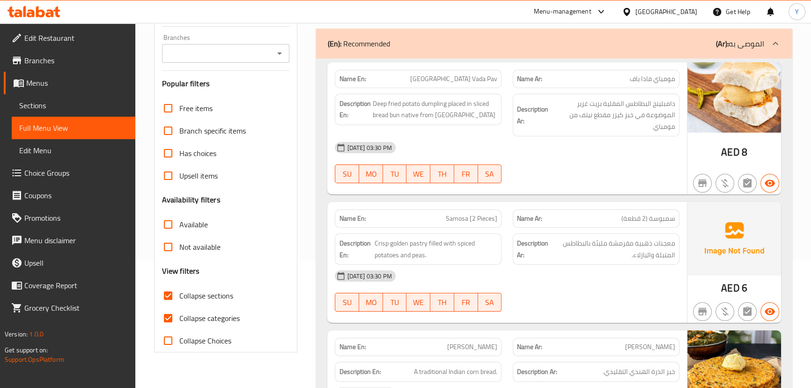
click at [473, 234] on div "Description En: Crisp golden pastry filled with spiced potatoes and peas." at bounding box center [418, 248] width 167 height 31
copy span "Crisp golden pastry filled with spiced potatoes and peas."
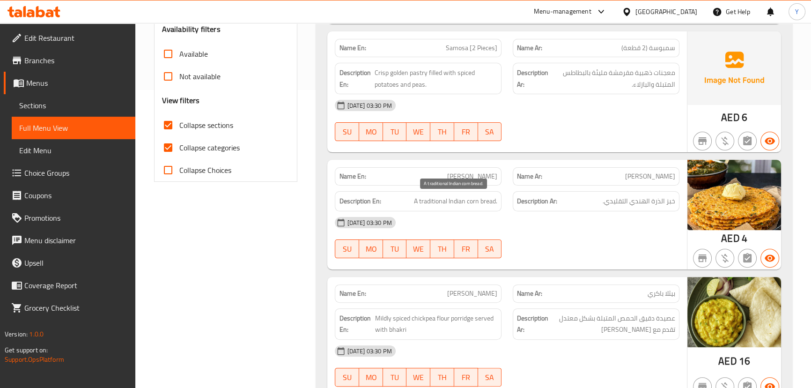
click at [439, 198] on span "A traditional Indian corn bread." at bounding box center [455, 201] width 83 height 12
copy span "A traditional Indian corn bread."
click at [439, 198] on span "A traditional Indian corn bread." at bounding box center [455, 201] width 83 height 12
click at [479, 176] on span "[PERSON_NAME]" at bounding box center [472, 176] width 50 height 10
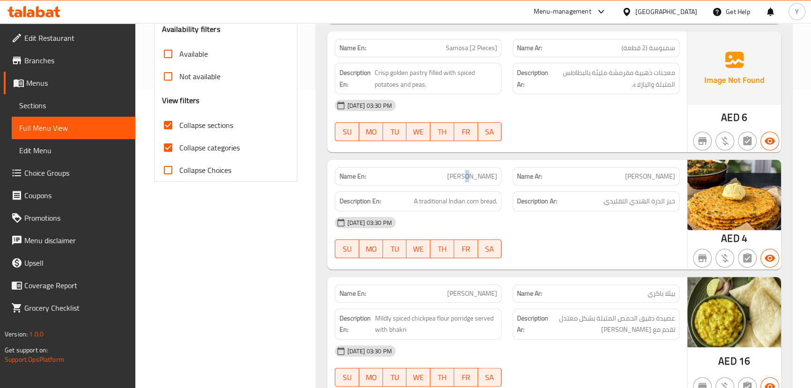
click at [479, 176] on span "[PERSON_NAME]" at bounding box center [472, 176] width 50 height 10
copy span "[PERSON_NAME]"
click at [479, 176] on span "[PERSON_NAME]" at bounding box center [472, 176] width 50 height 10
click at [447, 196] on span "A traditional Indian corn bread." at bounding box center [455, 201] width 83 height 12
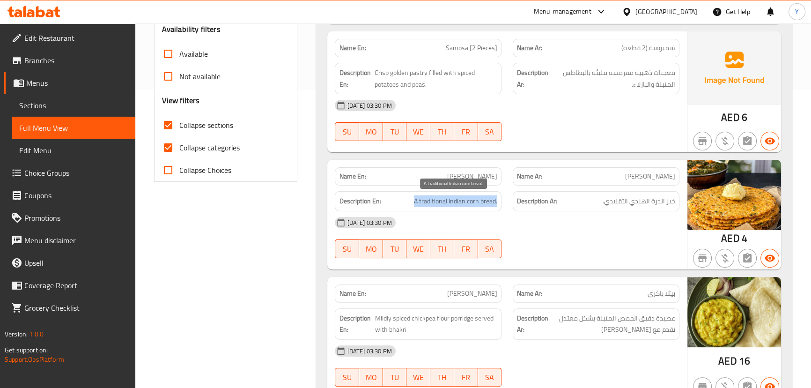
click at [447, 196] on span "A traditional Indian corn bread." at bounding box center [455, 201] width 83 height 12
copy span "A traditional Indian corn bread."
click at [480, 183] on div "Name En: Makki Ki Roti" at bounding box center [418, 176] width 167 height 18
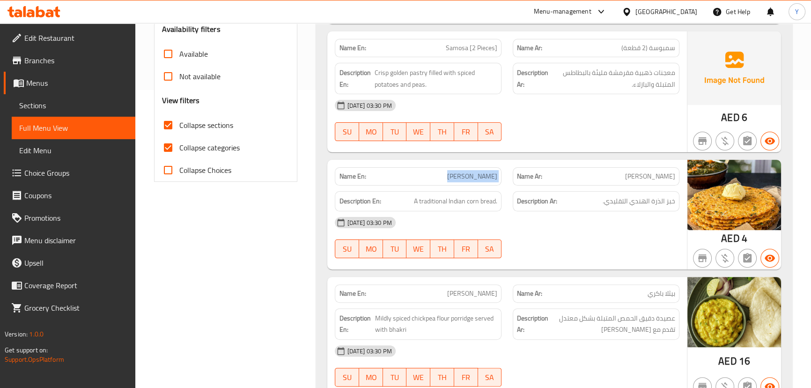
copy span "[PERSON_NAME]"
click at [474, 172] on span "[PERSON_NAME]" at bounding box center [472, 176] width 50 height 10
click at [160, 295] on div "Filter Branches Branches Popular filters Free items Branch specific items Has c…" at bounding box center [229, 392] width 163 height 1141
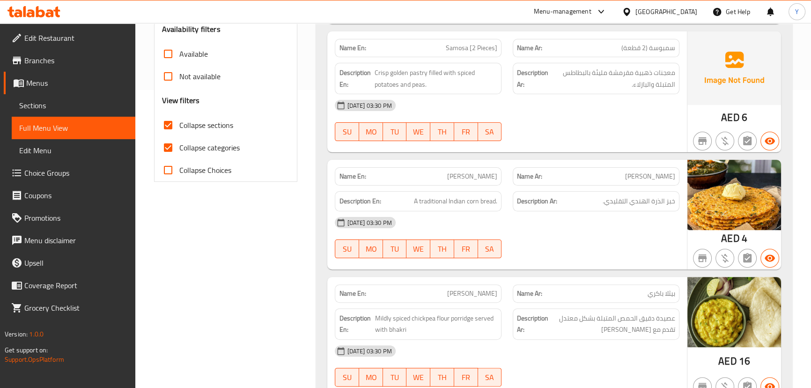
click at [505, 292] on div "Name En: Pithla Bhakri" at bounding box center [418, 294] width 178 height 30
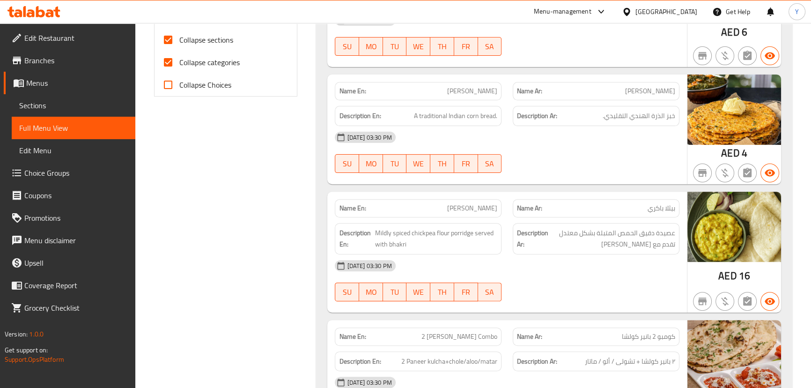
scroll to position [596, 0]
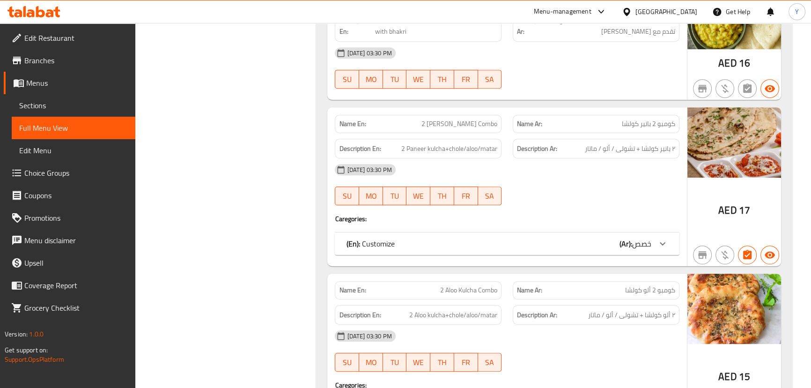
click at [454, 130] on div "Name En: 2 Paneer Kulcha Combo" at bounding box center [418, 124] width 167 height 18
copy span "2 [PERSON_NAME] Combo"
click at [612, 247] on div "(En): Customize (Ar): خصص" at bounding box center [498, 243] width 305 height 11
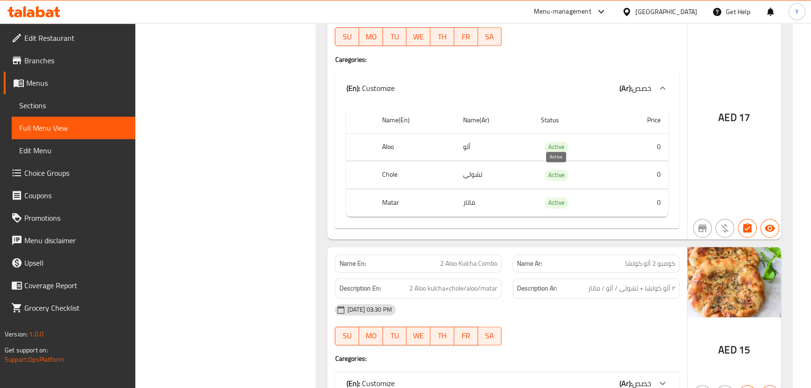
scroll to position [809, 0]
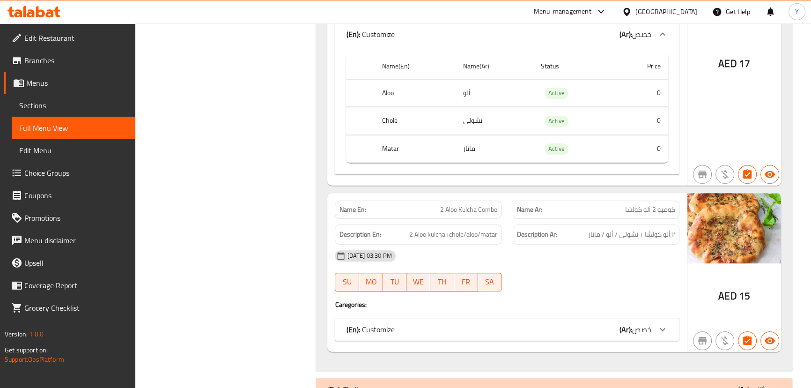
click at [454, 210] on span "2 Aloo Kulcha Combo" at bounding box center [468, 210] width 57 height 10
copy span "2 Aloo Kulcha Combo"
click at [616, 336] on div "(En): Customize (Ar): خصص" at bounding box center [507, 329] width 344 height 22
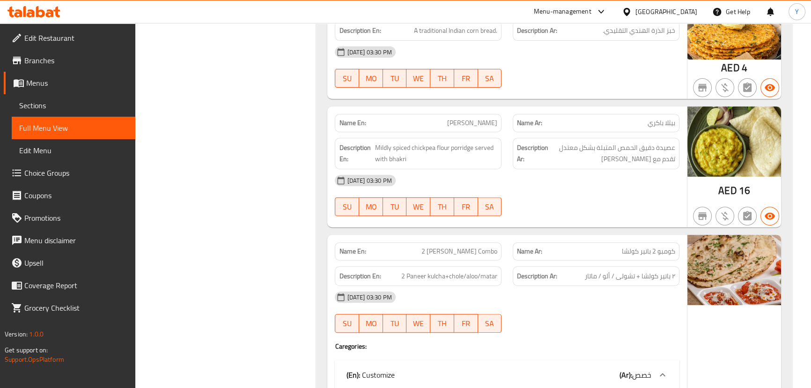
scroll to position [127, 0]
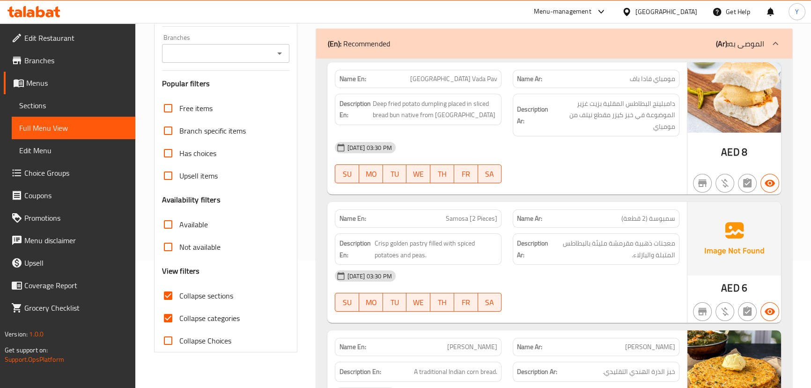
click at [525, 47] on div "(En): Recommended (Ar): الموصى به" at bounding box center [545, 43] width 436 height 11
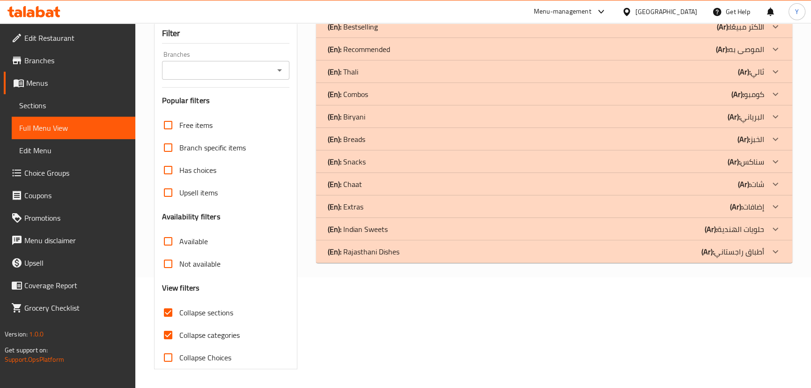
scroll to position [110, 0]
click at [671, 74] on div "(En): Thali (Ar): ثالي" at bounding box center [545, 72] width 436 height 11
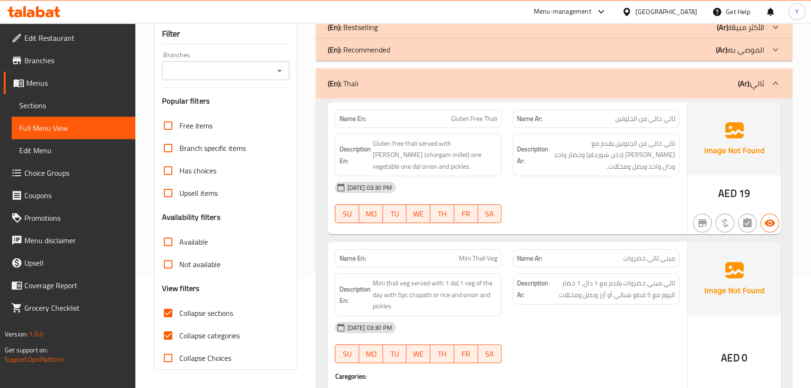
click at [614, 214] on div "13-09-2025 03:30 PM SU MO TU WE TH FR SA" at bounding box center [506, 202] width 355 height 52
click at [463, 82] on div "(En): Thali (Ar): ثالي" at bounding box center [545, 83] width 436 height 11
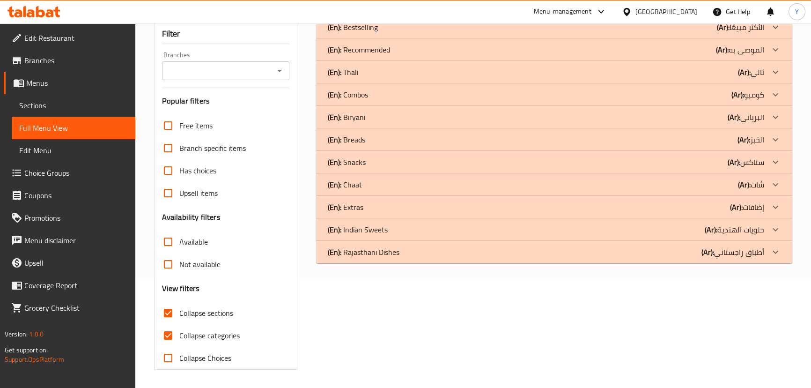
scroll to position [0, 0]
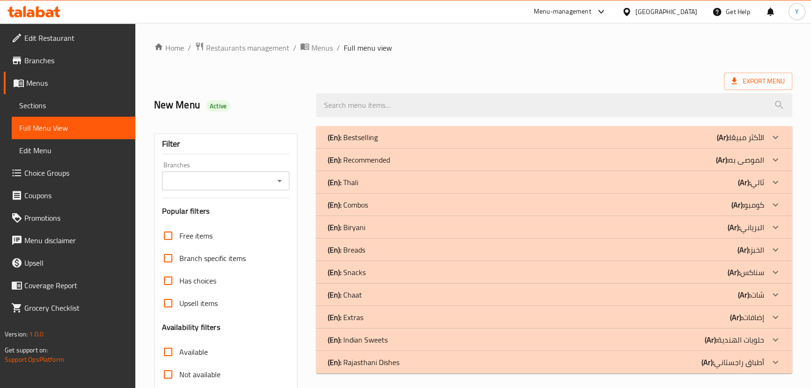
click at [652, 44] on ol "Home / Restaurants management / Menus / Full menu view" at bounding box center [473, 48] width 638 height 12
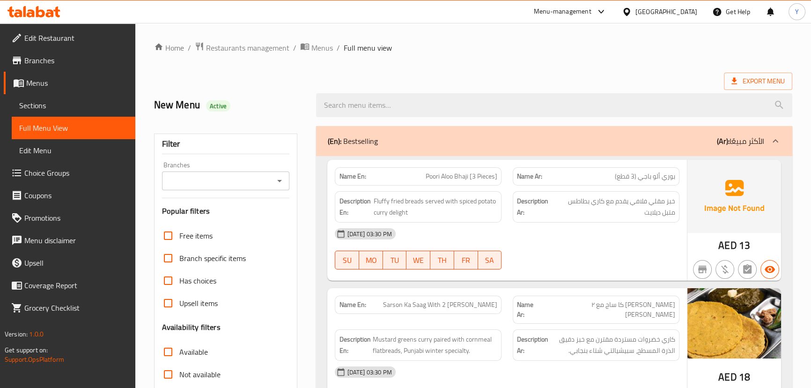
click at [458, 127] on div "(En): Bestselling (Ar): الأكثر مبيعًا" at bounding box center [554, 141] width 476 height 30
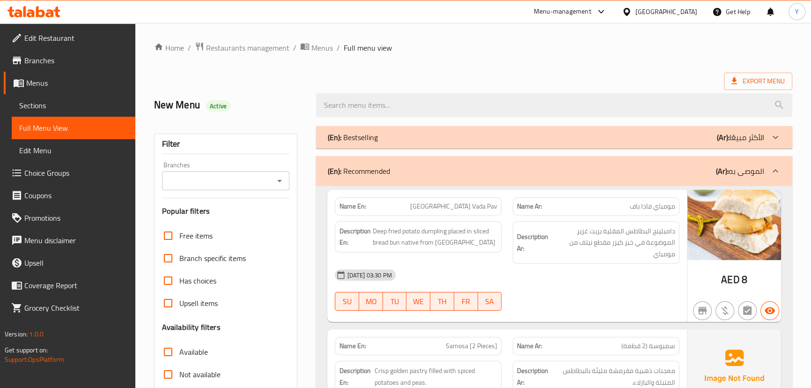
click at [567, 175] on div "(En): Recommended (Ar): الموصى به" at bounding box center [545, 170] width 436 height 11
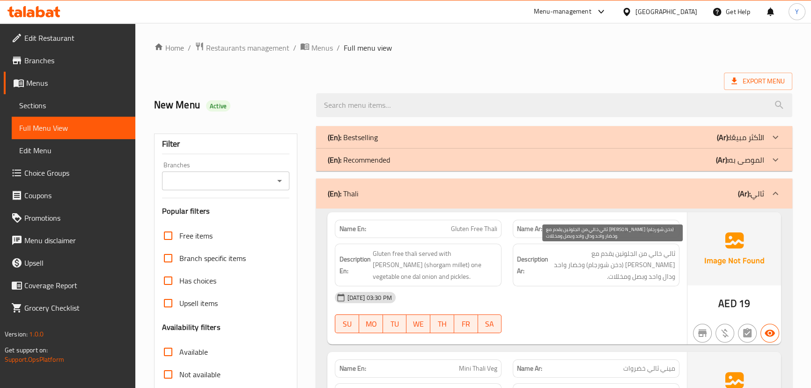
click at [563, 278] on span "ثالي خالي من الجلوتين يقدم مع [PERSON_NAME] (دخن شورجام) وخضار واحد ودال واحد و…" at bounding box center [612, 265] width 125 height 35
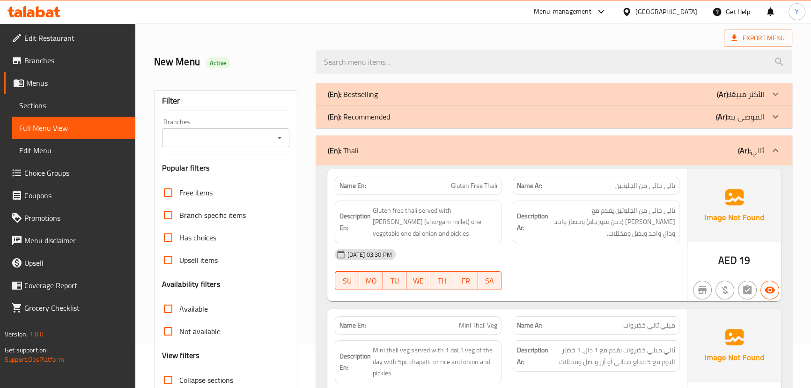
scroll to position [85, 0]
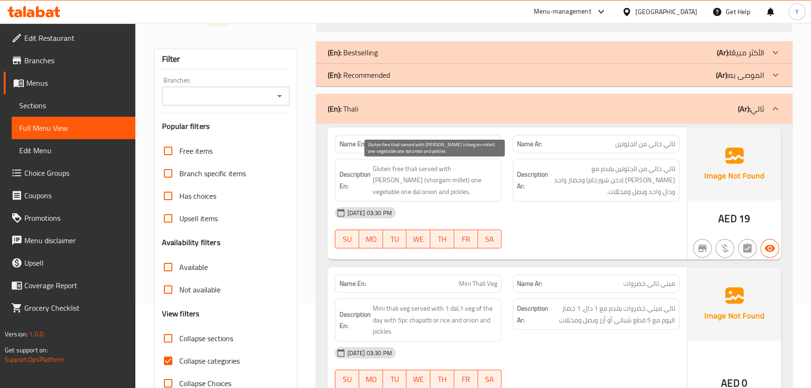
click at [404, 178] on span "Gluten free thali served with [PERSON_NAME] (shorgam millet) one vegetable one …" at bounding box center [434, 180] width 125 height 35
drag, startPoint x: 404, startPoint y: 178, endPoint x: 393, endPoint y: 182, distance: 11.6
click at [393, 182] on span "Gluten free thali served with [PERSON_NAME] (shorgam millet) one vegetable one …" at bounding box center [434, 180] width 125 height 35
copy span "shorgam millet"
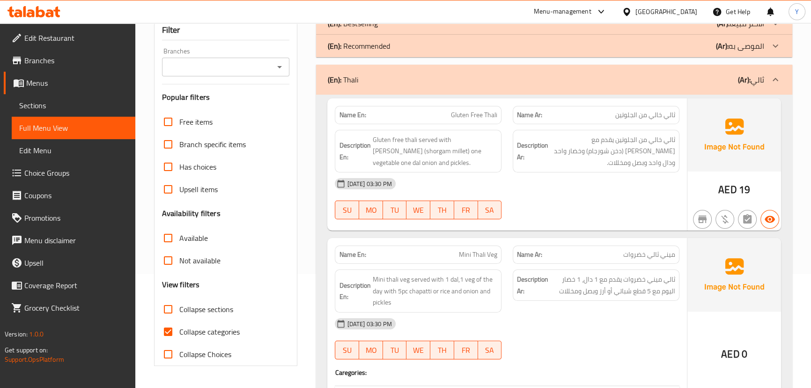
scroll to position [127, 0]
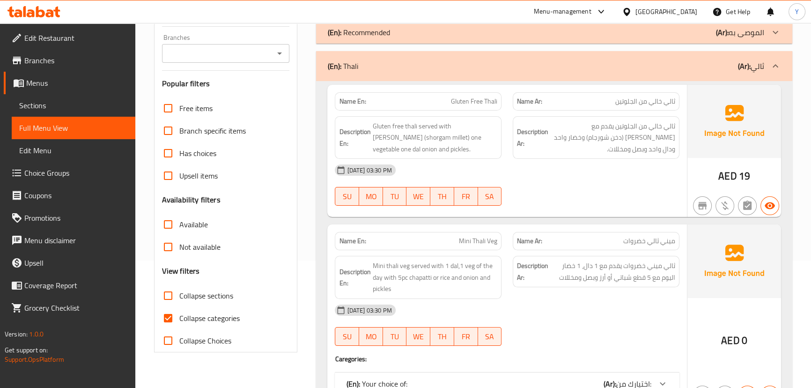
click at [595, 197] on div "13-09-2025 03:30 PM SU MO TU WE TH FR SA" at bounding box center [506, 185] width 355 height 52
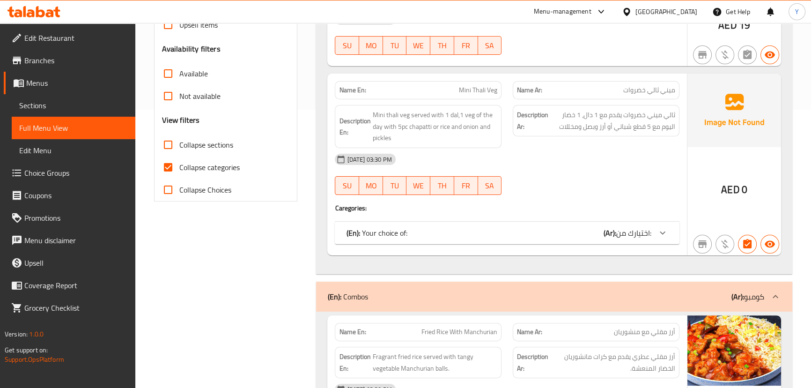
scroll to position [298, 0]
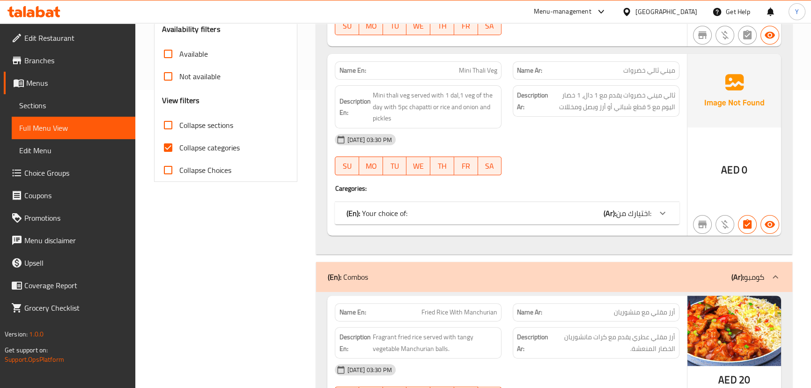
click at [588, 213] on div "(En): Your choice of: (Ar): اختيارك من:" at bounding box center [498, 212] width 305 height 11
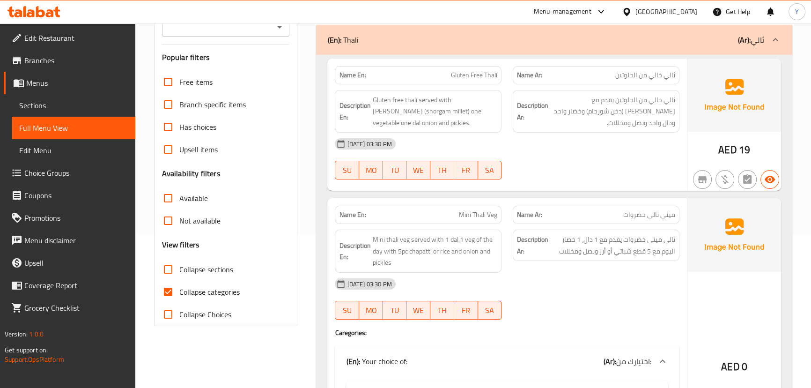
scroll to position [95, 0]
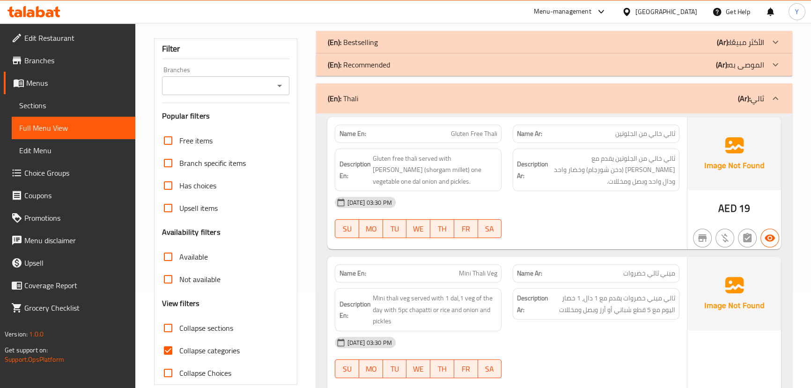
click at [595, 97] on div "(En): Thali (Ar): ثالي" at bounding box center [545, 98] width 436 height 11
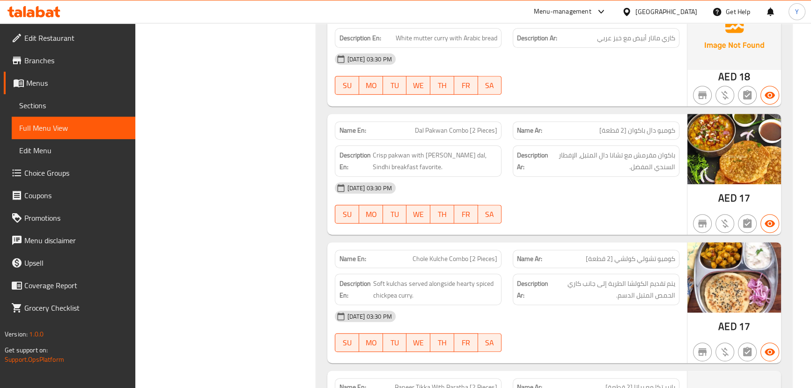
scroll to position [495, 0]
click at [463, 260] on span "Chole Kulche Combo [2 Pieces]" at bounding box center [455, 258] width 85 height 10
copy span "Chole Kulche Combo [2 Pieces]"
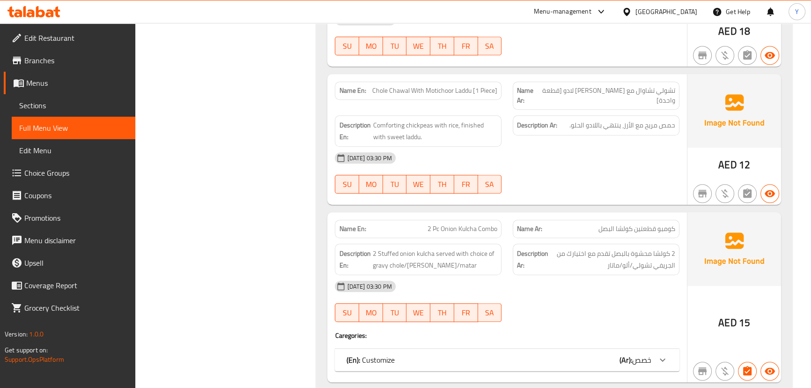
scroll to position [1058, 0]
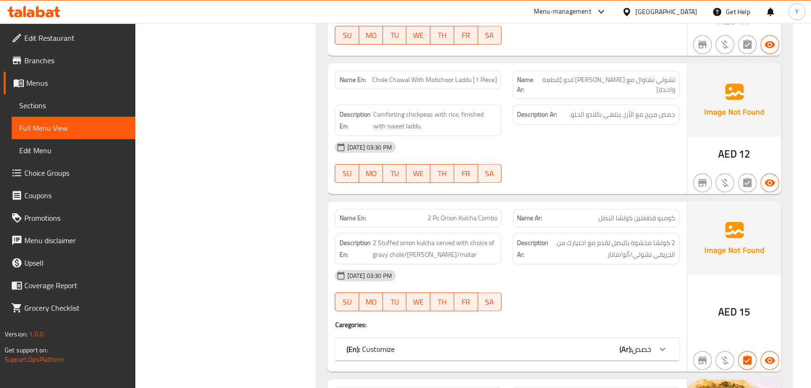
click at [630, 342] on b "(Ar):" at bounding box center [626, 349] width 13 height 14
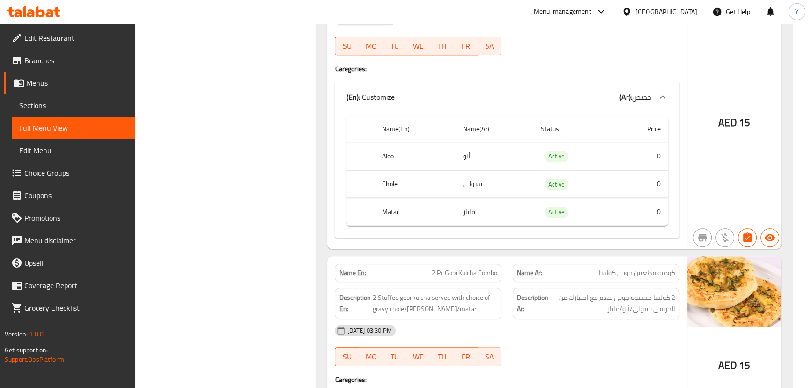
scroll to position [1485, 0]
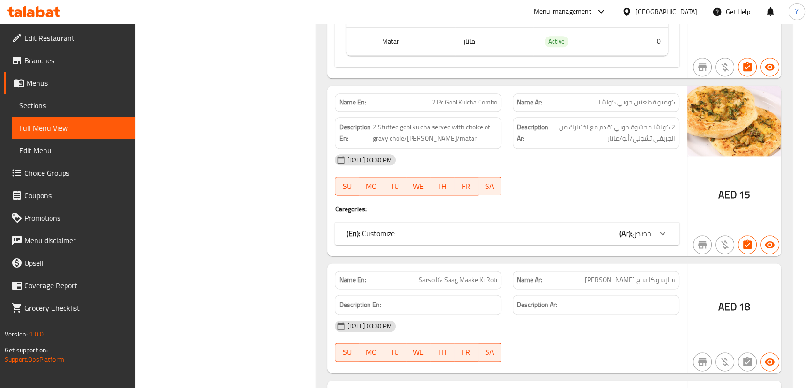
click at [602, 228] on div "(En): Customize (Ar): خصص" at bounding box center [498, 233] width 305 height 11
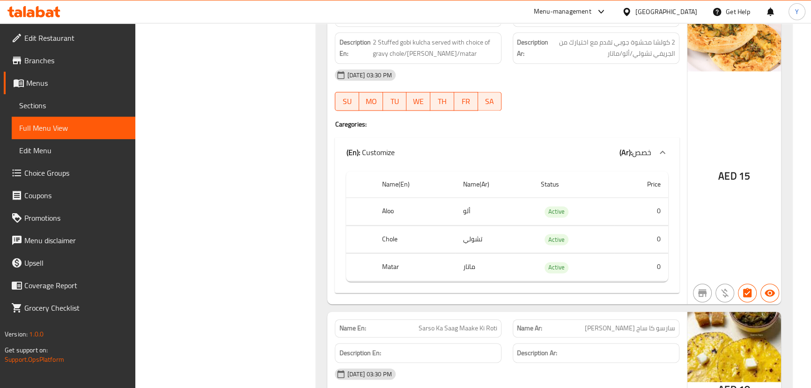
scroll to position [1697, 0]
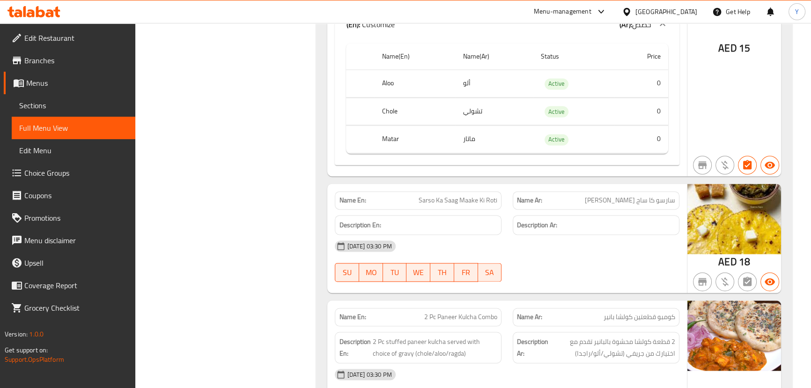
click at [581, 276] on div at bounding box center [596, 281] width 178 height 11
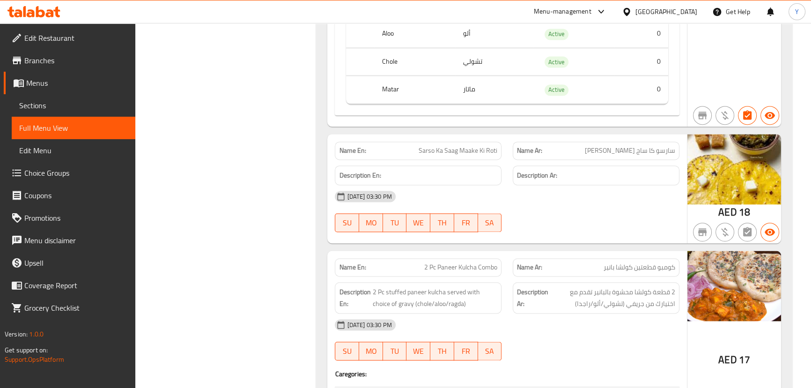
scroll to position [1825, 0]
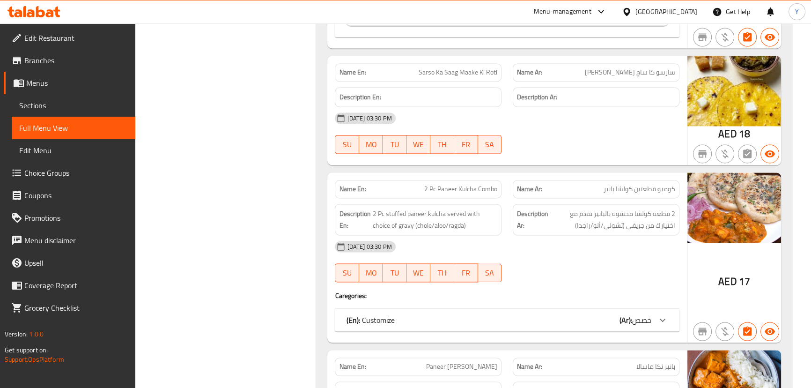
click at [471, 67] on span "Sarso Ka Saag Maake Ki Roti" at bounding box center [458, 72] width 79 height 10
copy span "Sarso Ka Saag Maake Ki Roti"
click at [471, 67] on span "Sarso Ka Saag Maake Ki Roti" at bounding box center [458, 72] width 79 height 10
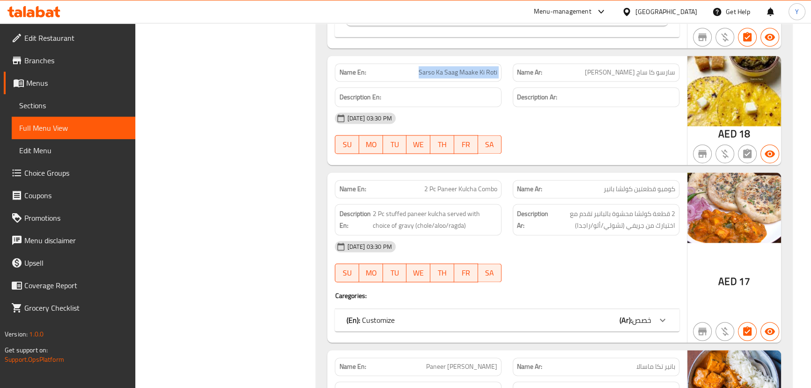
click at [618, 314] on div "(En): Customize (Ar): خصص" at bounding box center [498, 319] width 305 height 11
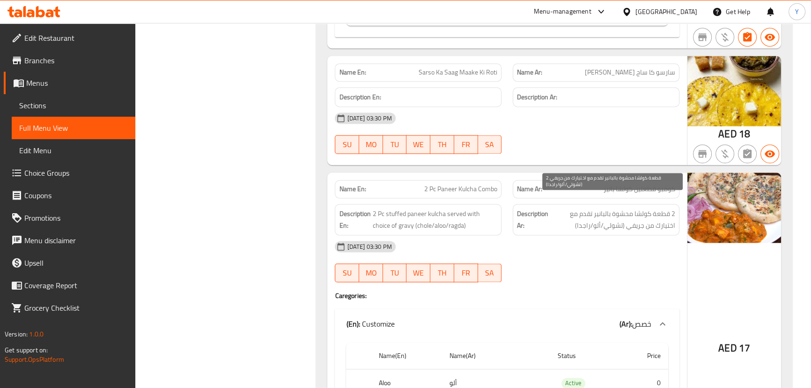
click at [654, 208] on span "2 قطعة كولشا محشوة بالبانير تقدم مع اختيارك من جريفي (تشولي/ألو/راجدا)" at bounding box center [612, 219] width 125 height 23
click at [667, 208] on span "2 قطعة كولشا محشوة بالبانير تقدم مع اختيارك من جريفي (تشولي/ألو/راجدا)" at bounding box center [612, 219] width 125 height 23
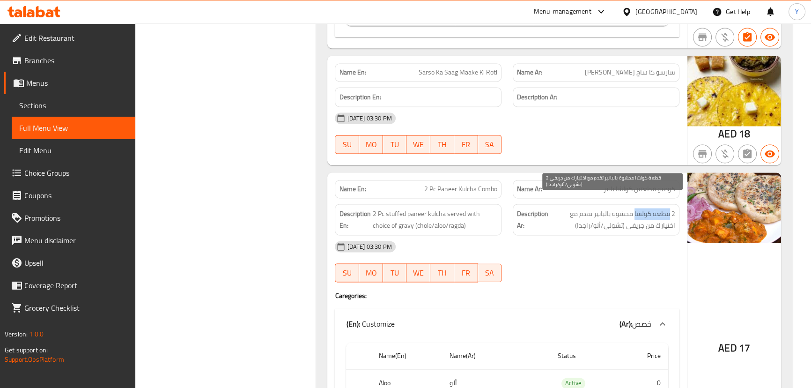
drag, startPoint x: 667, startPoint y: 202, endPoint x: 645, endPoint y: 202, distance: 22.0
click at [645, 208] on span "2 قطعة كولشا محشوة بالبانير تقدم مع اختيارك من جريفي (تشولي/ألو/راجدا)" at bounding box center [612, 219] width 125 height 23
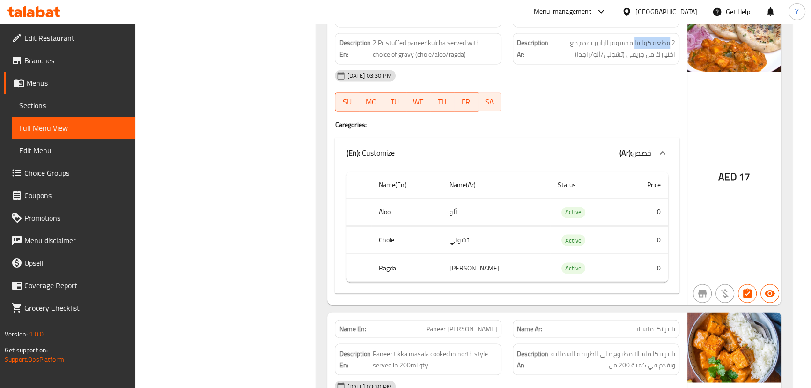
scroll to position [2038, 0]
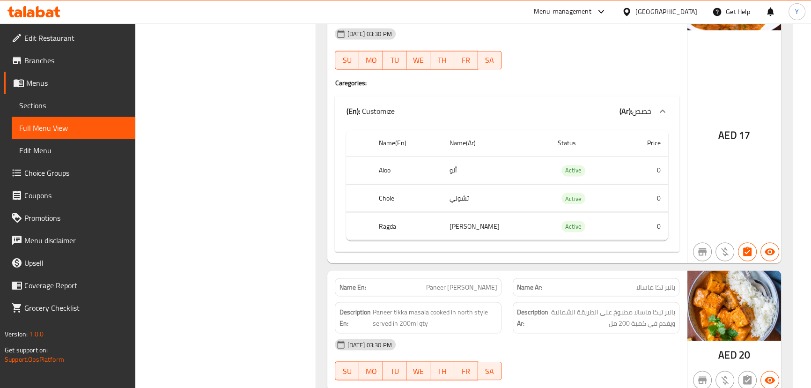
drag, startPoint x: 192, startPoint y: 187, endPoint x: 216, endPoint y: 196, distance: 26.4
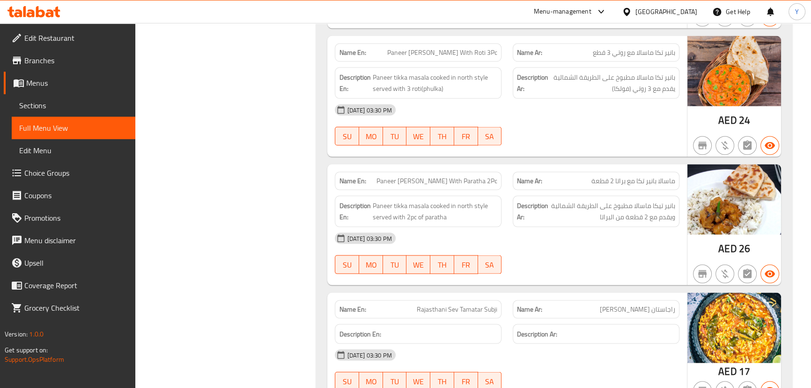
scroll to position [2455, 0]
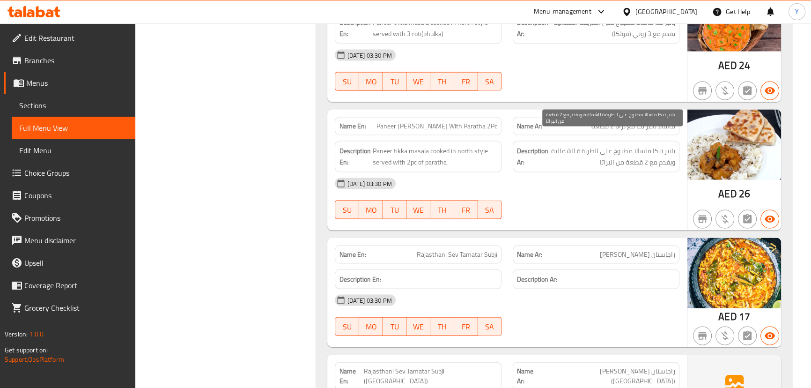
click at [604, 146] on span "بانير تيكا ماسالا مطبوخ على الطريقة الشمالية ويقدم مع 2 قطعة من البراتا" at bounding box center [612, 156] width 125 height 23
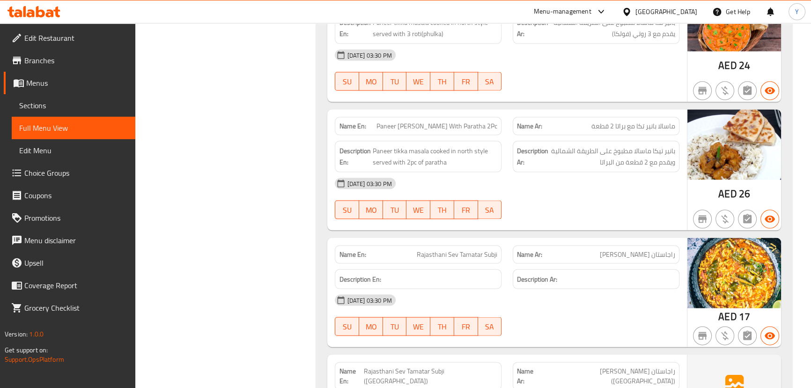
drag, startPoint x: 228, startPoint y: 128, endPoint x: 241, endPoint y: 133, distance: 13.7
click at [460, 245] on div "Name En: Rajasthani Sev Tamatar Subji" at bounding box center [418, 254] width 167 height 18
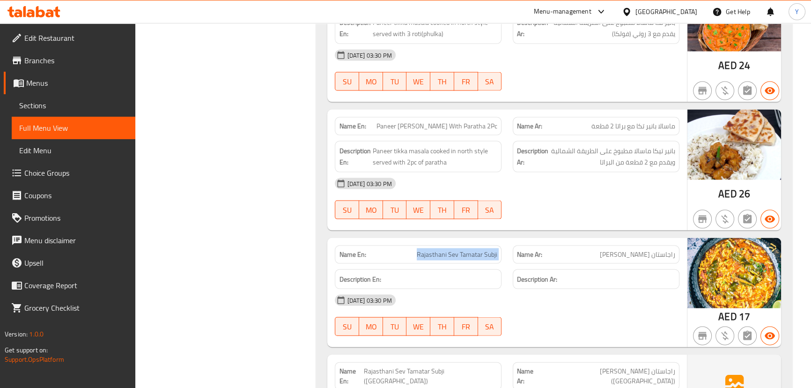
click at [460, 245] on div "Name En: Rajasthani Sev Tamatar Subji" at bounding box center [418, 254] width 167 height 18
copy span "Rajasthani Sev Tamatar Subji"
click at [740, 213] on button "button" at bounding box center [747, 219] width 19 height 19
click at [427, 152] on span "Paneer tikka masala cooked in north style served with 2pc of paratha" at bounding box center [434, 156] width 125 height 23
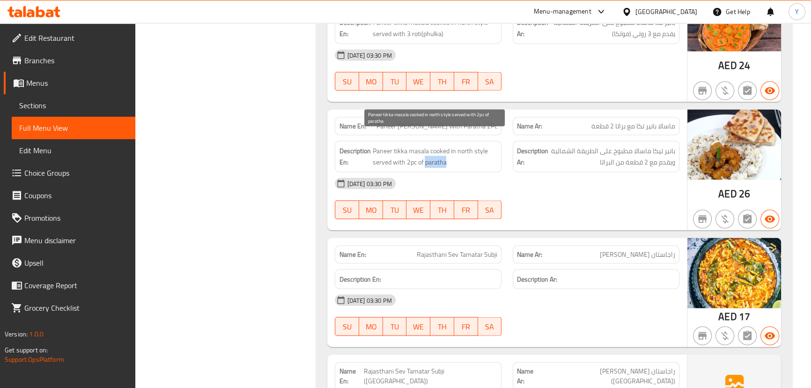
click at [427, 152] on span "Paneer tikka masala cooked in north style served with 2pc of paratha" at bounding box center [434, 156] width 125 height 23
copy span "paratha"
click at [427, 152] on span "Paneer tikka masala cooked in north style served with 2pc of paratha" at bounding box center [434, 156] width 125 height 23
copy span "Paneer tikka masala cooked in north style served with 2pc of paratha"
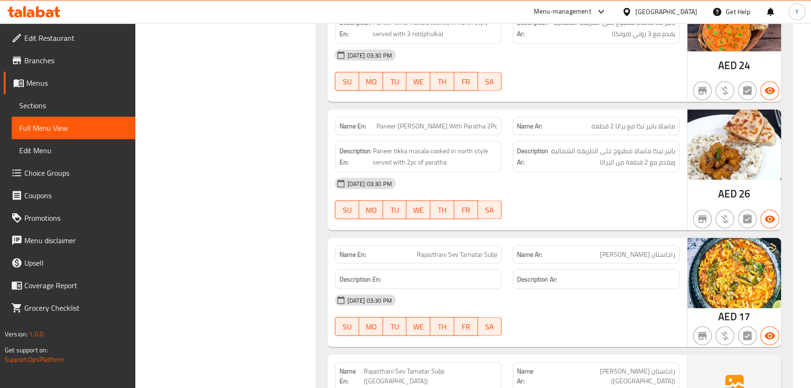
click at [423, 121] on span "Paneer [PERSON_NAME] With Paratha 2Pc" at bounding box center [437, 126] width 121 height 10
copy span "Paneer [PERSON_NAME] With Paratha 2Pc"
click at [423, 121] on span "Paneer [PERSON_NAME] With Paratha 2Pc" at bounding box center [437, 126] width 121 height 10
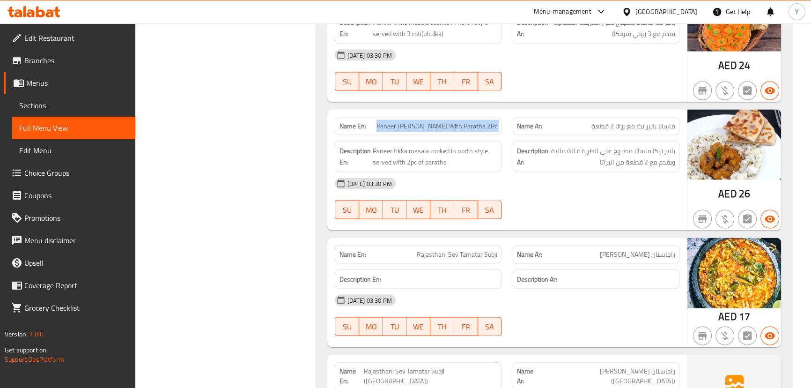
click at [423, 121] on span "Paneer [PERSON_NAME] With Paratha 2Pc" at bounding box center [437, 126] width 121 height 10
click at [418, 121] on span "Paneer [PERSON_NAME] With Paratha 2Pc" at bounding box center [437, 126] width 121 height 10
copy span "Paneer [PERSON_NAME] With Paratha 2Pc"
click at [418, 121] on span "Paneer [PERSON_NAME] With Paratha 2Pc" at bounding box center [437, 126] width 121 height 10
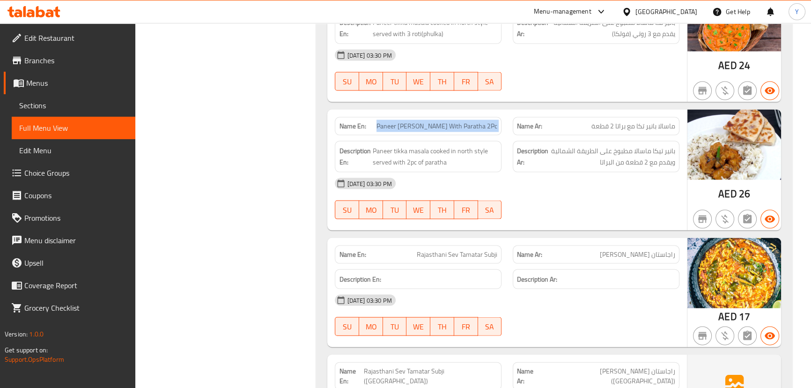
drag, startPoint x: 775, startPoint y: 298, endPoint x: 769, endPoint y: 297, distance: 5.8
click at [775, 298] on div "AED 17" at bounding box center [735, 293] width 94 height 110
click at [570, 183] on div "13-09-2025 03:30 PM SU MO TU WE TH FR SA" at bounding box center [506, 198] width 355 height 52
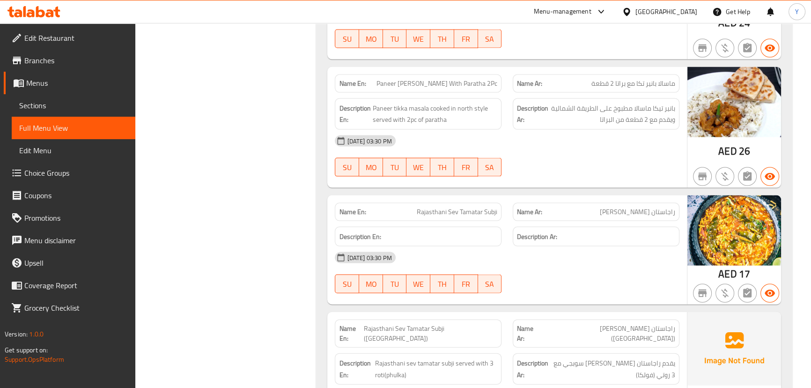
scroll to position [2583, 0]
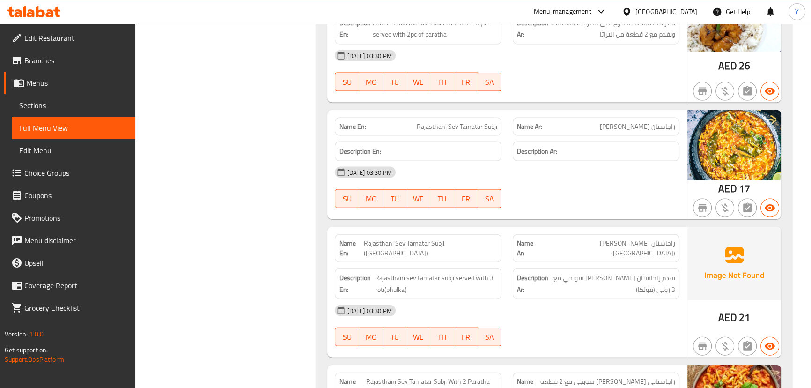
click at [493, 122] on span "Rajasthani Sev Tamatar Subji" at bounding box center [457, 127] width 81 height 10
copy span "Subji"
click at [456, 118] on div "Name En: Rajasthani Sev Tamatar Subji" at bounding box center [418, 127] width 167 height 18
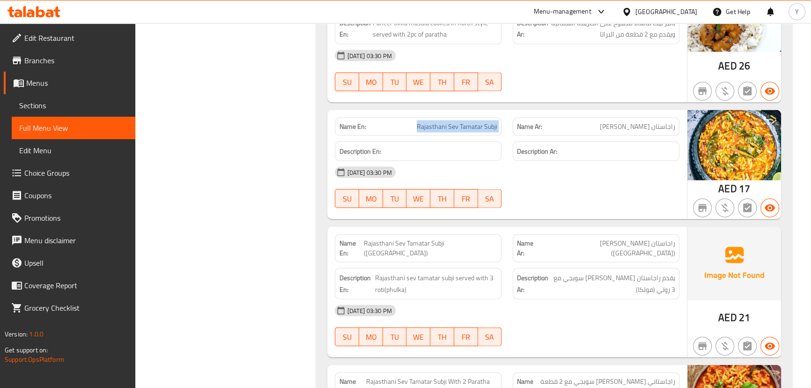
click at [456, 118] on div "Name En: Rajasthani Sev Tamatar Subji" at bounding box center [418, 127] width 167 height 18
copy span "Rajasthani Sev Tamatar Subji"
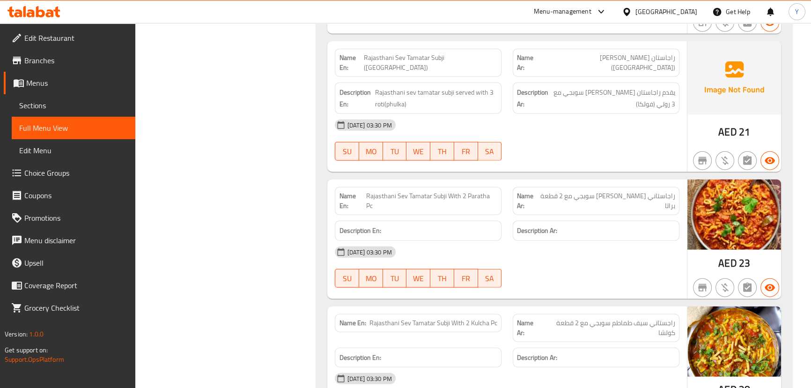
scroll to position [2881, 0]
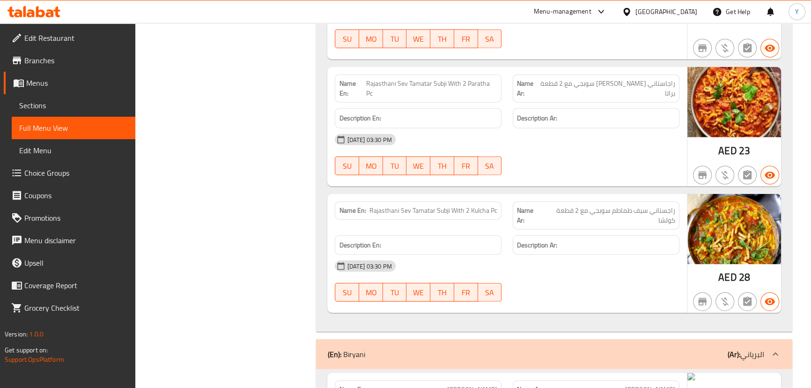
click at [434, 206] on span "Rajasthani Sev Tamatar Subji With 2 Kulcha Pc" at bounding box center [434, 211] width 128 height 10
click at [621, 79] on span "راجاستاني [PERSON_NAME] سوبجي مع 2 قطعة براتا" at bounding box center [607, 89] width 135 height 20
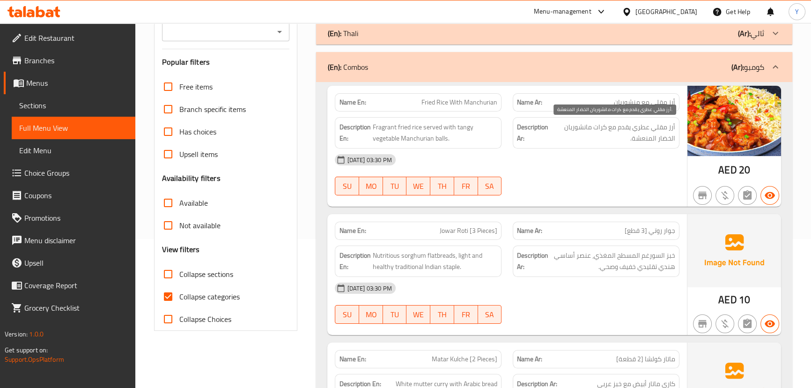
scroll to position [71, 0]
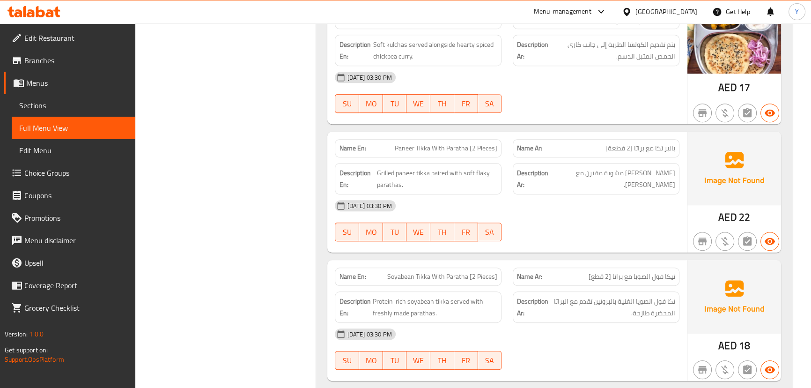
drag, startPoint x: 582, startPoint y: 321, endPoint x: 582, endPoint y: 363, distance: 42.2
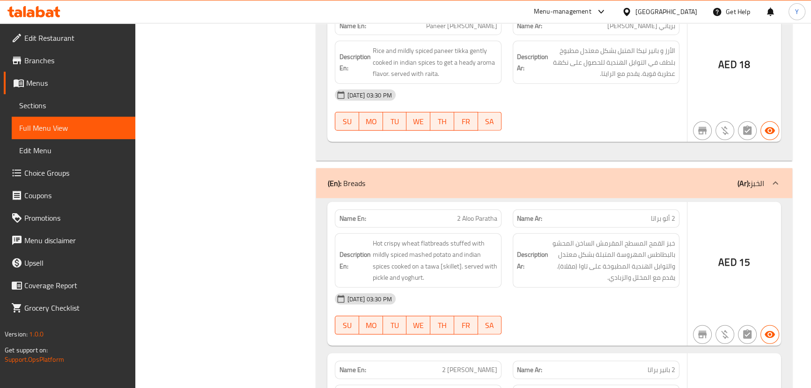
drag, startPoint x: 634, startPoint y: 252, endPoint x: 640, endPoint y: 407, distance: 156.1
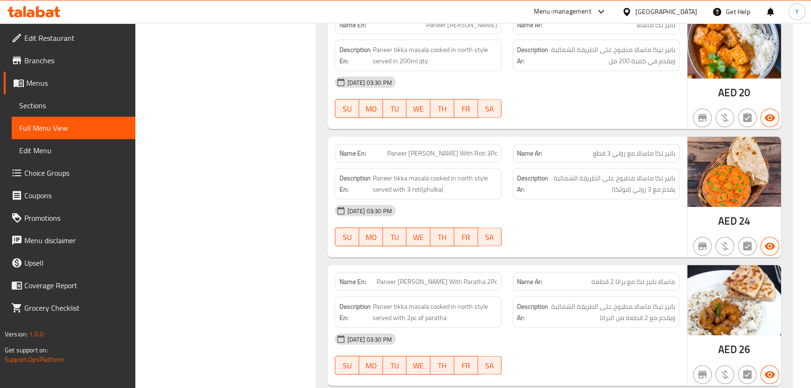
scroll to position [2203, 0]
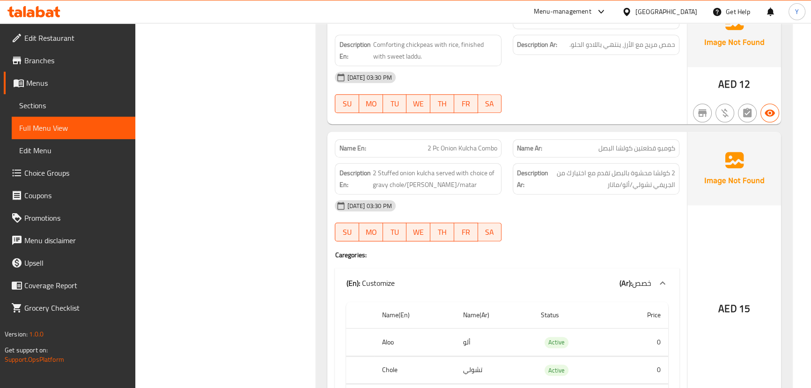
drag, startPoint x: 597, startPoint y: 314, endPoint x: 631, endPoint y: 134, distance: 182.6
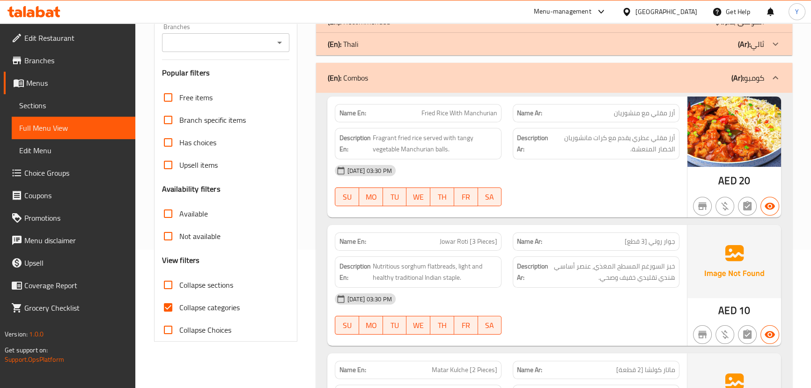
scroll to position [76, 0]
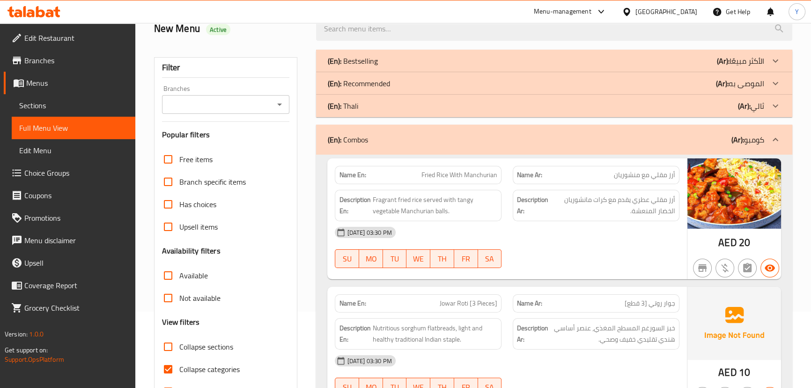
click at [581, 132] on div "(En): Combos (Ar): كومبو" at bounding box center [554, 140] width 476 height 30
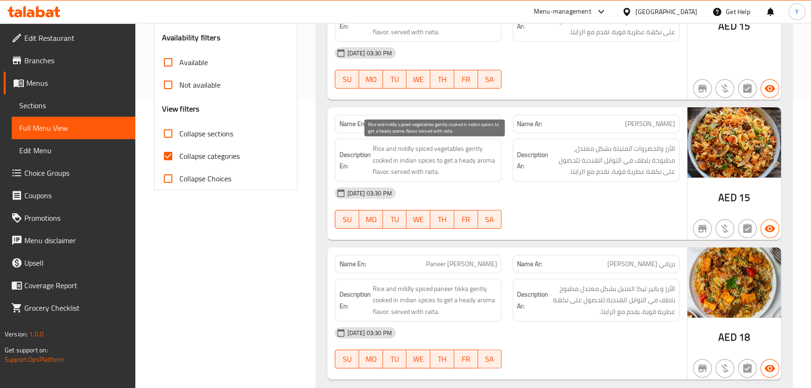
scroll to position [0, 0]
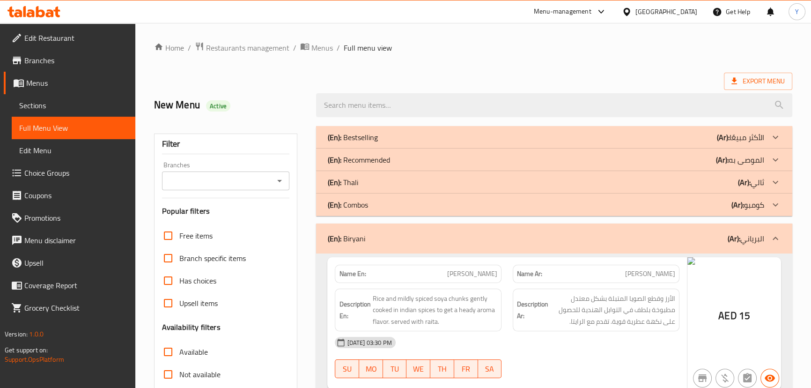
click at [219, 86] on div "New Menu Active" at bounding box center [229, 105] width 163 height 42
click at [784, 53] on ol "Home / Restaurants management / Menus / Full menu view" at bounding box center [473, 48] width 638 height 12
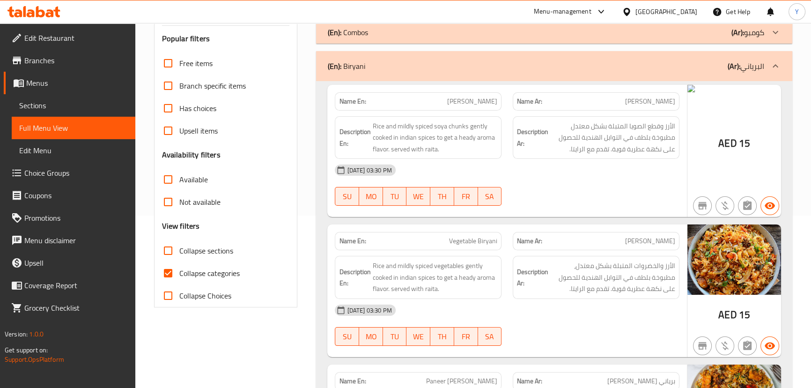
scroll to position [170, 0]
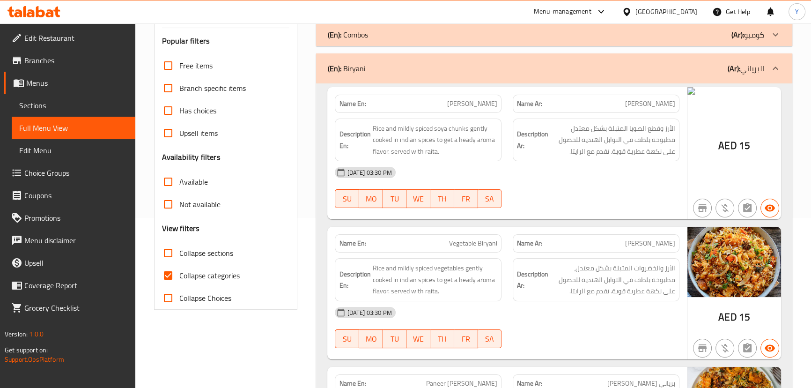
click at [533, 77] on div "(En): Biryani (Ar): البرياني" at bounding box center [554, 68] width 476 height 30
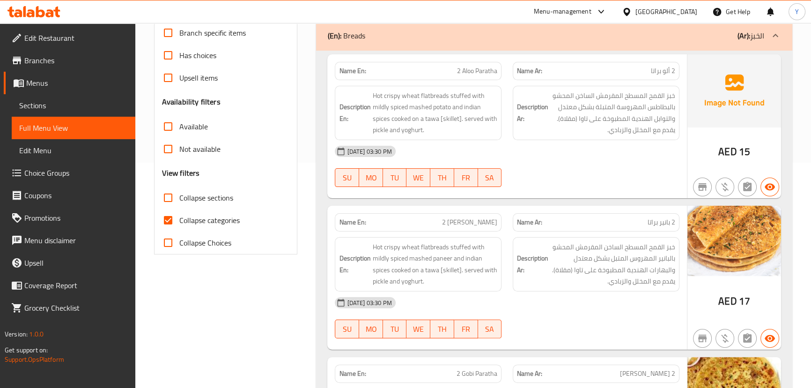
scroll to position [188, 0]
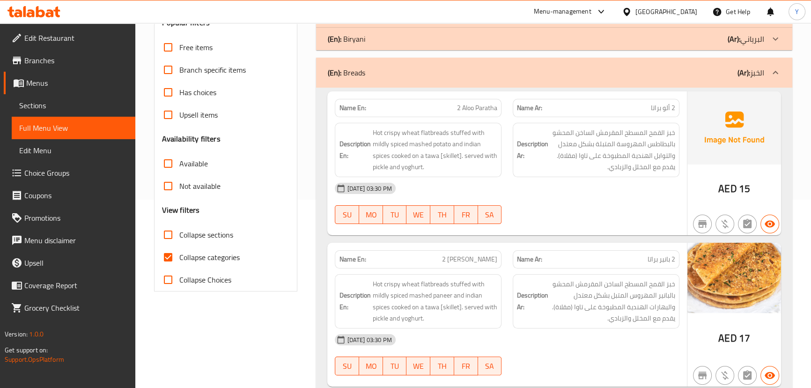
click at [485, 186] on div "[DATE] 03:30 PM" at bounding box center [506, 188] width 355 height 22
click at [492, 79] on div "(En): Breads (Ar): الخبز" at bounding box center [554, 73] width 476 height 30
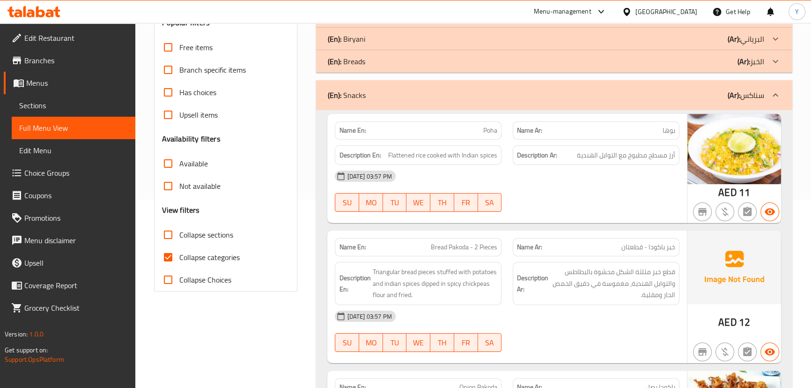
drag, startPoint x: 633, startPoint y: 239, endPoint x: 517, endPoint y: 261, distance: 117.8
click at [633, 239] on div "Name Ar: خبز باكودا - قطعتان" at bounding box center [596, 247] width 167 height 18
click at [498, 244] on div "Name En: Bread Pakoda - 2 Pieces" at bounding box center [418, 247] width 167 height 18
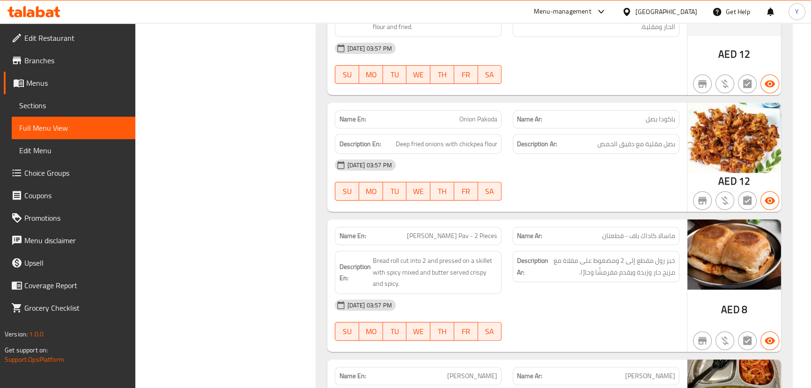
scroll to position [457, 0]
drag, startPoint x: 669, startPoint y: 237, endPoint x: 651, endPoint y: 236, distance: 18.8
click at [651, 236] on span "ماسالا كاداك باف - قطعتان" at bounding box center [638, 235] width 73 height 10
click at [464, 234] on span "[PERSON_NAME] Pav - 2 Pieces" at bounding box center [452, 235] width 90 height 10
click at [638, 296] on div "[DATE] 03:57 PM" at bounding box center [506, 304] width 355 height 22
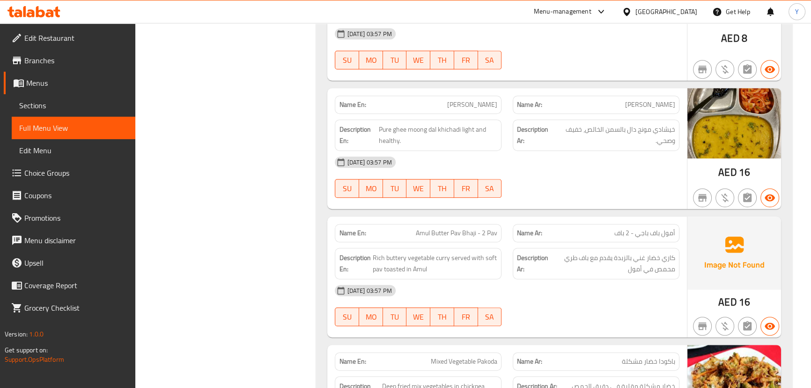
scroll to position [729, 0]
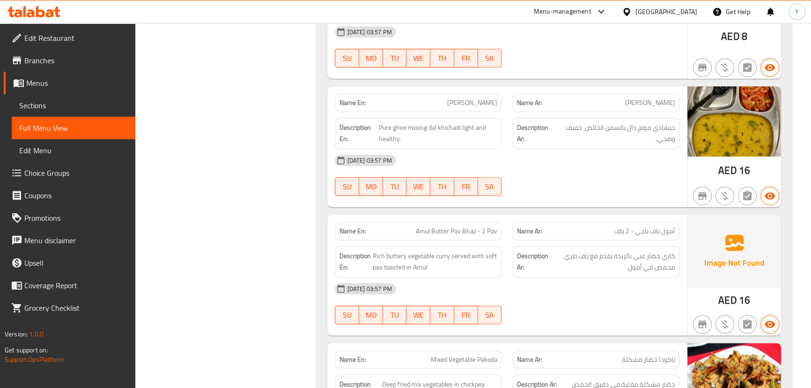
click at [482, 220] on div "Name En: Amul Butter Pav Bhaji - 2 Pav" at bounding box center [418, 231] width 178 height 30
click at [471, 223] on div "Name En: Amul Butter Pav Bhaji - 2 Pav" at bounding box center [418, 231] width 167 height 18
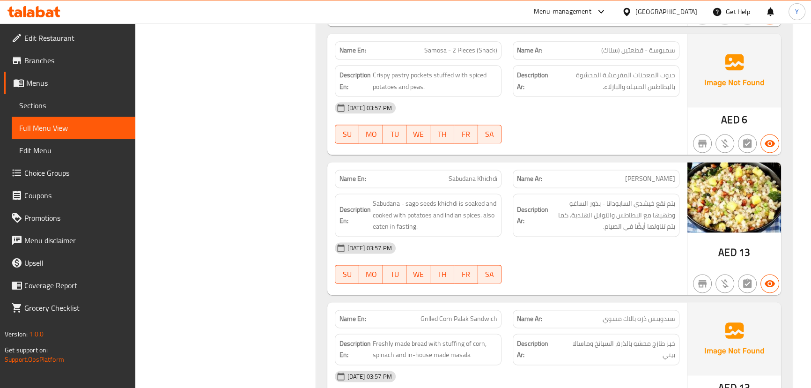
scroll to position [1549, 0]
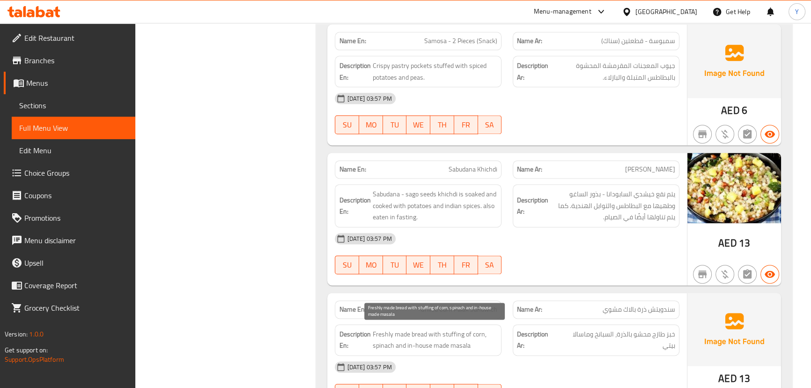
click at [419, 334] on span "Freshly made bread with stuffing of corn, spinach and in-house made masala" at bounding box center [434, 339] width 125 height 23
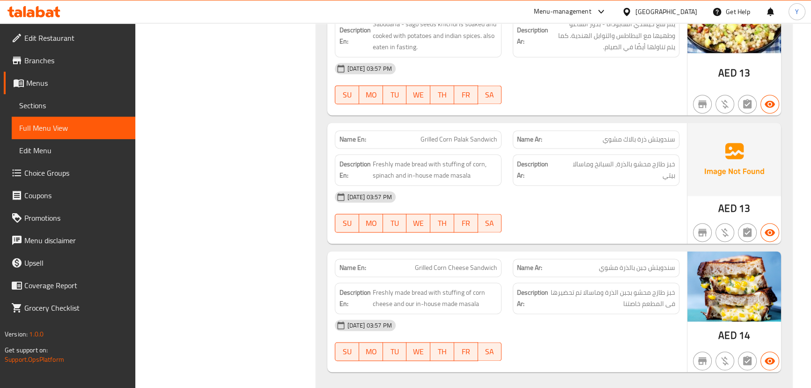
scroll to position [1805, 0]
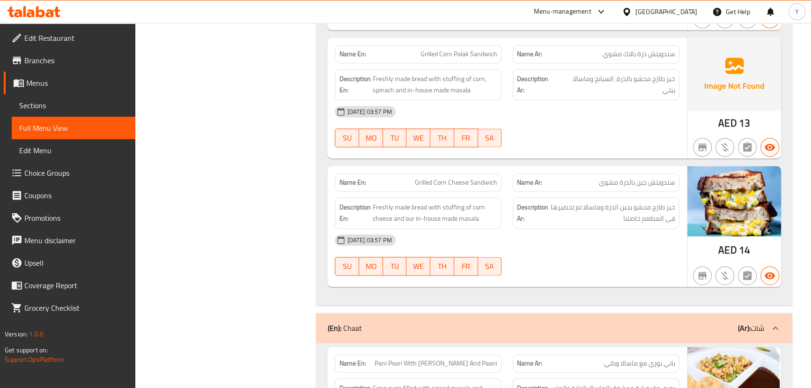
click at [470, 168] on div "Name En: Grilled Corn Cheese Sandwich" at bounding box center [418, 183] width 178 height 30
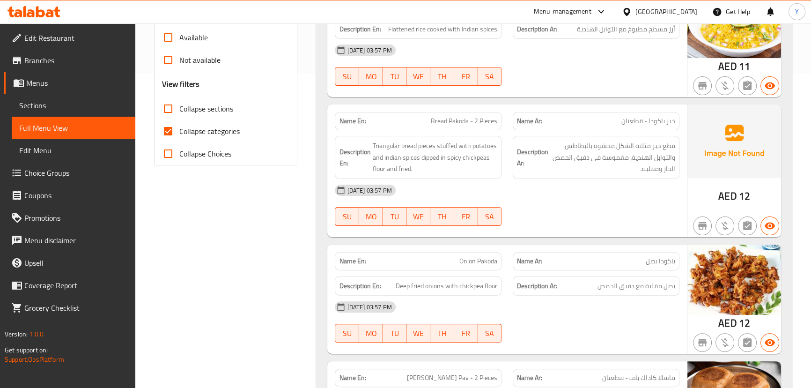
scroll to position [0, 0]
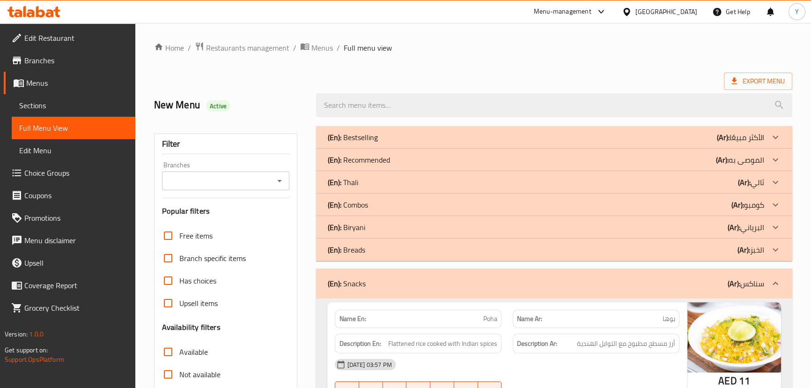
click at [370, 286] on div "(En): Snacks (Ar): سناكس" at bounding box center [545, 283] width 436 height 11
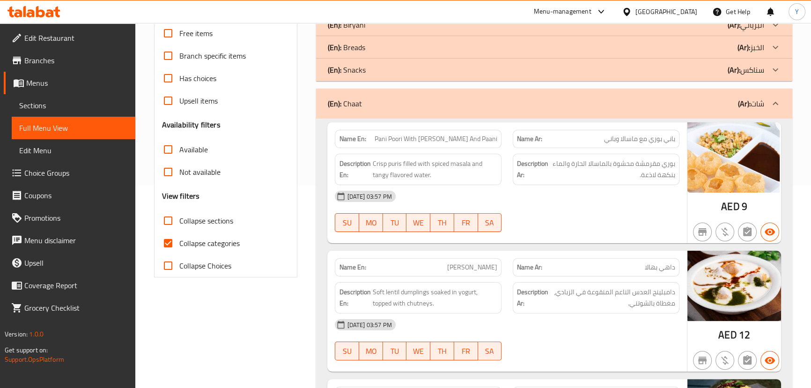
scroll to position [124, 0]
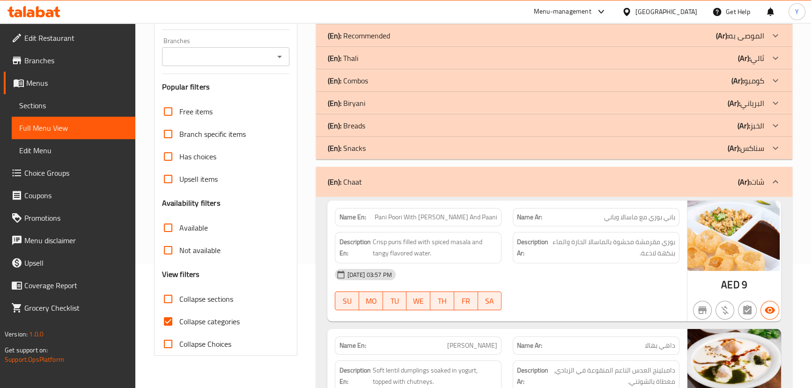
click at [444, 218] on span "Pani Poori With [PERSON_NAME] And Paani" at bounding box center [436, 217] width 123 height 10
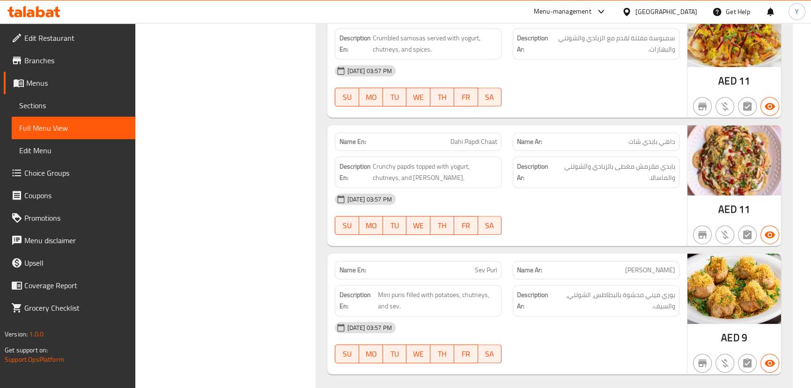
scroll to position [724, 0]
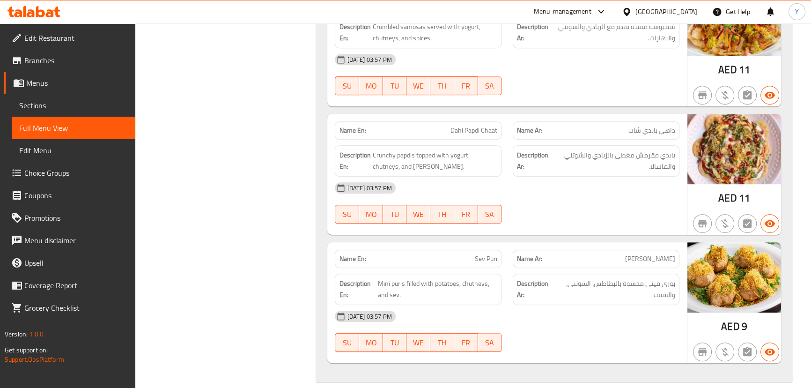
click at [465, 118] on div "Name En: Dahi Papdi Chaat" at bounding box center [418, 131] width 178 height 30
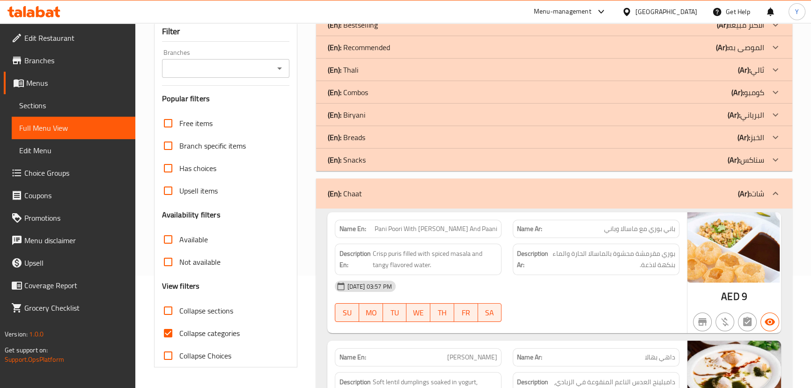
scroll to position [60, 0]
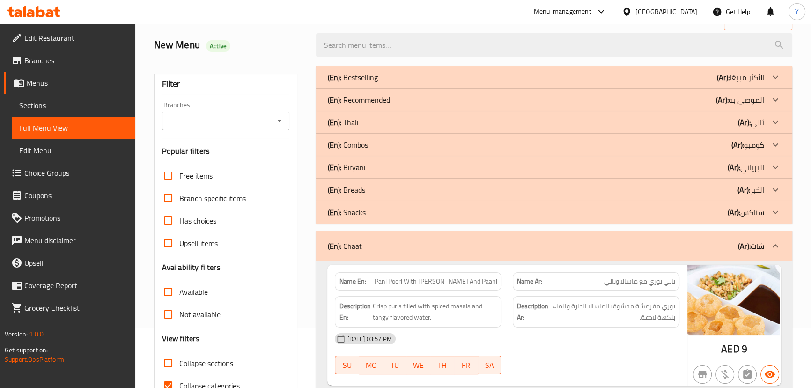
click at [422, 239] on div "(En): Chaat (Ar): شات" at bounding box center [554, 246] width 476 height 30
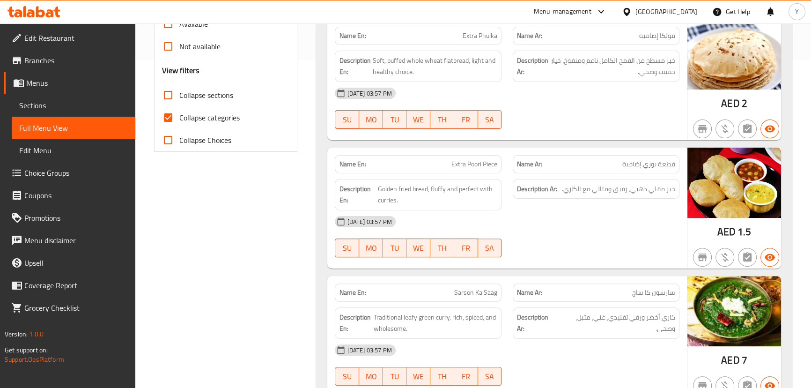
scroll to position [345, 0]
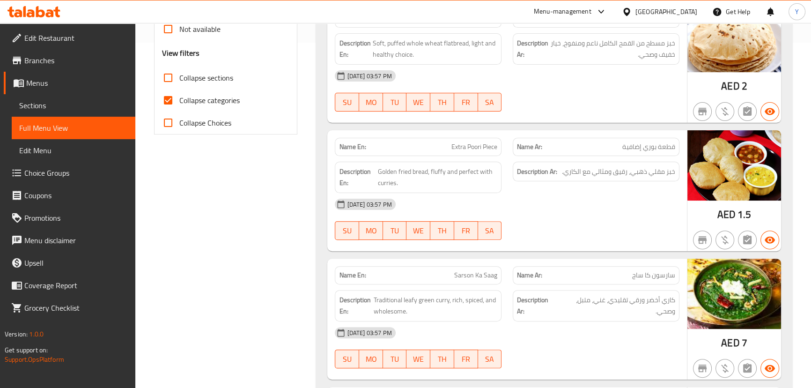
click at [452, 140] on div "Name En: Extra Poori Piece" at bounding box center [418, 147] width 167 height 18
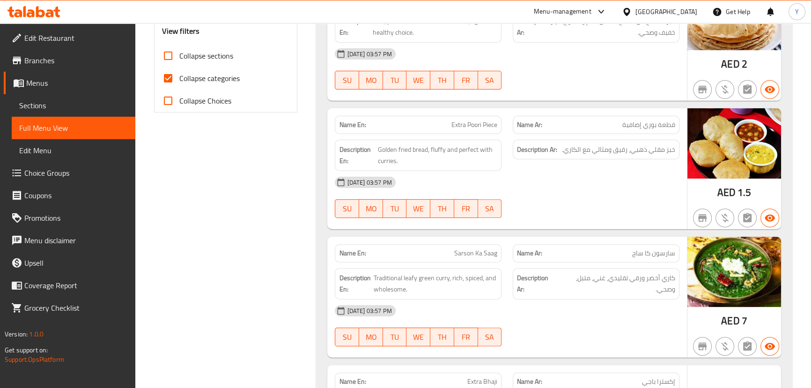
scroll to position [396, 0]
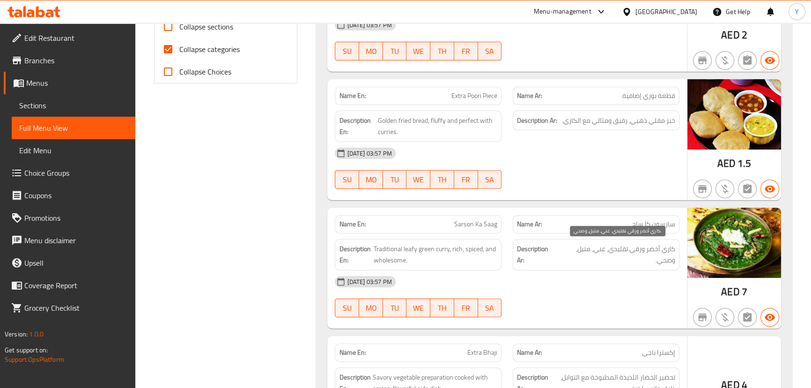
click at [592, 243] on span "كاري أخضر ورقي تقليدي، غني، متبل، وصحي." at bounding box center [616, 254] width 117 height 23
click at [592, 187] on div at bounding box center [596, 188] width 178 height 11
click at [615, 236] on div "Description Ar: كاري أخضر ورقي تقليدي، غني، متبل، وصحي." at bounding box center [596, 254] width 178 height 43
click at [562, 311] on div at bounding box center [596, 316] width 178 height 11
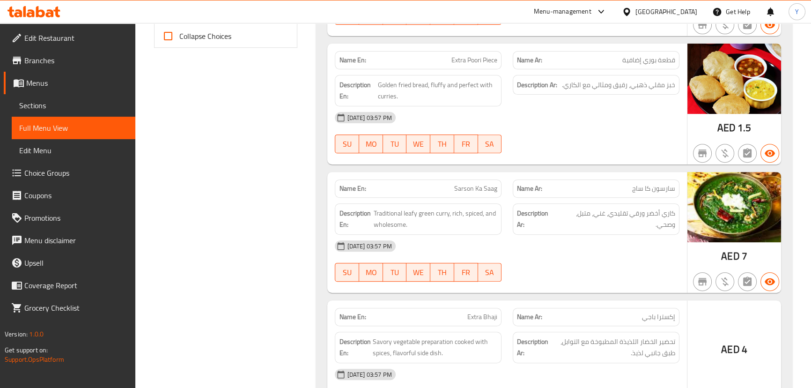
scroll to position [481, 0]
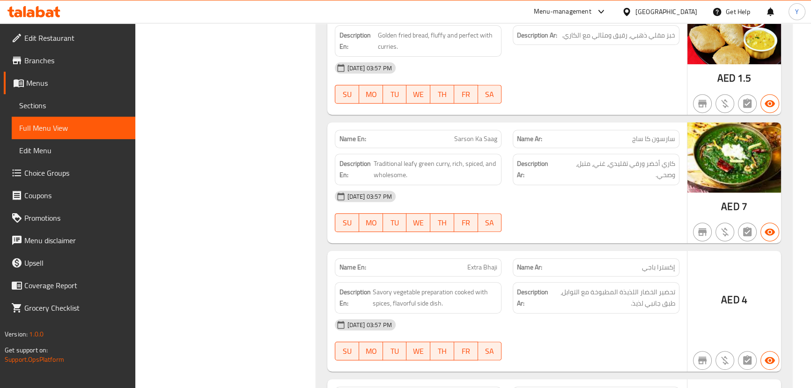
click at [637, 193] on div "[DATE] 03:57 PM" at bounding box center [506, 196] width 355 height 22
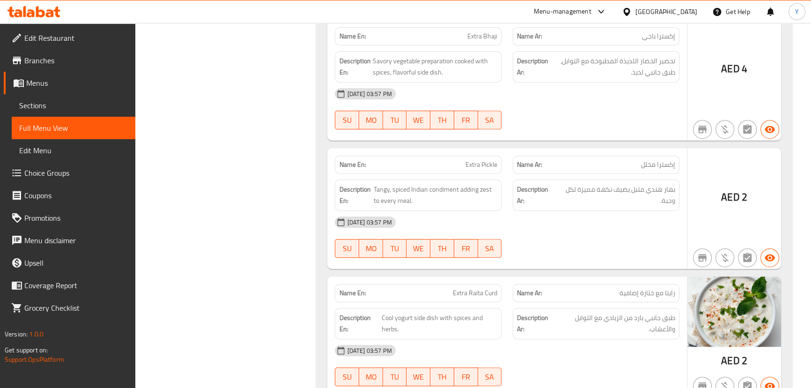
scroll to position [585, 0]
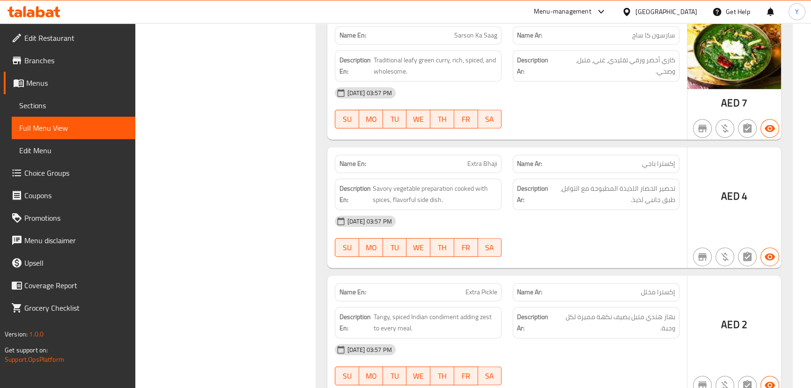
click at [598, 224] on div "[DATE] 03:57 PM" at bounding box center [506, 221] width 355 height 22
click at [584, 257] on div at bounding box center [596, 256] width 178 height 11
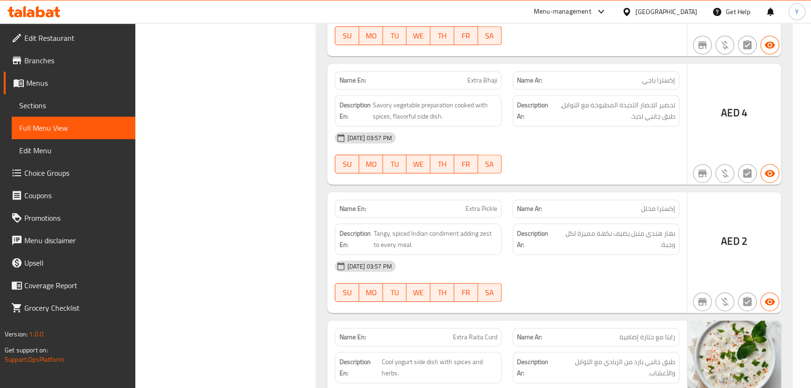
scroll to position [670, 0]
click at [473, 217] on div "Description En: Tangy, spiced Indian condiment adding zest to every meal." at bounding box center [418, 237] width 178 height 43
click at [474, 207] on span "Extra Pickle" at bounding box center [482, 207] width 32 height 10
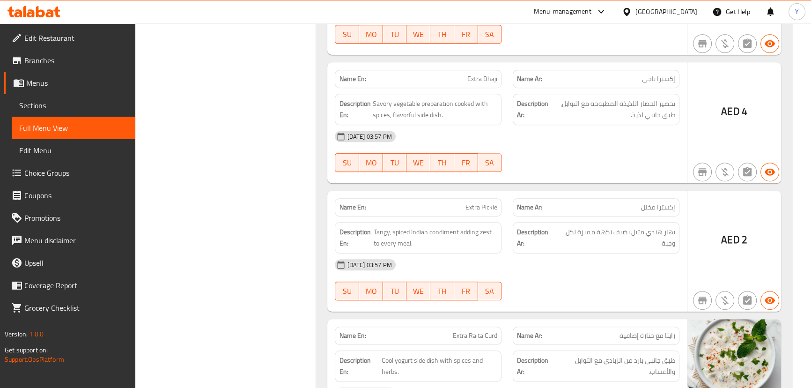
click at [566, 214] on div "Name Ar: إكسترا مخلل" at bounding box center [596, 207] width 167 height 18
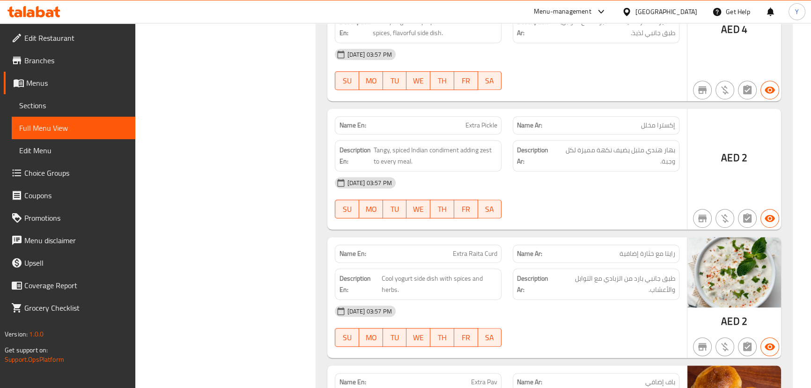
scroll to position [755, 0]
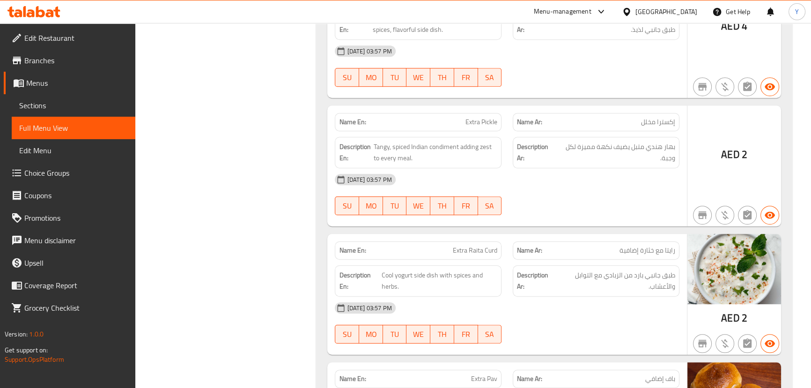
click at [482, 248] on span "Extra Raita Curd" at bounding box center [475, 250] width 44 height 10
click at [562, 221] on div "Name En: Extra Pickle Name Ar: إكسترا مخلل Description En: Tangy, spiced Indian…" at bounding box center [506, 165] width 359 height 121
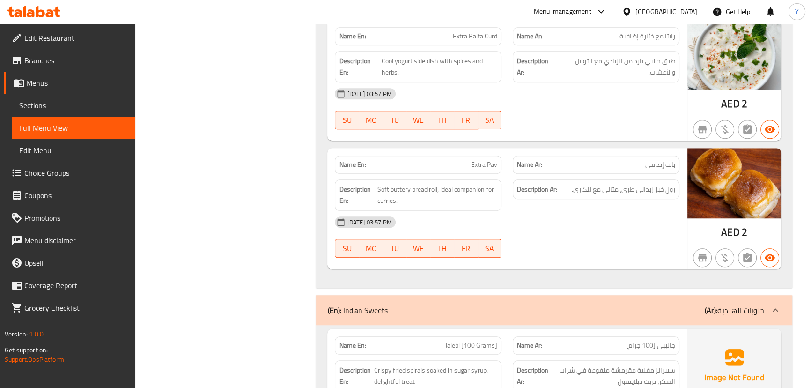
click at [463, 170] on div "Name En: Extra Pav" at bounding box center [418, 164] width 167 height 18
click at [748, 192] on img at bounding box center [735, 183] width 94 height 70
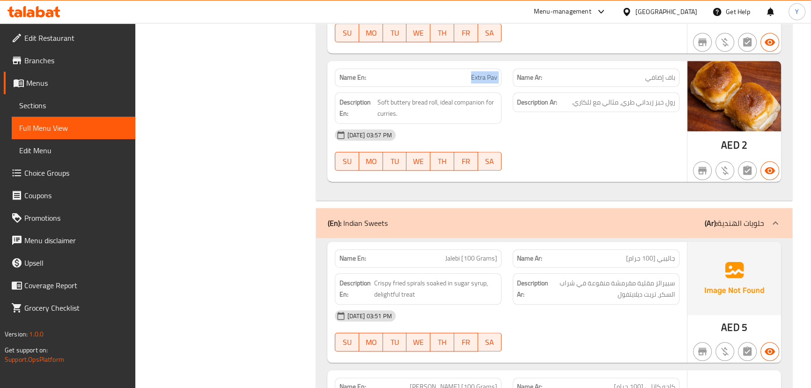
scroll to position [1096, 0]
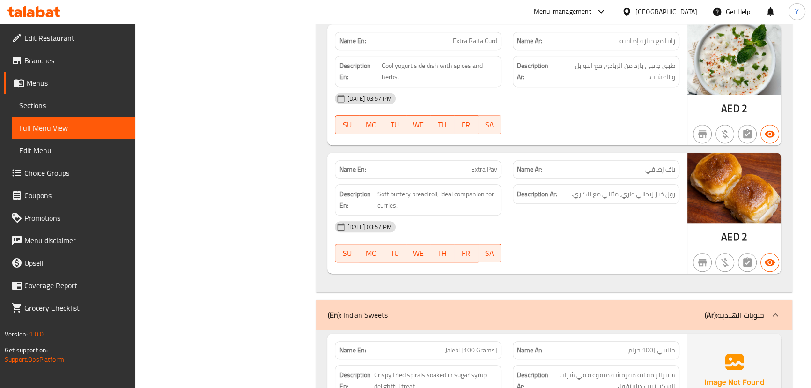
drag, startPoint x: 556, startPoint y: 252, endPoint x: 559, endPoint y: 114, distance: 137.7
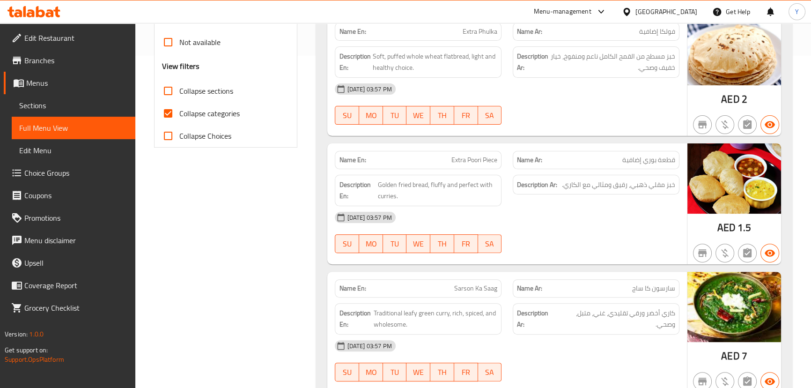
scroll to position [34, 0]
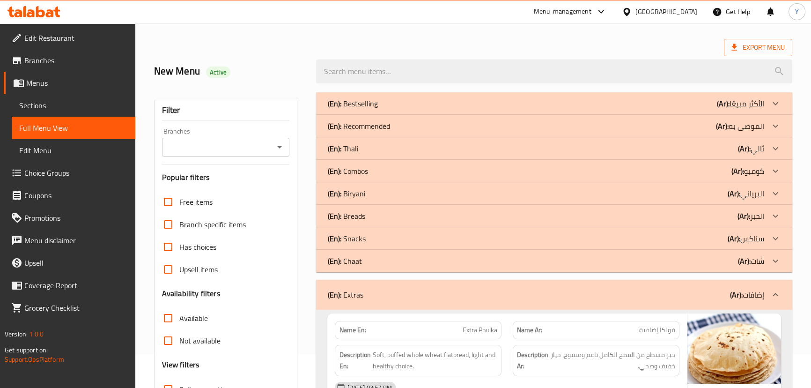
click at [476, 296] on div "(En): Extras (Ar): إضافات" at bounding box center [545, 294] width 436 height 11
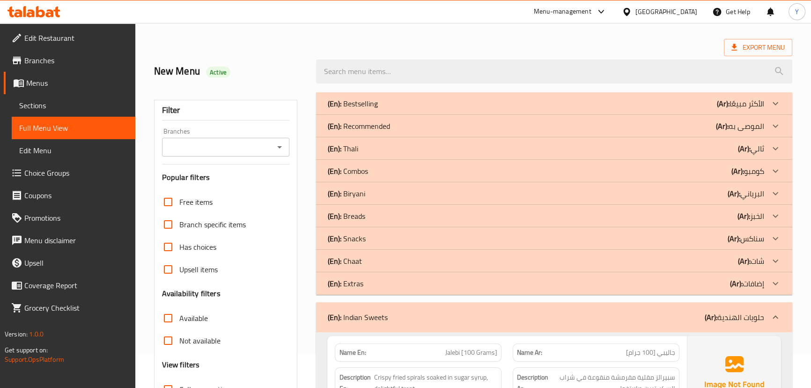
scroll to position [204, 0]
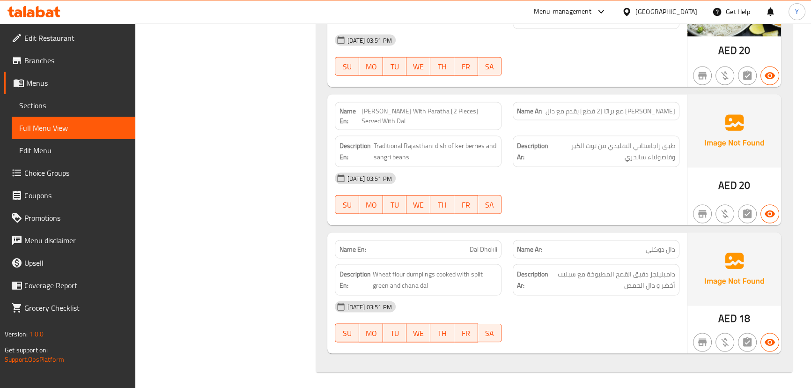
drag, startPoint x: 486, startPoint y: 328, endPoint x: 486, endPoint y: 407, distance: 79.2
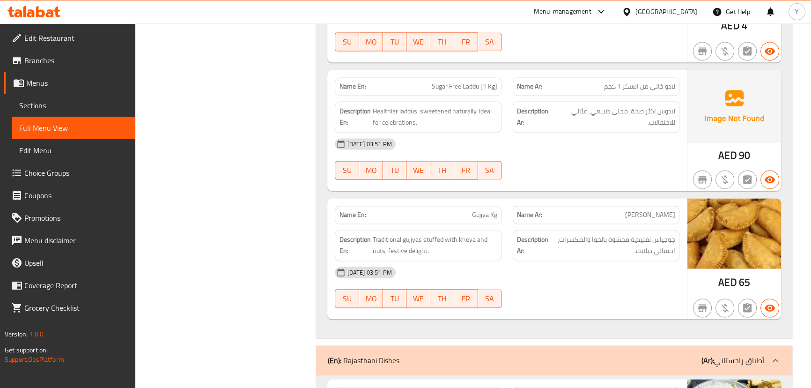
scroll to position [1741, 0]
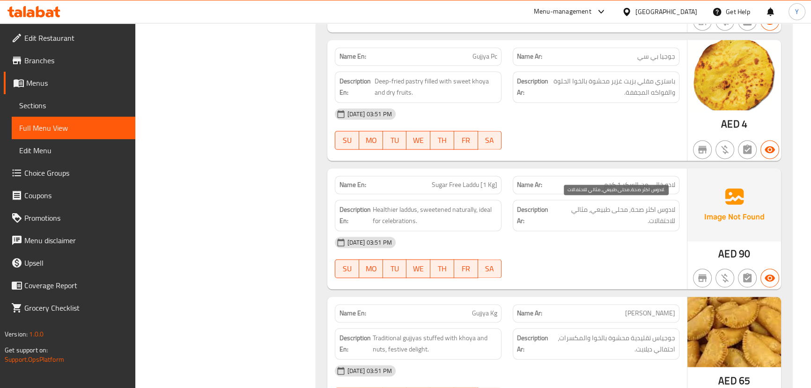
drag, startPoint x: 557, startPoint y: 233, endPoint x: 513, endPoint y: 231, distance: 44.5
click at [557, 233] on div "[DATE] 03:51 PM" at bounding box center [506, 242] width 355 height 22
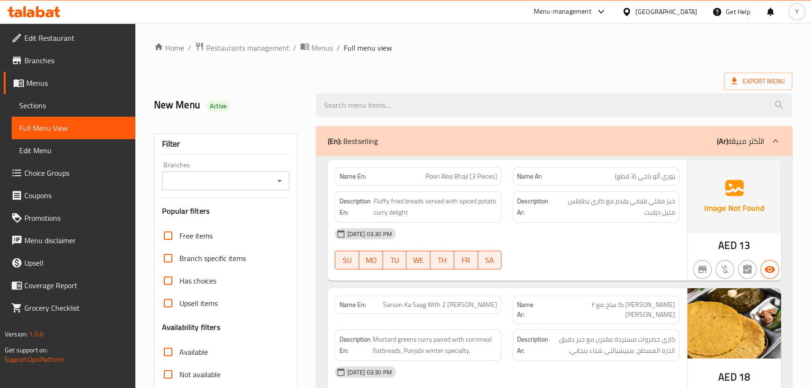
click at [363, 169] on div "Name En: Poori Aloo Bhaji [3 Pieces]" at bounding box center [418, 176] width 167 height 18
copy strong "Name En:"
click at [215, 103] on span "Active" at bounding box center [218, 106] width 24 height 9
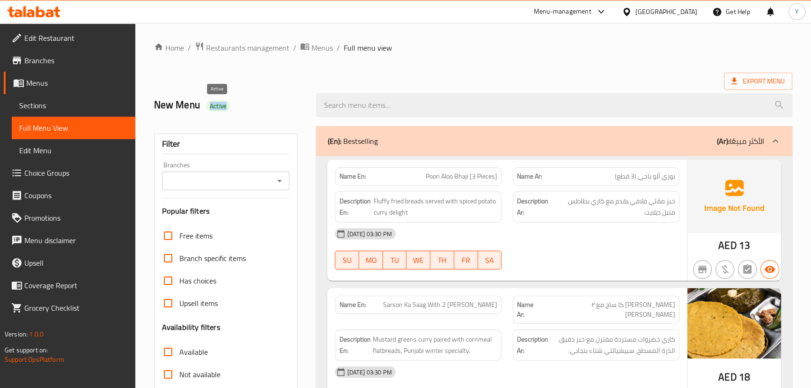
click at [215, 103] on span "Active" at bounding box center [218, 106] width 24 height 9
copy span "Active"
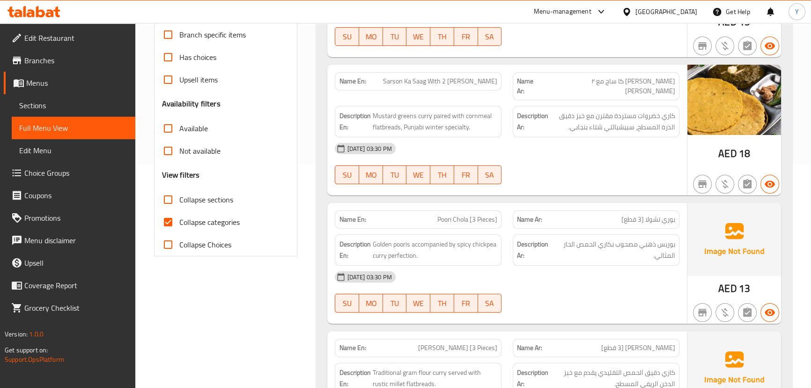
scroll to position [255, 0]
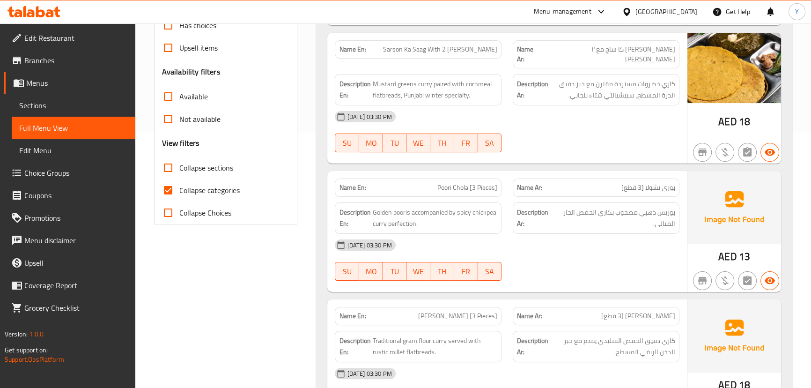
click at [202, 185] on span "Collapse categories" at bounding box center [209, 190] width 60 height 11
click at [179, 185] on input "Collapse categories" at bounding box center [168, 190] width 22 height 22
checkbox input "false"
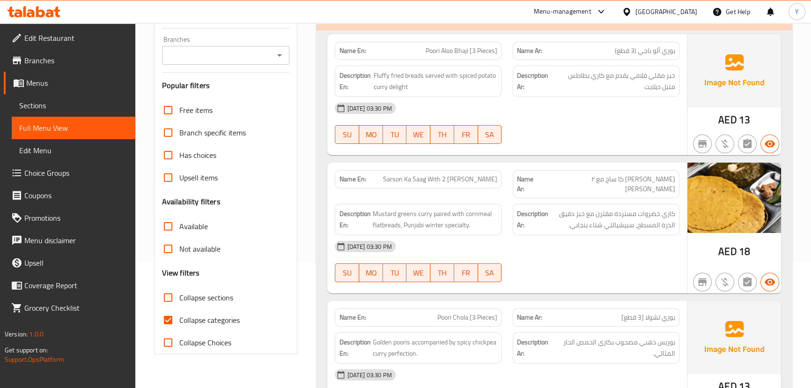
scroll to position [213, 0]
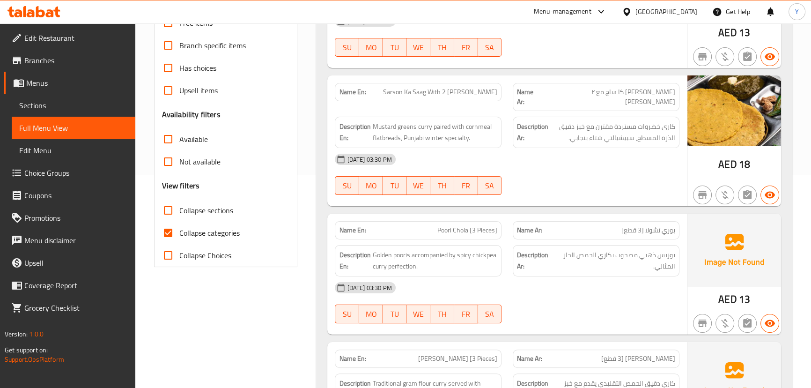
click at [213, 211] on span "Collapse sections" at bounding box center [206, 210] width 54 height 11
click at [179, 211] on input "Collapse sections" at bounding box center [168, 210] width 22 height 22
checkbox input "true"
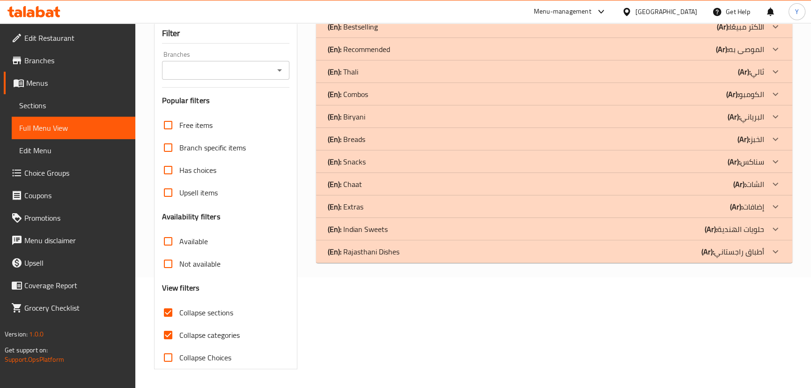
scroll to position [42, 0]
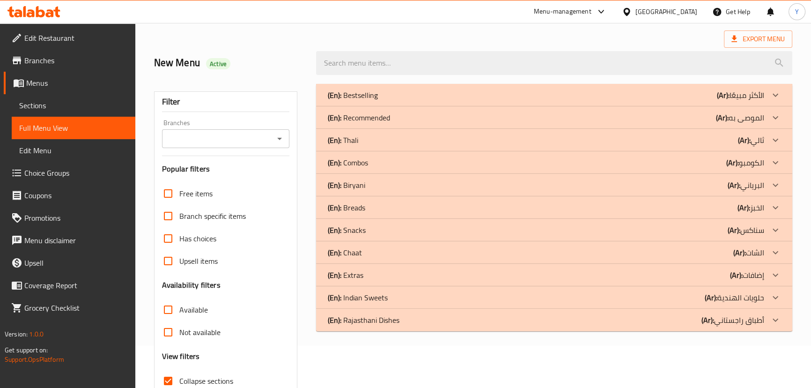
click at [377, 300] on p "(En): Indian Sweets" at bounding box center [357, 297] width 60 height 11
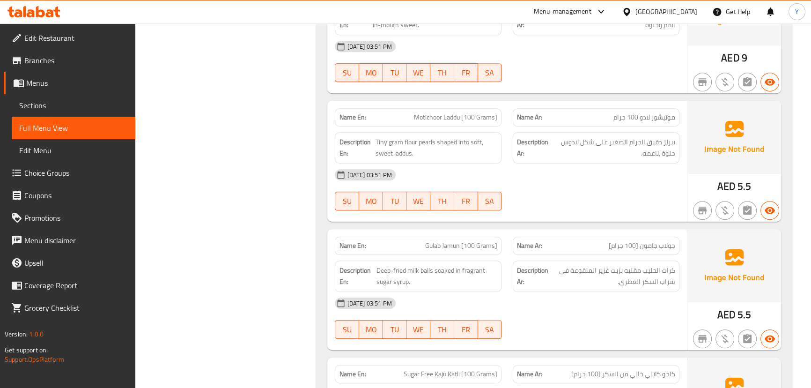
scroll to position [526, 0]
click at [653, 190] on div "13-09-2025 03:51 PM SU MO TU WE TH FR SA" at bounding box center [506, 189] width 355 height 52
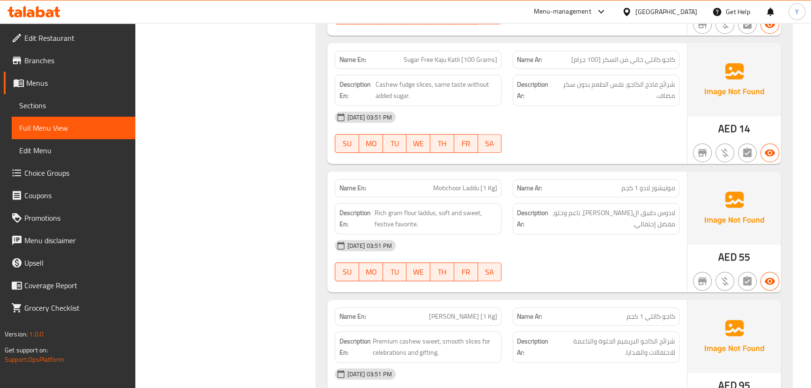
scroll to position [623, 0]
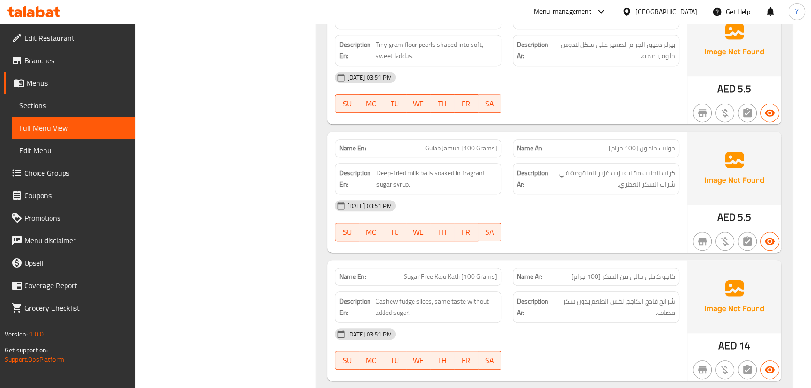
click at [736, 181] on img at bounding box center [735, 168] width 94 height 73
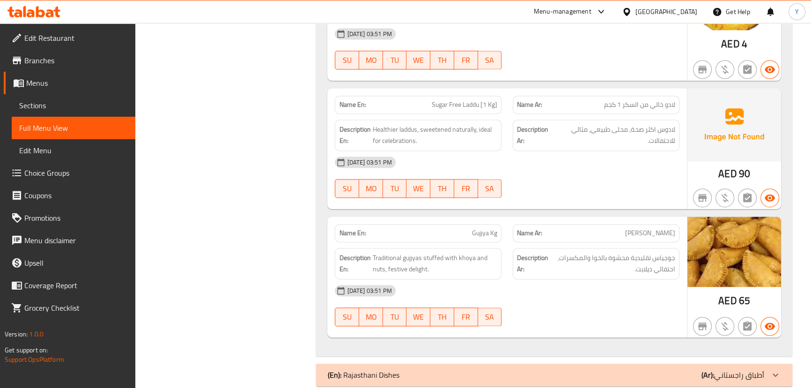
scroll to position [1835, 0]
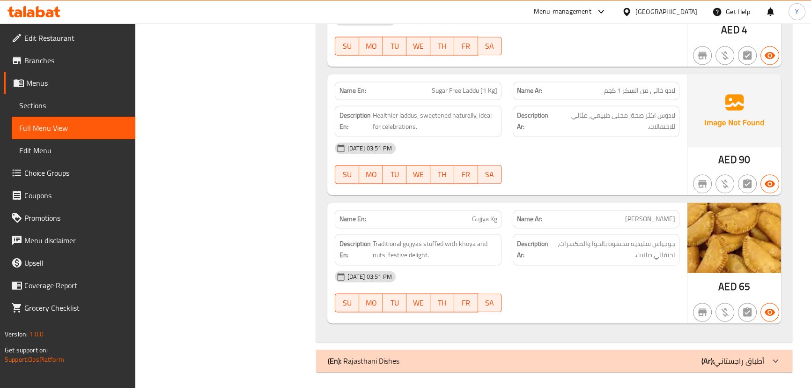
click at [661, 350] on div "(En): Rajasthani Dishes (Ar): أطباق راجستاني" at bounding box center [554, 360] width 476 height 22
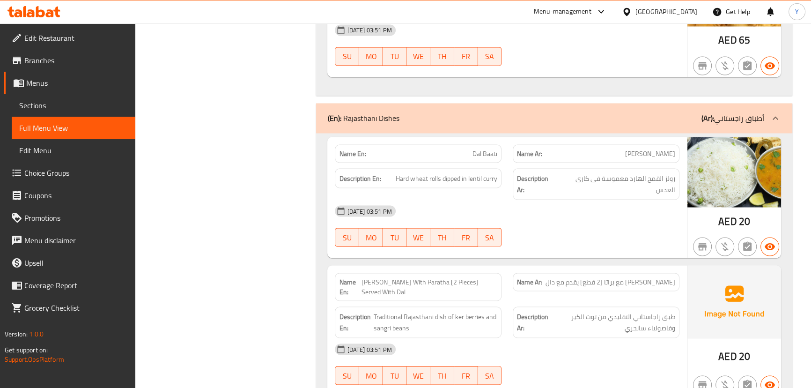
scroll to position [2252, 0]
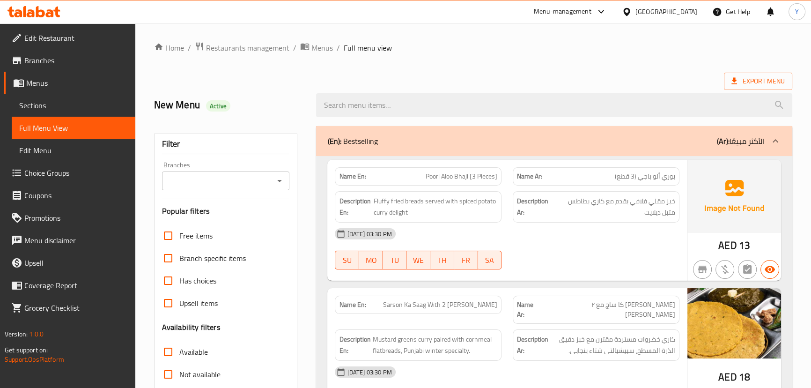
click at [713, 42] on ol "Home / Restaurants management / Menus / Full menu view" at bounding box center [473, 48] width 638 height 12
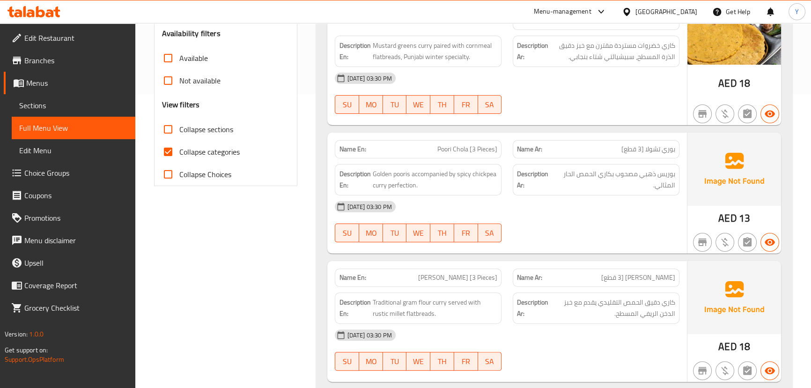
scroll to position [298, 0]
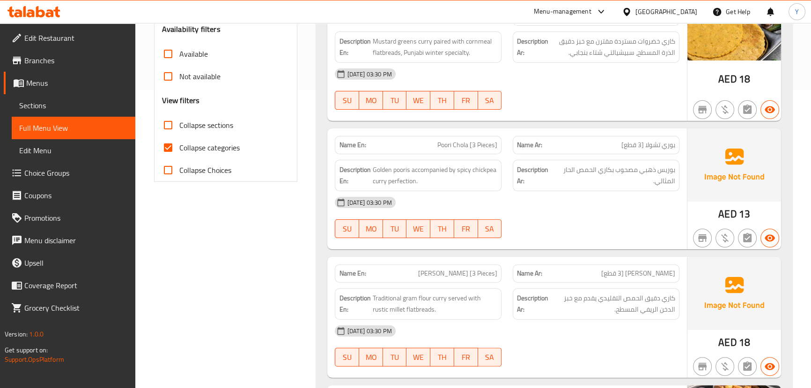
click at [199, 149] on span "Collapse categories" at bounding box center [209, 147] width 60 height 11
click at [179, 149] on input "Collapse categories" at bounding box center [168, 147] width 22 height 22
checkbox input "false"
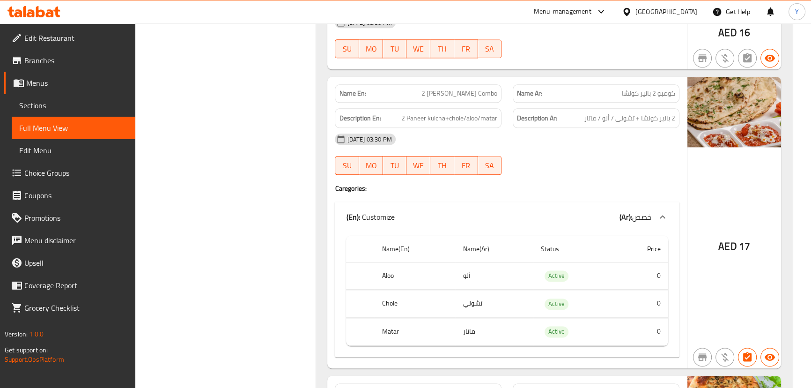
scroll to position [0, 0]
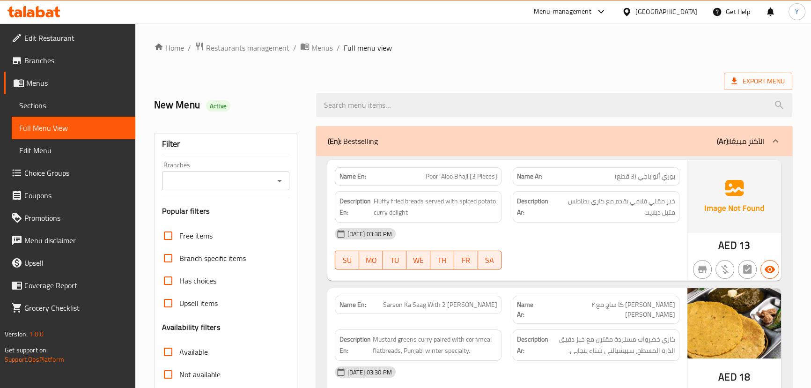
drag, startPoint x: 447, startPoint y: 227, endPoint x: 463, endPoint y: -52, distance: 278.7
click at [750, 81] on span "Export Menu" at bounding box center [758, 81] width 53 height 12
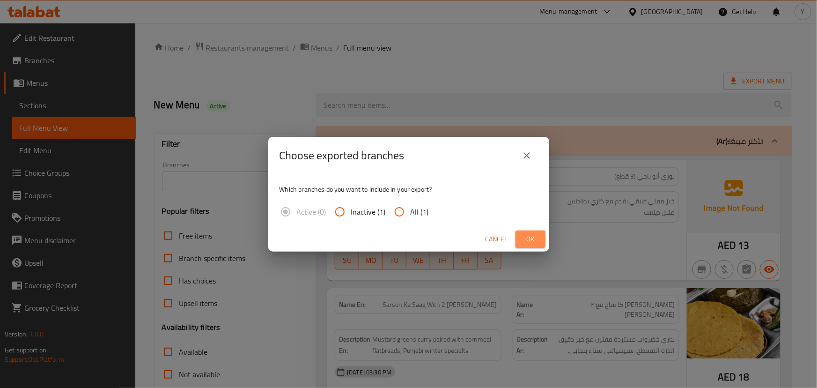
click at [530, 236] on span "Ok" at bounding box center [530, 239] width 15 height 12
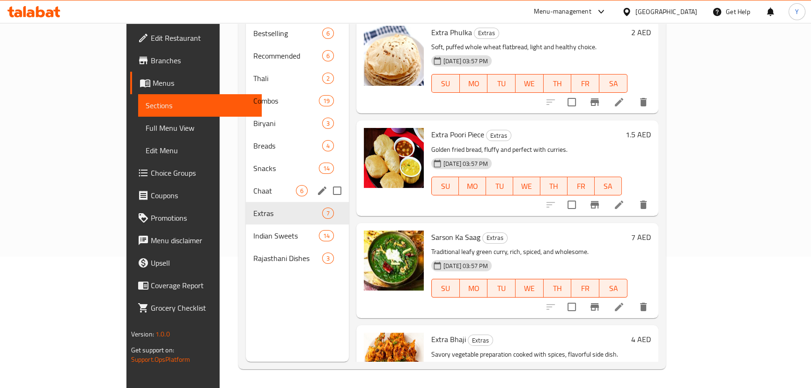
scroll to position [131, 0]
click at [317, 207] on icon "edit" at bounding box center [322, 212] width 11 height 11
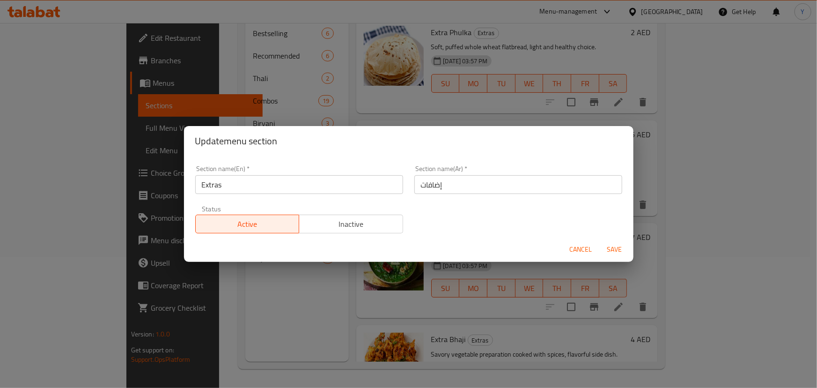
drag, startPoint x: 322, startPoint y: 178, endPoint x: 245, endPoint y: 176, distance: 76.8
click at [253, 178] on div "Section name(En)   * Extras Section name(En) * Section name(Ar)   * إضافات Sect…" at bounding box center [409, 199] width 438 height 79
type input "ت"
type input "الإكسترا"
click at [620, 249] on span "Save" at bounding box center [615, 250] width 22 height 12
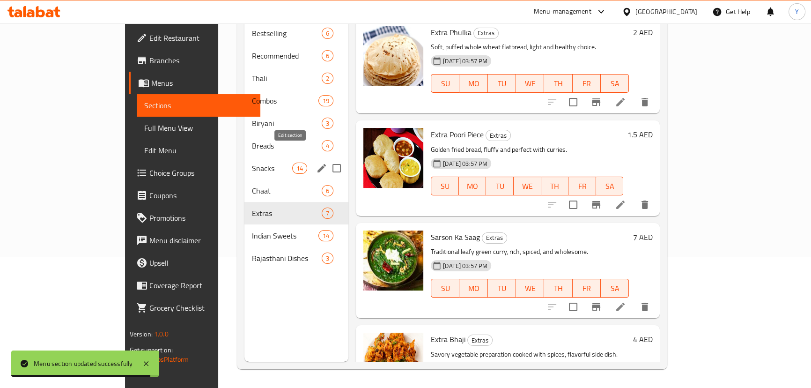
click at [316, 163] on icon "edit" at bounding box center [321, 168] width 11 height 11
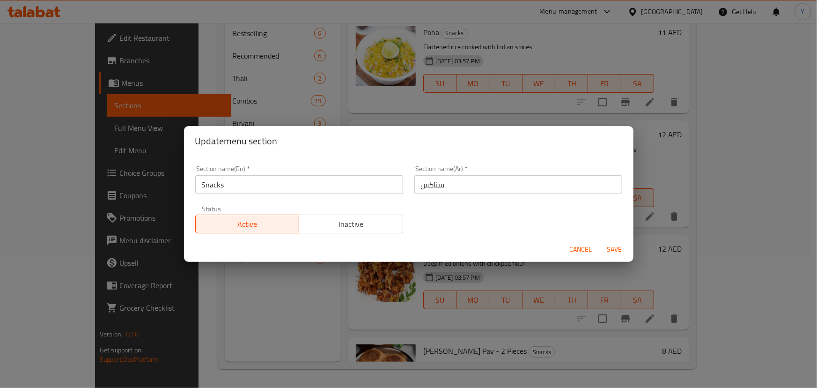
click at [473, 184] on input "سناكس" at bounding box center [518, 184] width 208 height 19
type input "السناكس"
click at [600, 241] on button "Save" at bounding box center [615, 249] width 30 height 17
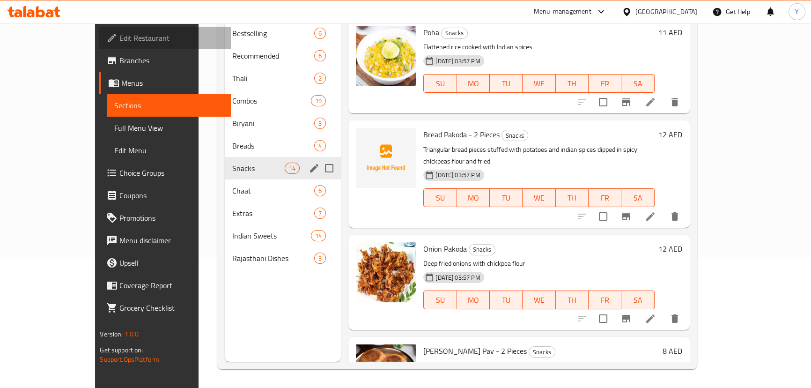
click at [99, 28] on link "Edit Restaurant" at bounding box center [165, 38] width 132 height 22
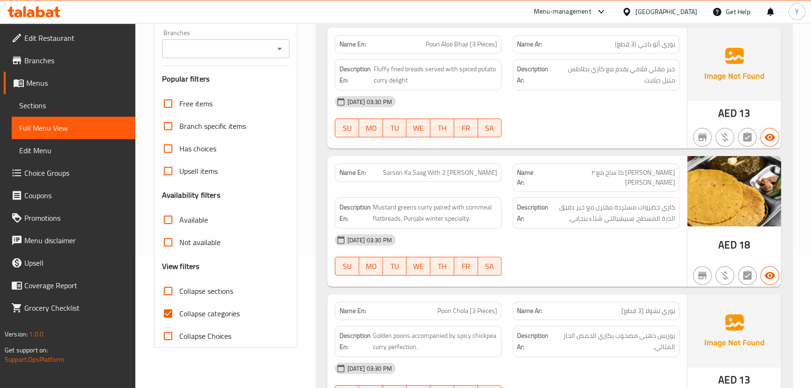
scroll to position [213, 0]
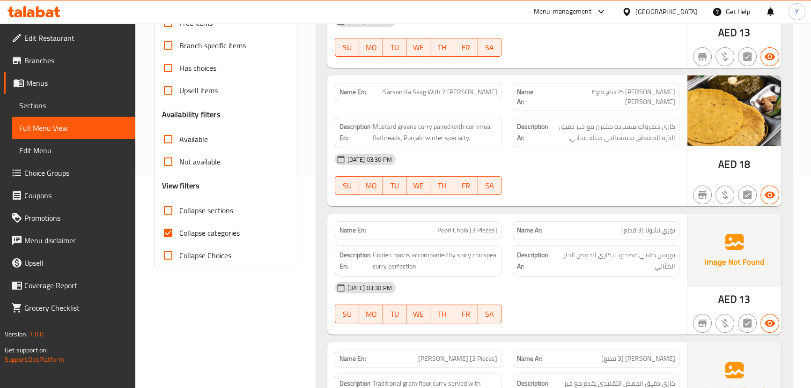
click at [182, 205] on span "Collapse sections" at bounding box center [206, 210] width 54 height 11
click at [179, 203] on input "Collapse sections" at bounding box center [168, 210] width 22 height 22
checkbox input "true"
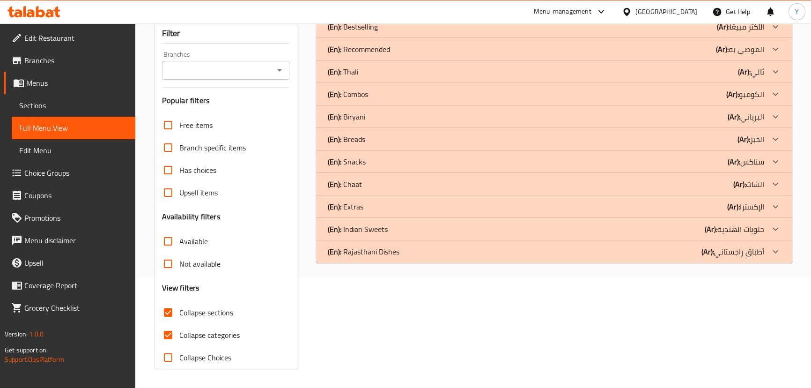
scroll to position [110, 0]
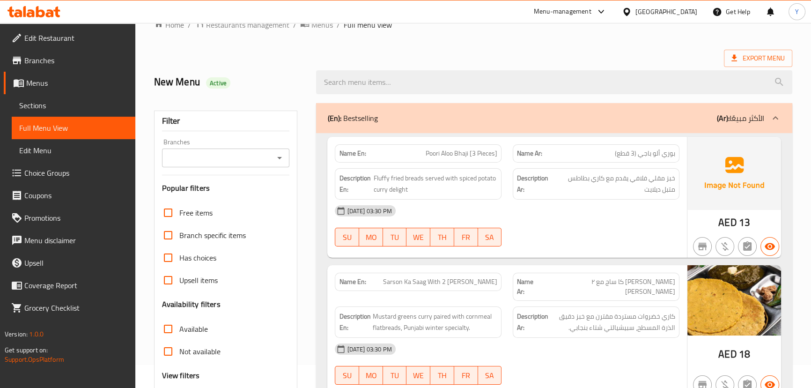
scroll to position [213, 0]
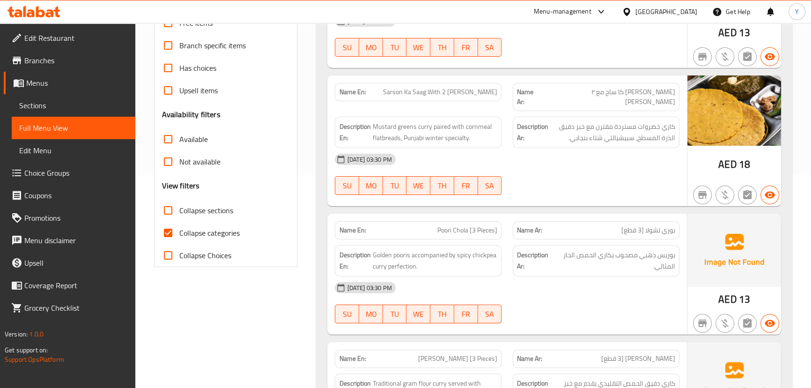
click at [170, 213] on input "Collapse sections" at bounding box center [168, 210] width 22 height 22
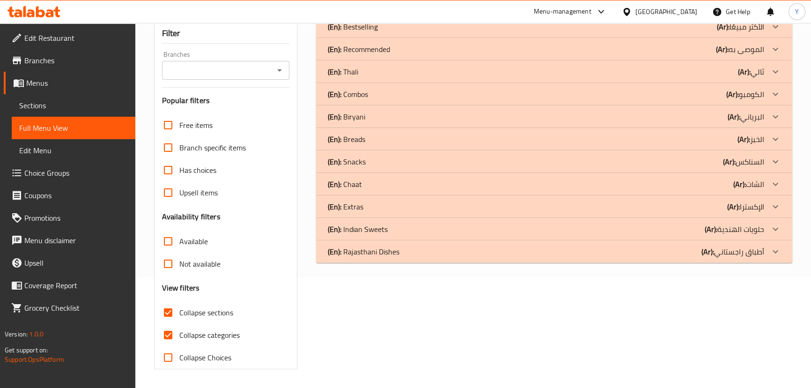
scroll to position [110, 0]
click at [166, 320] on input "Collapse sections" at bounding box center [168, 313] width 22 height 22
checkbox input "false"
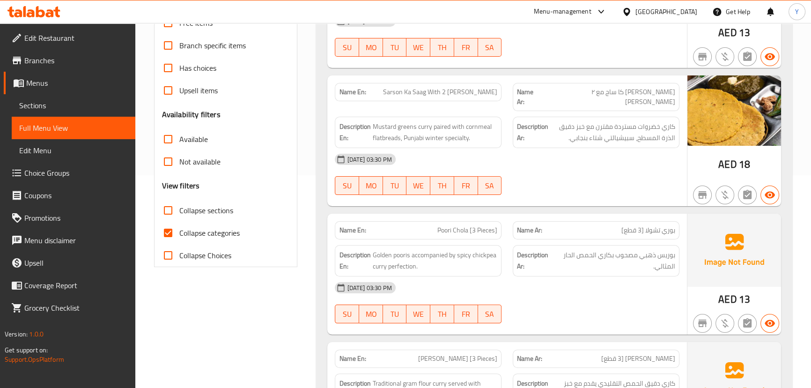
click at [187, 230] on span "Collapse categories" at bounding box center [209, 232] width 60 height 11
click at [179, 230] on input "Collapse categories" at bounding box center [168, 233] width 22 height 22
checkbox input "false"
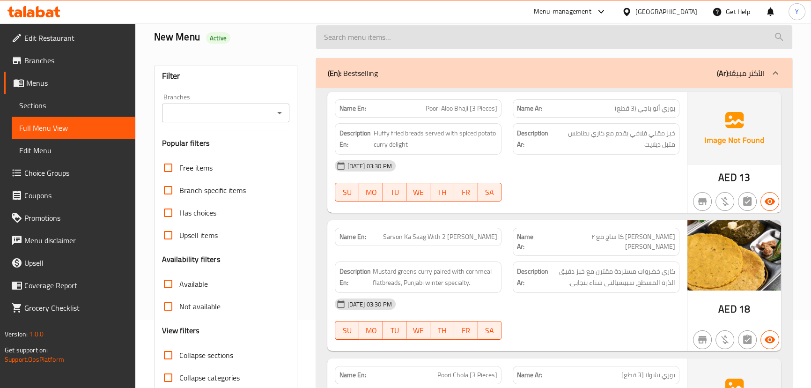
scroll to position [0, 0]
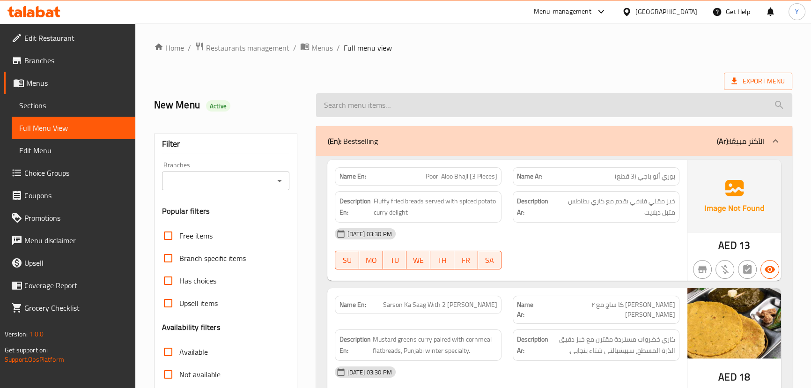
drag, startPoint x: 340, startPoint y: 331, endPoint x: 364, endPoint y: 99, distance: 233.1
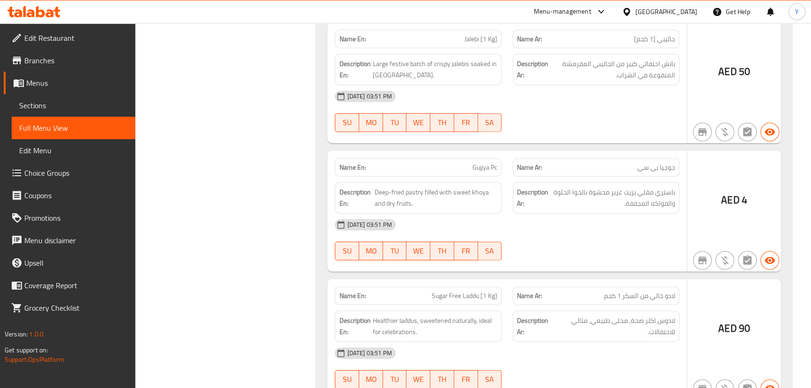
scroll to position [12233, 0]
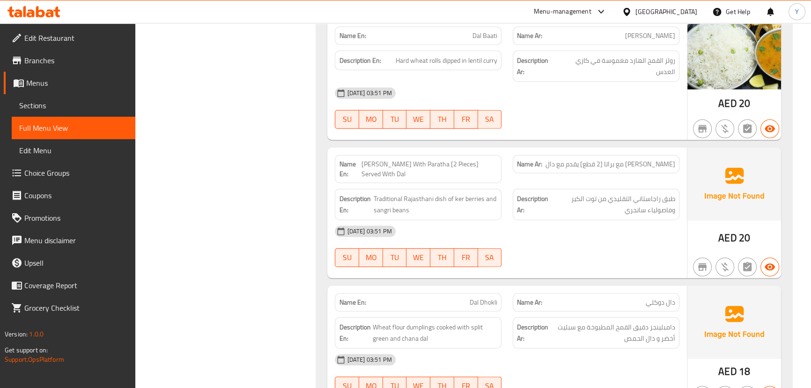
drag, startPoint x: 528, startPoint y: 279, endPoint x: 572, endPoint y: 289, distance: 45.1
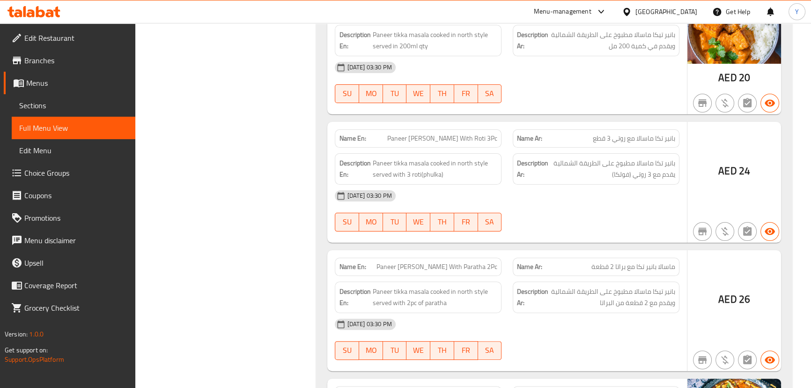
drag, startPoint x: 484, startPoint y: 163, endPoint x: 657, endPoint y: -52, distance: 275.5
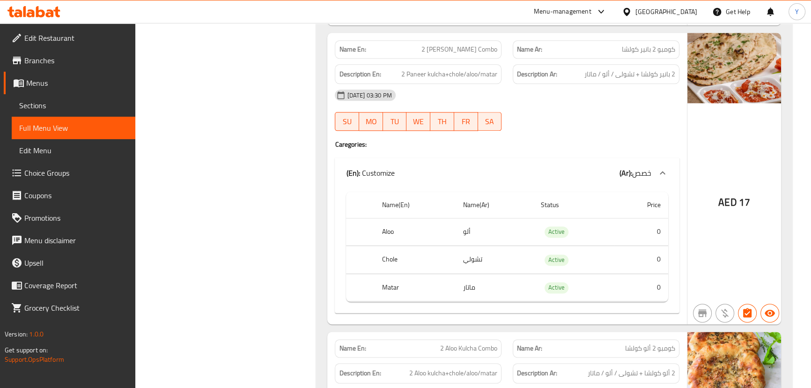
scroll to position [0, 0]
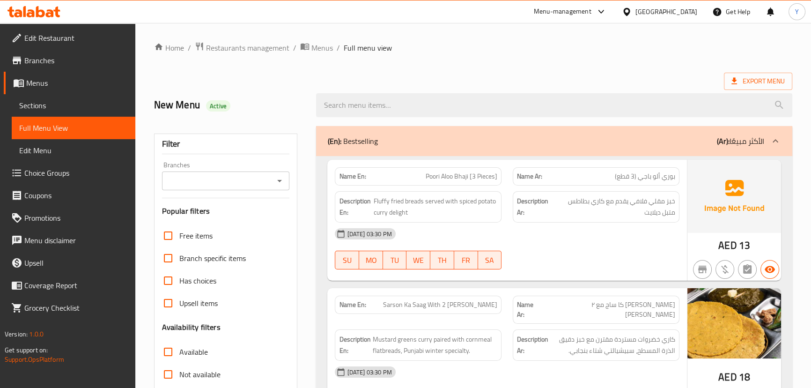
drag, startPoint x: 416, startPoint y: -27, endPoint x: 416, endPoint y: -52, distance: 24.8
click at [738, 81] on icon at bounding box center [734, 80] width 9 height 9
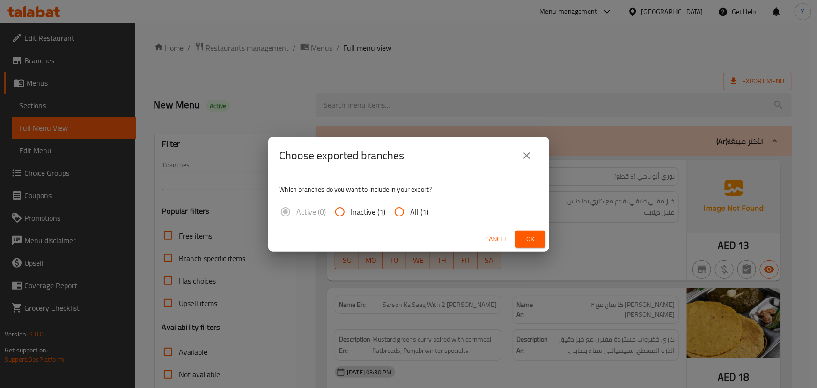
click at [532, 236] on span "Ok" at bounding box center [530, 239] width 15 height 12
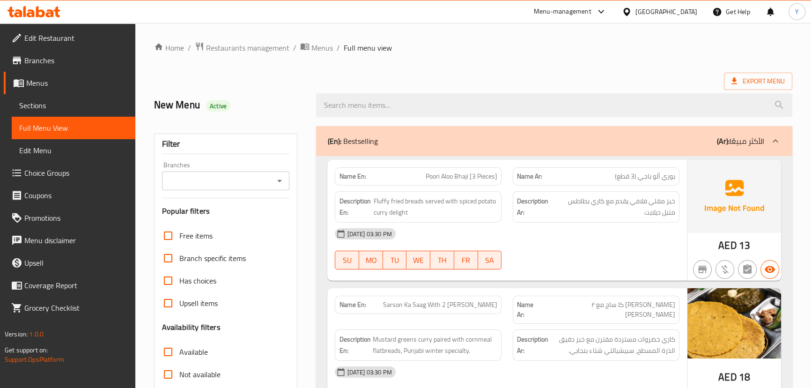
scroll to position [7197, 0]
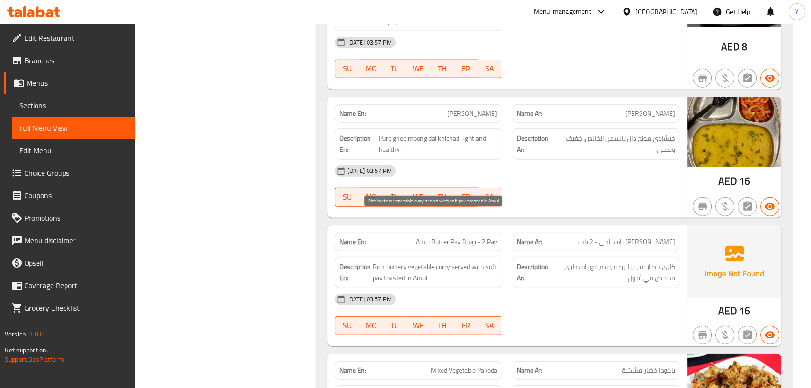
click at [459, 237] on span "Amul Butter Pav Bhaji - 2 Pav" at bounding box center [456, 242] width 81 height 10
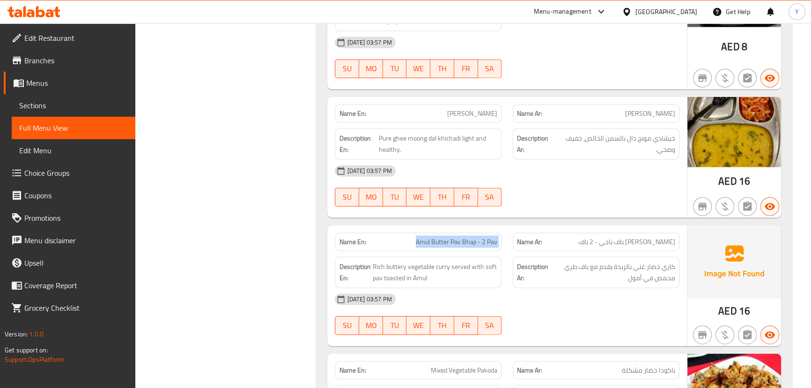
copy span "Amul Butter Pav Bhaji - 2 Pav"
click at [459, 237] on span "Amul Butter Pav Bhaji - 2 Pav" at bounding box center [456, 242] width 81 height 10
click at [662, 237] on span "[PERSON_NAME] باف باجي - 2 باف" at bounding box center [626, 242] width 97 height 10
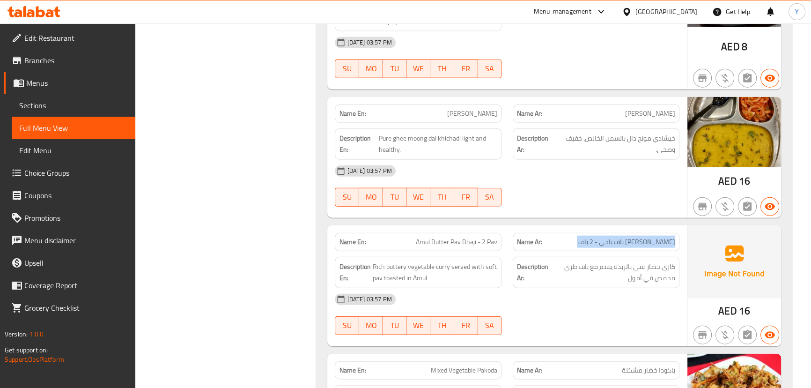
copy span "[PERSON_NAME] باف باجي - 2 باف"
click at [662, 237] on span "[PERSON_NAME] باف باجي - 2 باف" at bounding box center [626, 242] width 97 height 10
